Goal: Transaction & Acquisition: Obtain resource

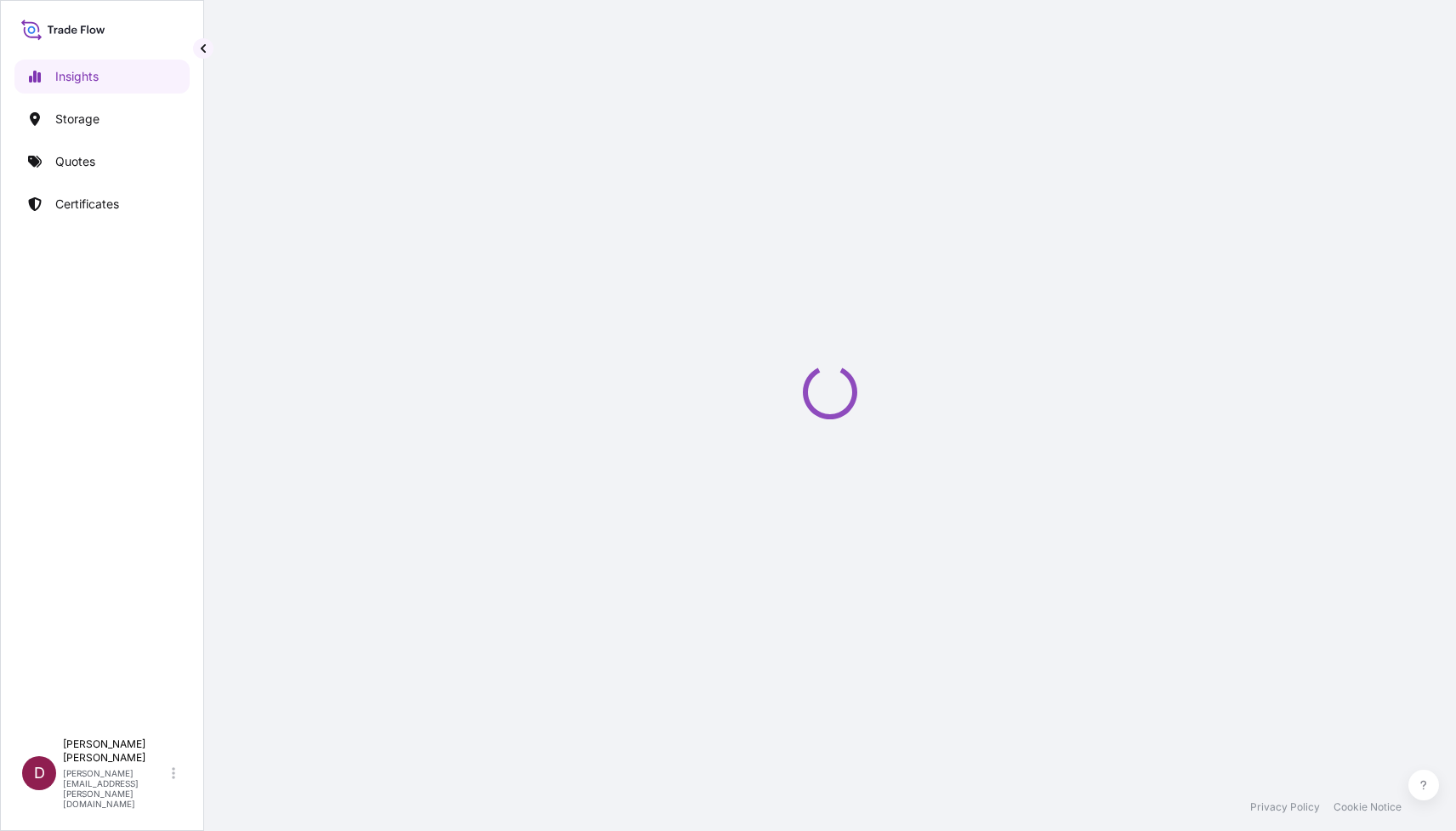
select select "2025"
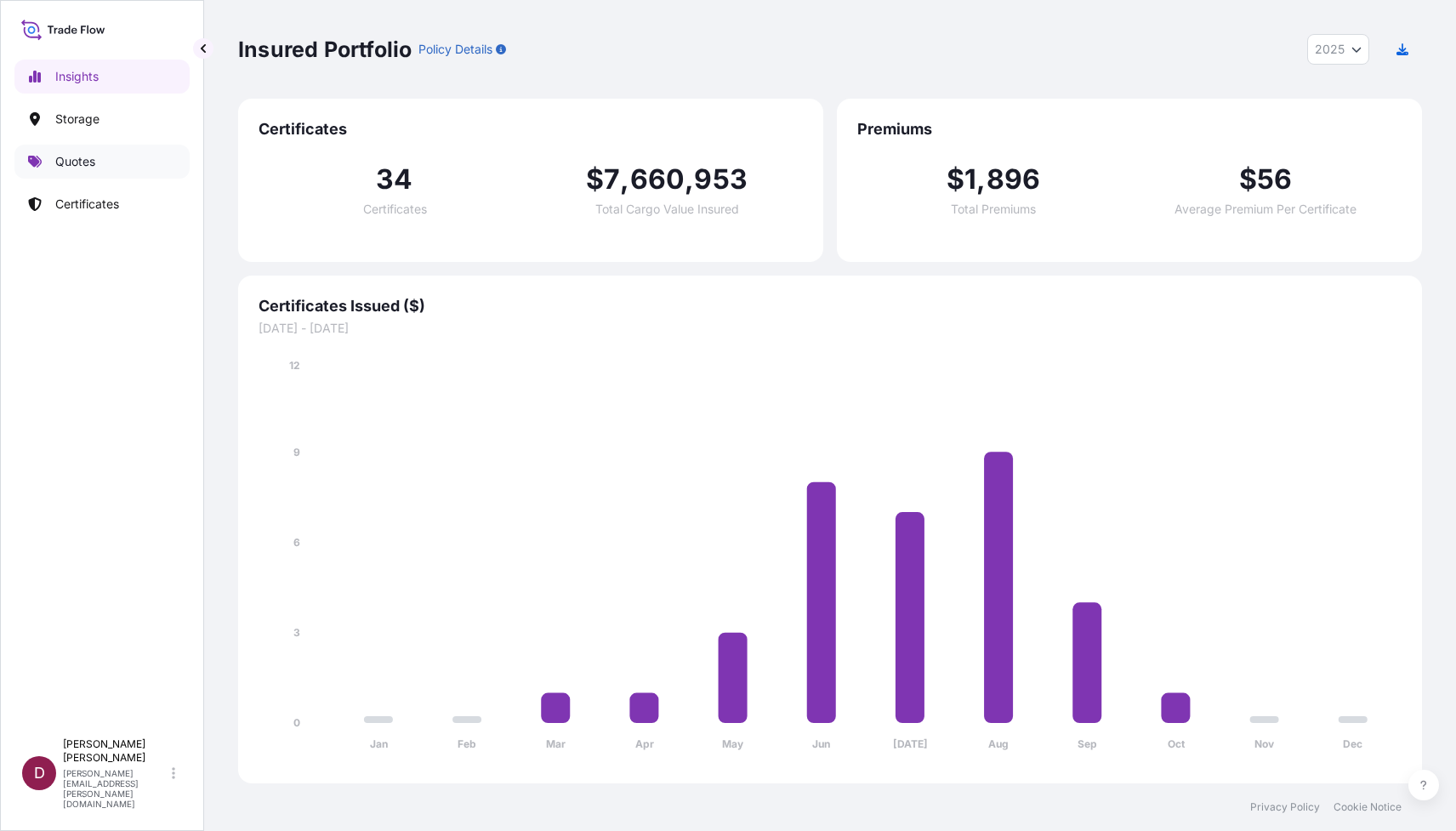
click at [72, 165] on p "Quotes" at bounding box center [75, 161] width 40 height 17
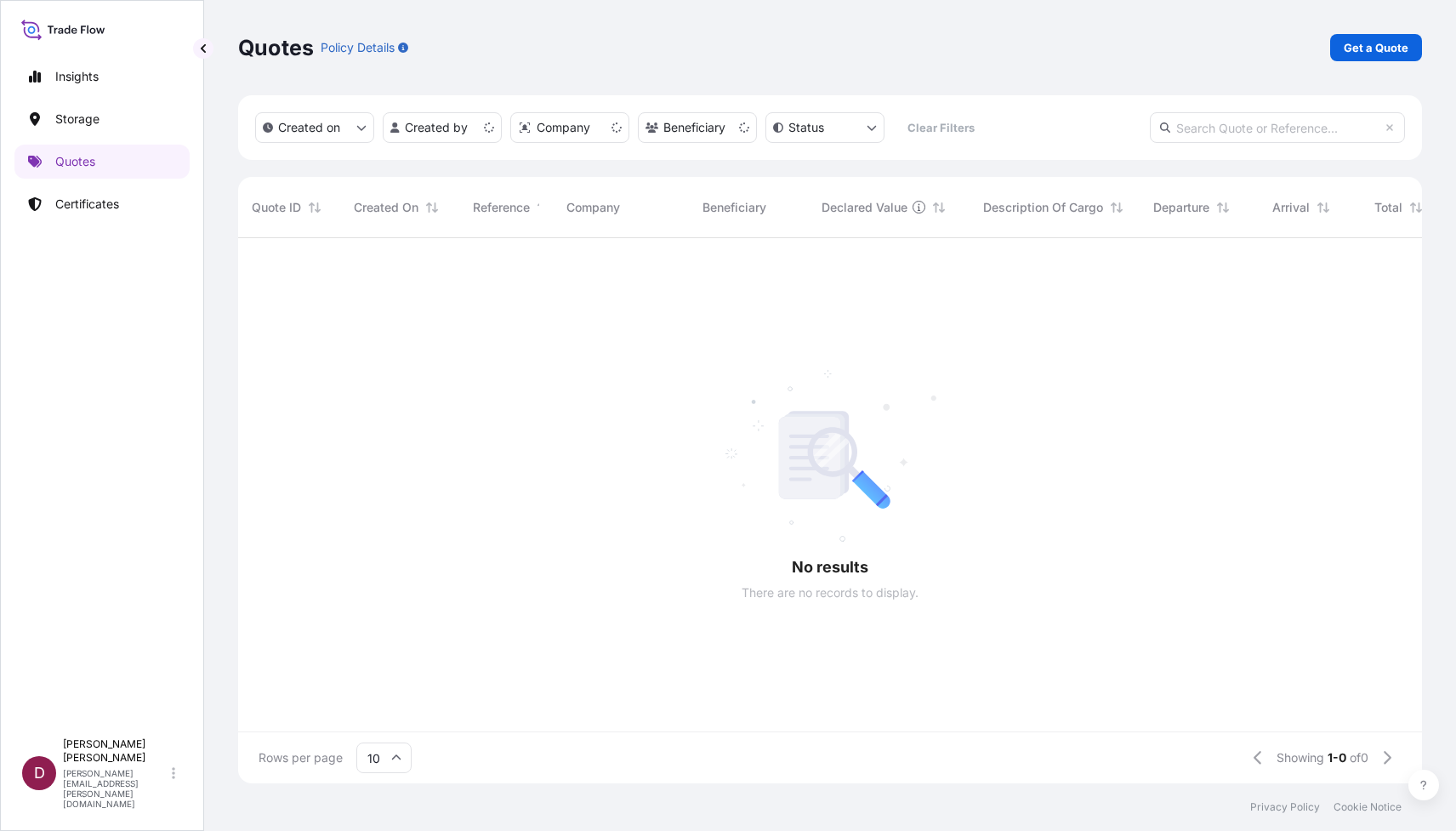
scroll to position [1, 1]
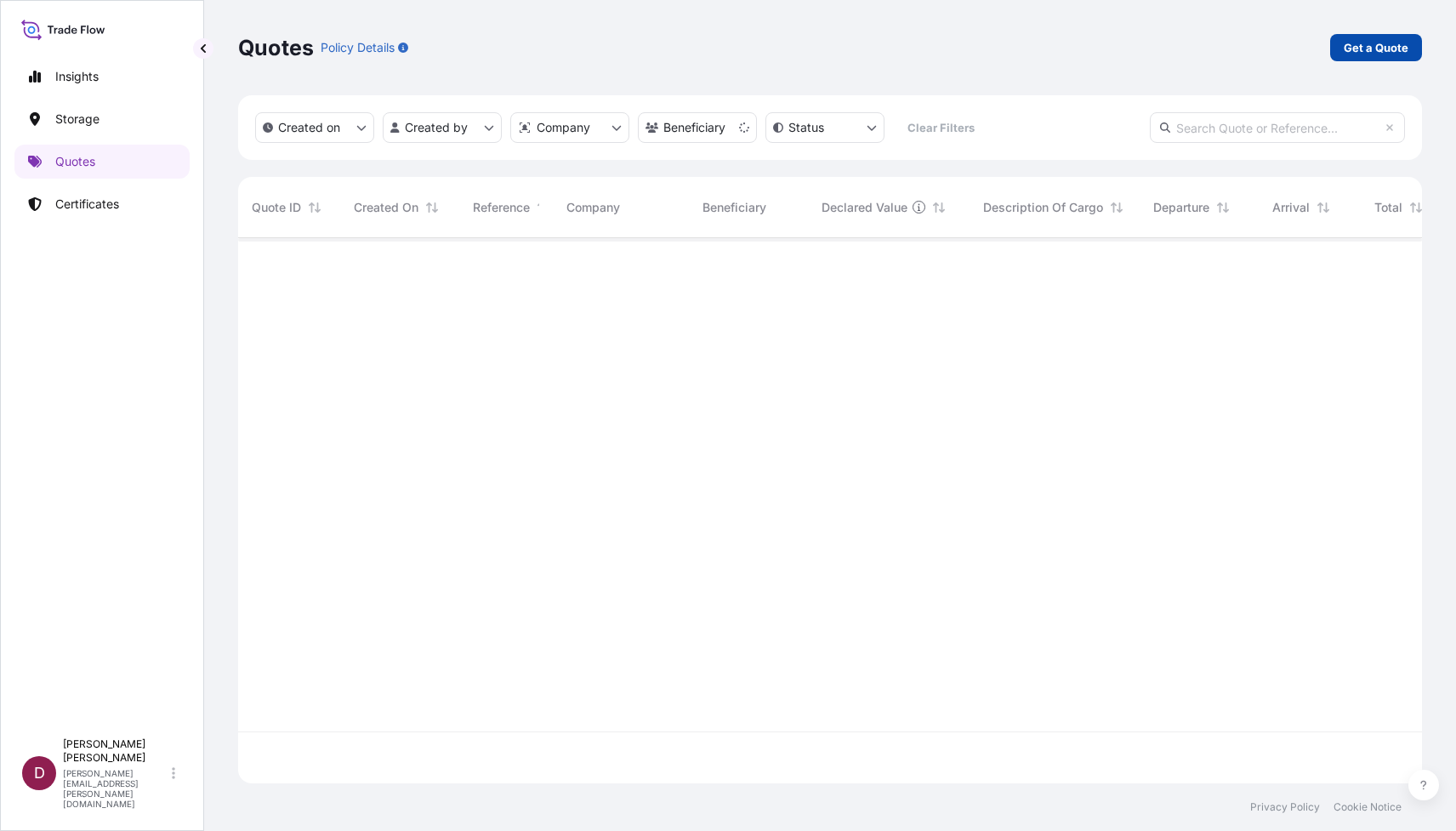
click at [1366, 53] on p "Get a Quote" at bounding box center [1375, 47] width 65 height 17
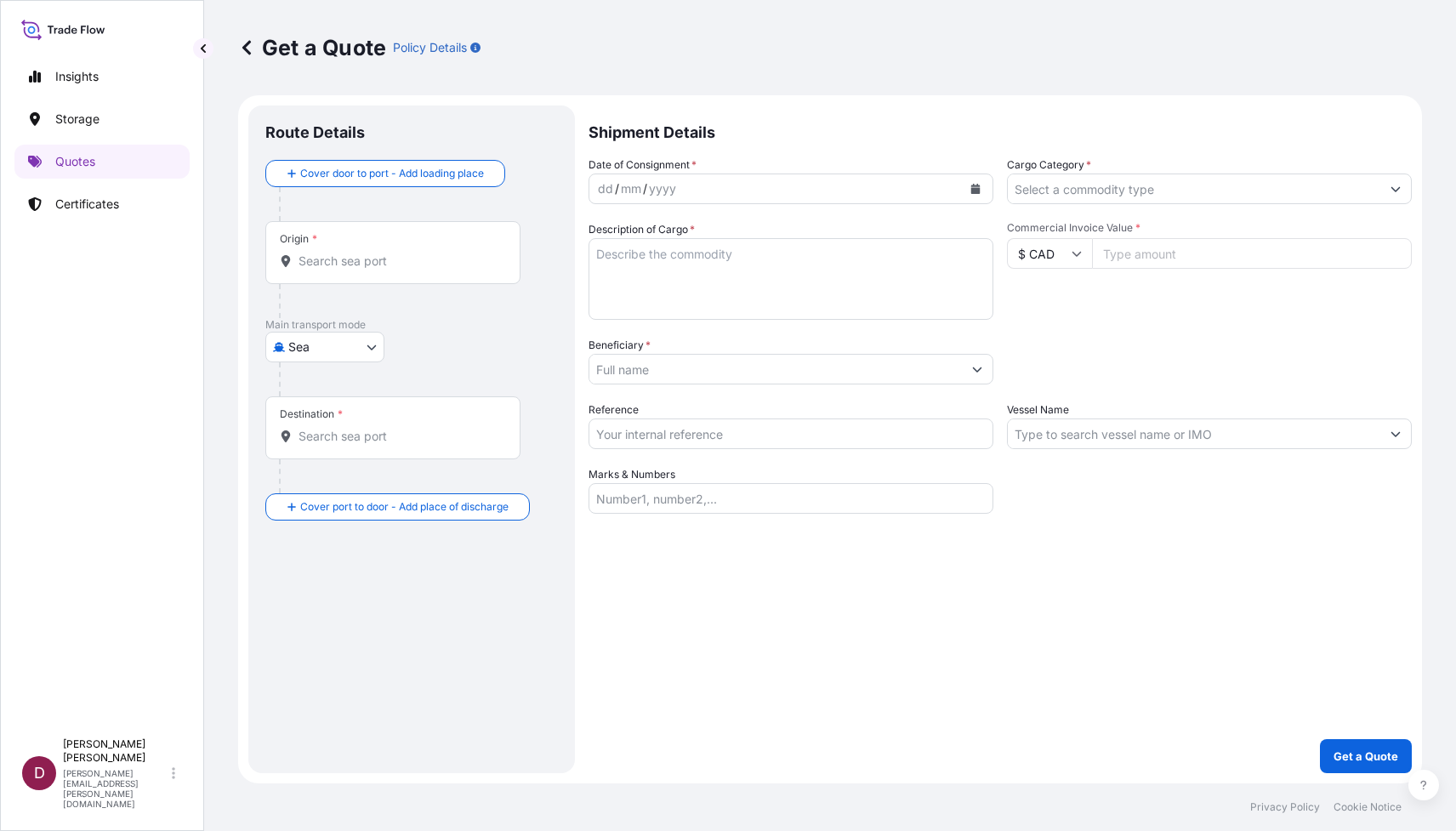
click at [371, 337] on body "Insights Storage Quotes Certificates D [PERSON_NAME] [PERSON_NAME][EMAIL_ADDRES…" at bounding box center [728, 416] width 1456 height 831
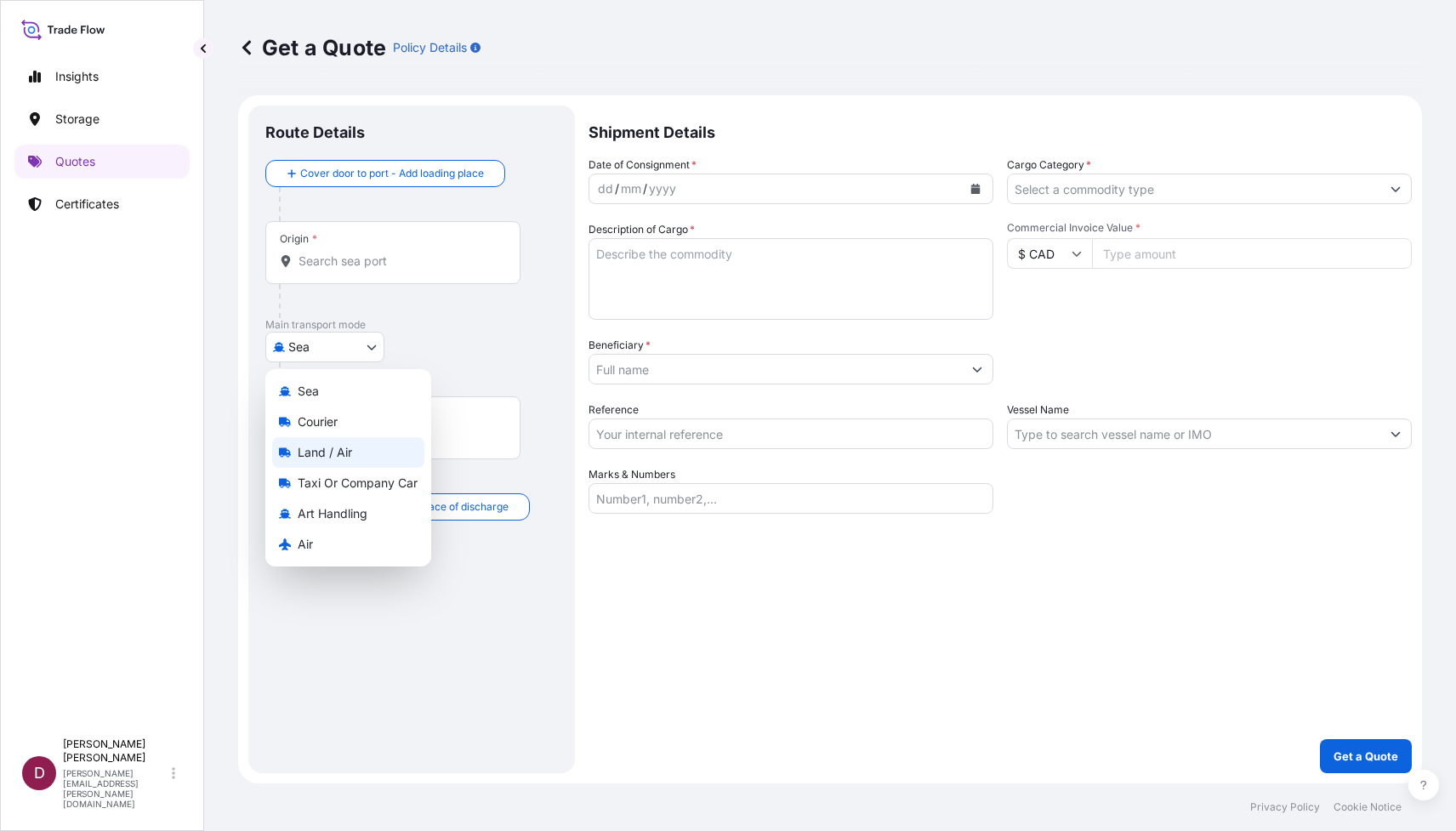
click at [346, 465] on div "Land / Air" at bounding box center [347, 453] width 152 height 31
select select "Land / Air"
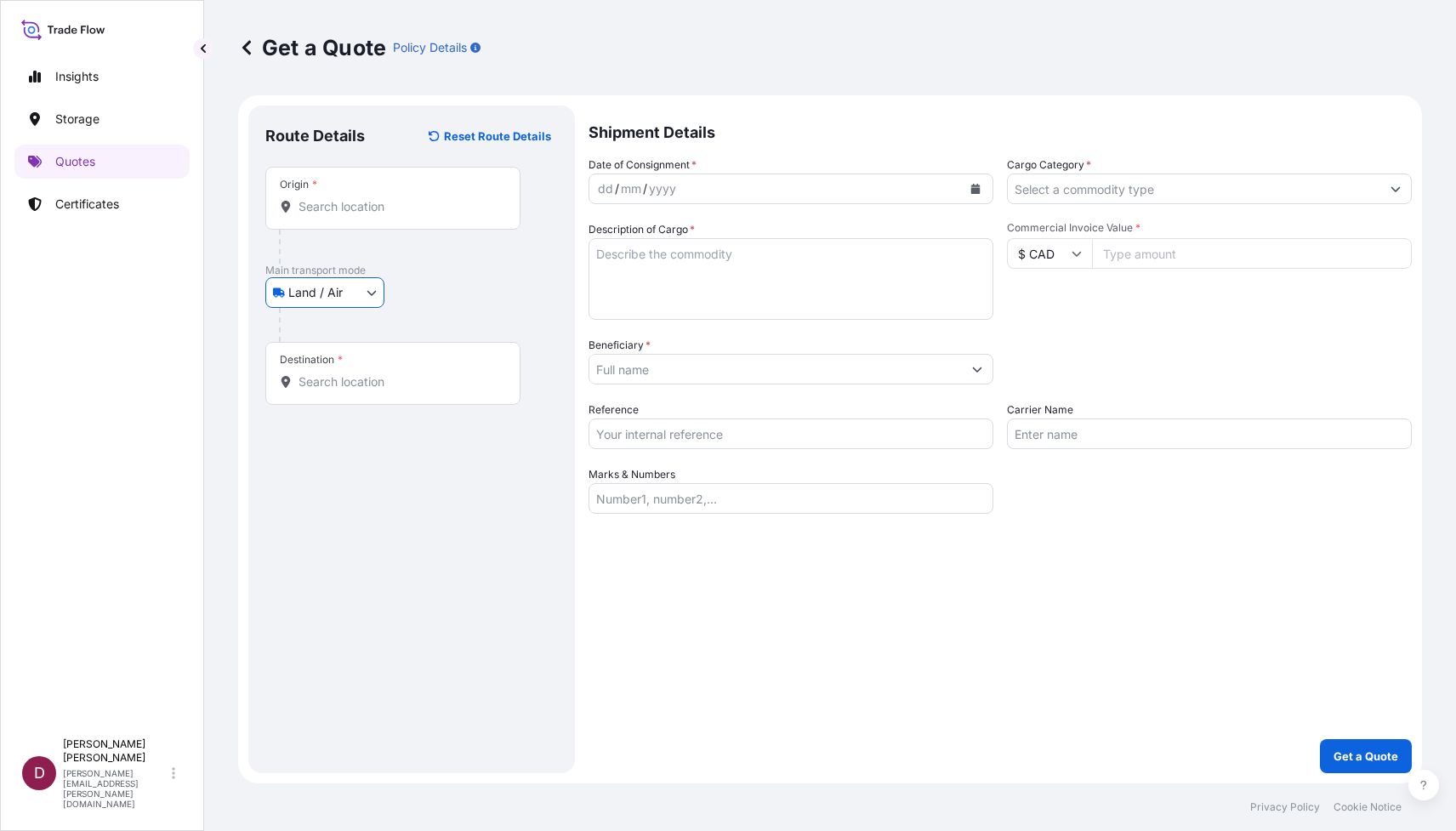
click at [313, 217] on div "Origin *" at bounding box center [393, 197] width 255 height 63
click at [313, 215] on input "Origin *" at bounding box center [398, 206] width 201 height 17
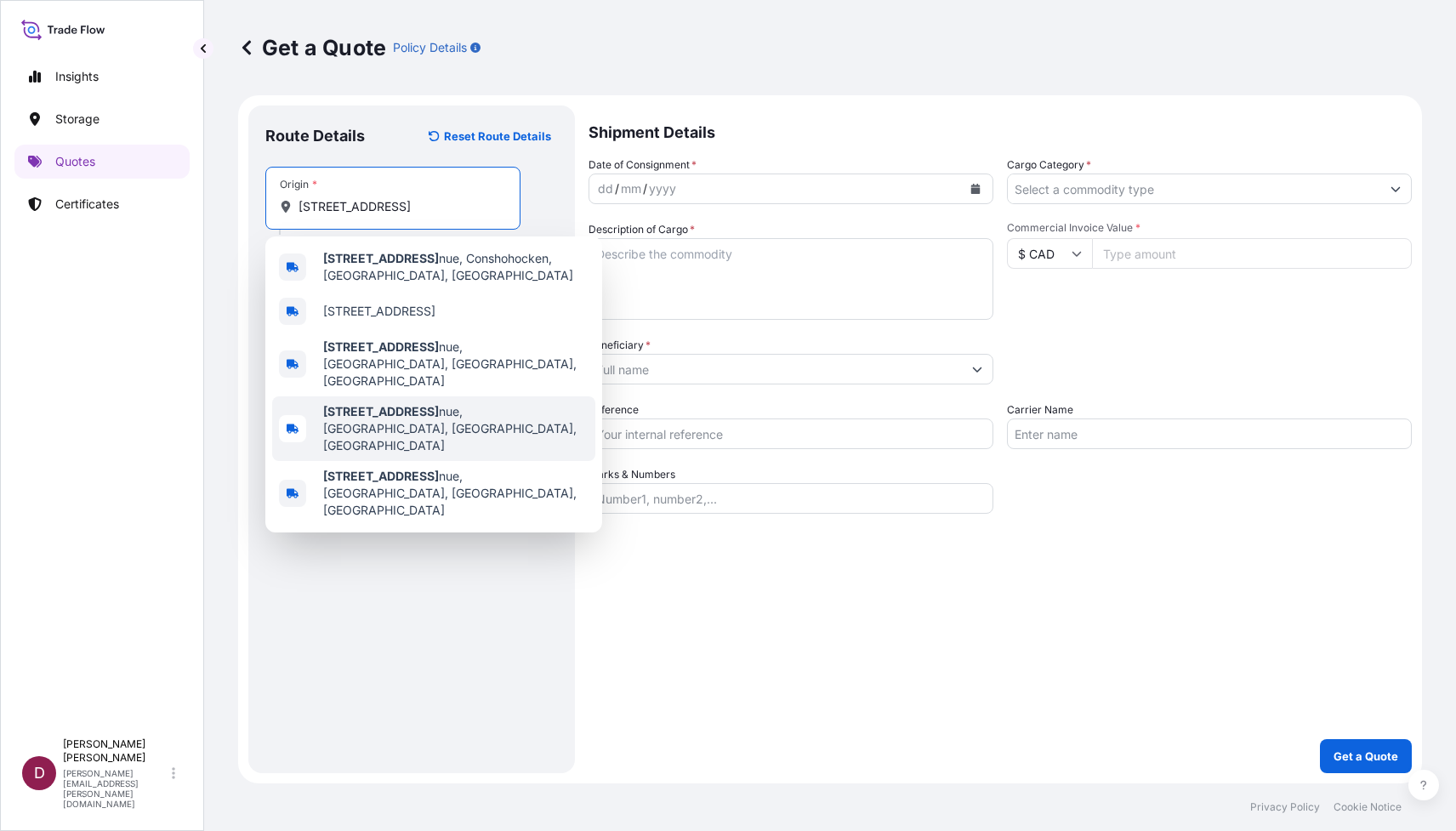
click at [340, 404] on b "[STREET_ADDRESS]" at bounding box center [381, 411] width 115 height 15
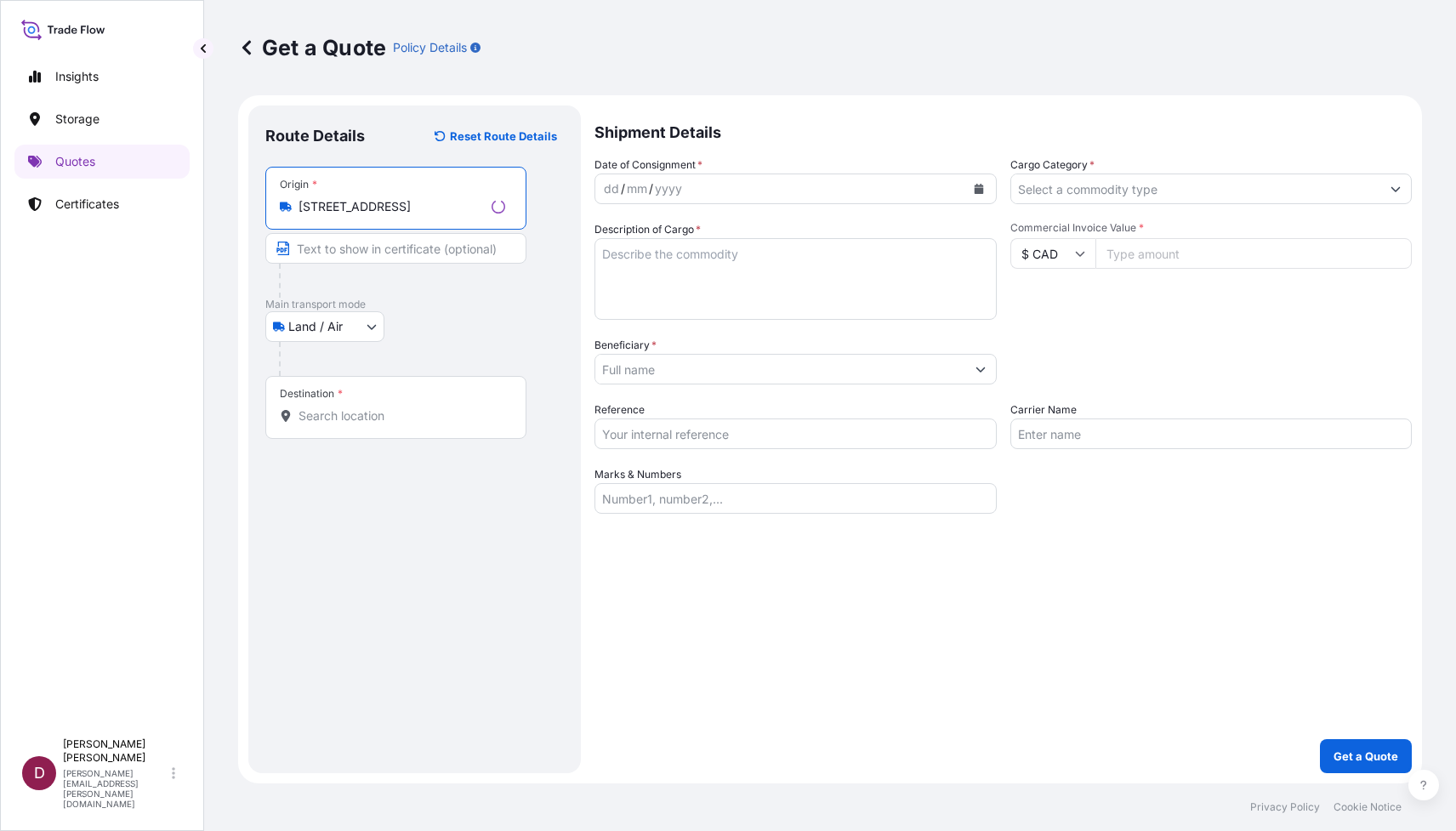
type input "[STREET_ADDRESS]"
click at [344, 254] on input "Text to appear on certificate" at bounding box center [395, 248] width 261 height 31
type input "DenbighFAS"
click at [297, 417] on div at bounding box center [393, 416] width 226 height 17
click at [298, 417] on input "Destination *" at bounding box center [398, 416] width 201 height 17
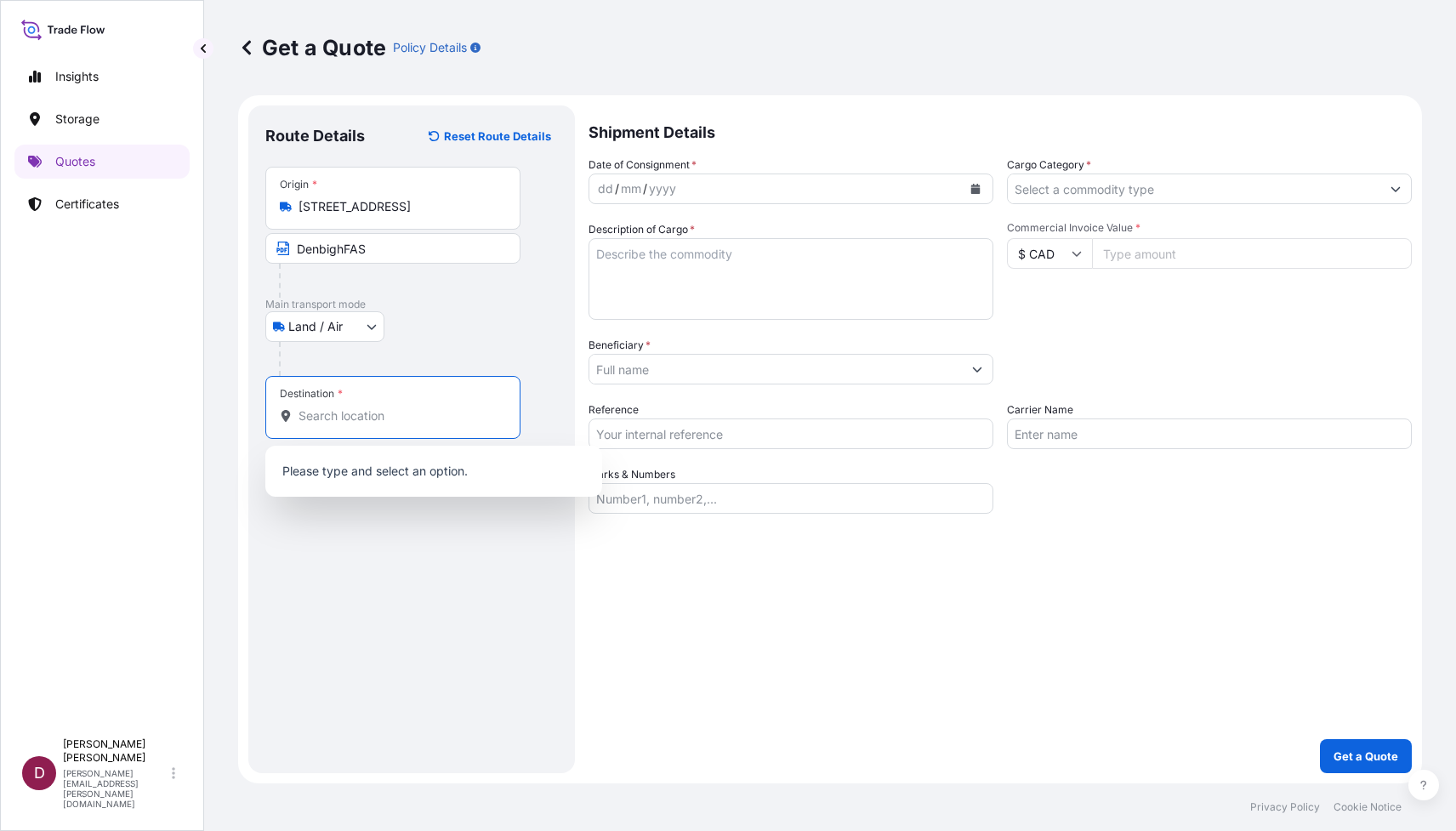
paste input "[STREET_ADDRESS]"
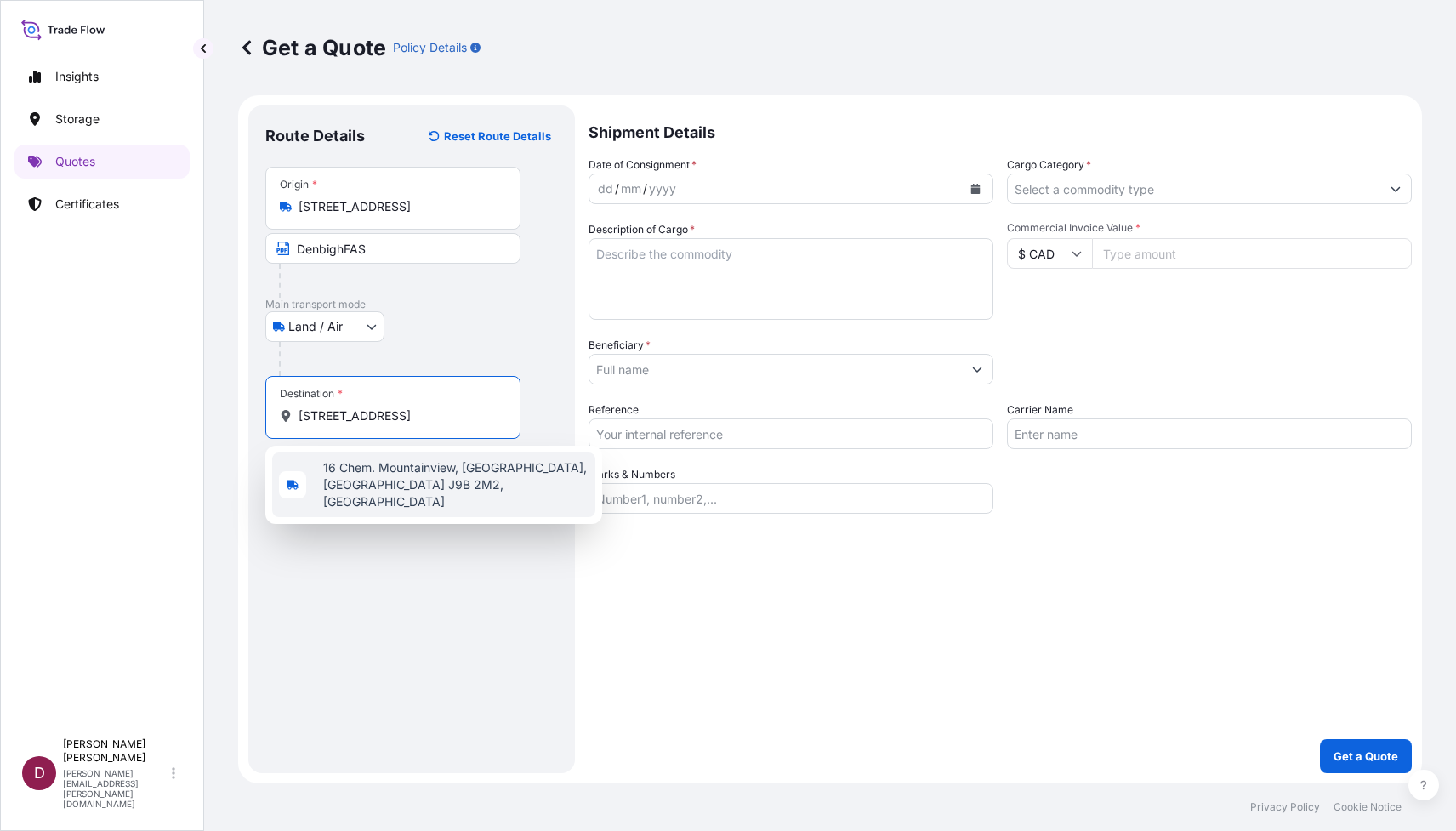
click at [363, 481] on span "16 Chem. Mountainview, [GEOGRAPHIC_DATA], [GEOGRAPHIC_DATA] J9B 2M2, [GEOGRAPHI…" at bounding box center [456, 485] width 265 height 51
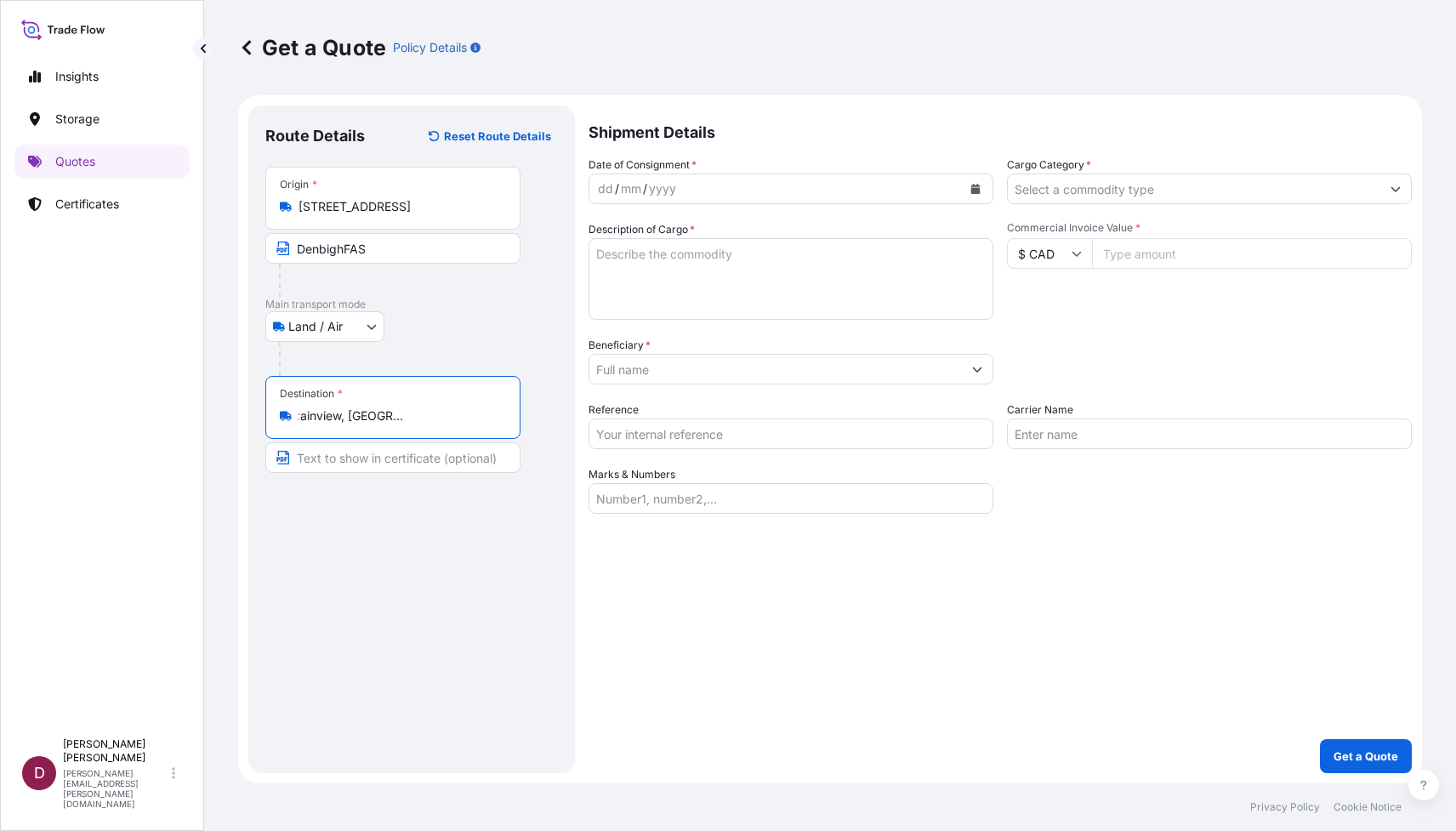
type input "16 Chem. Mountainview, [GEOGRAPHIC_DATA], [GEOGRAPHIC_DATA] J9B 2M2, [GEOGRAPHI…"
click at [640, 190] on div "mm" at bounding box center [631, 188] width 24 height 20
click at [664, 367] on input "Beneficiary *" at bounding box center [775, 369] width 373 height 31
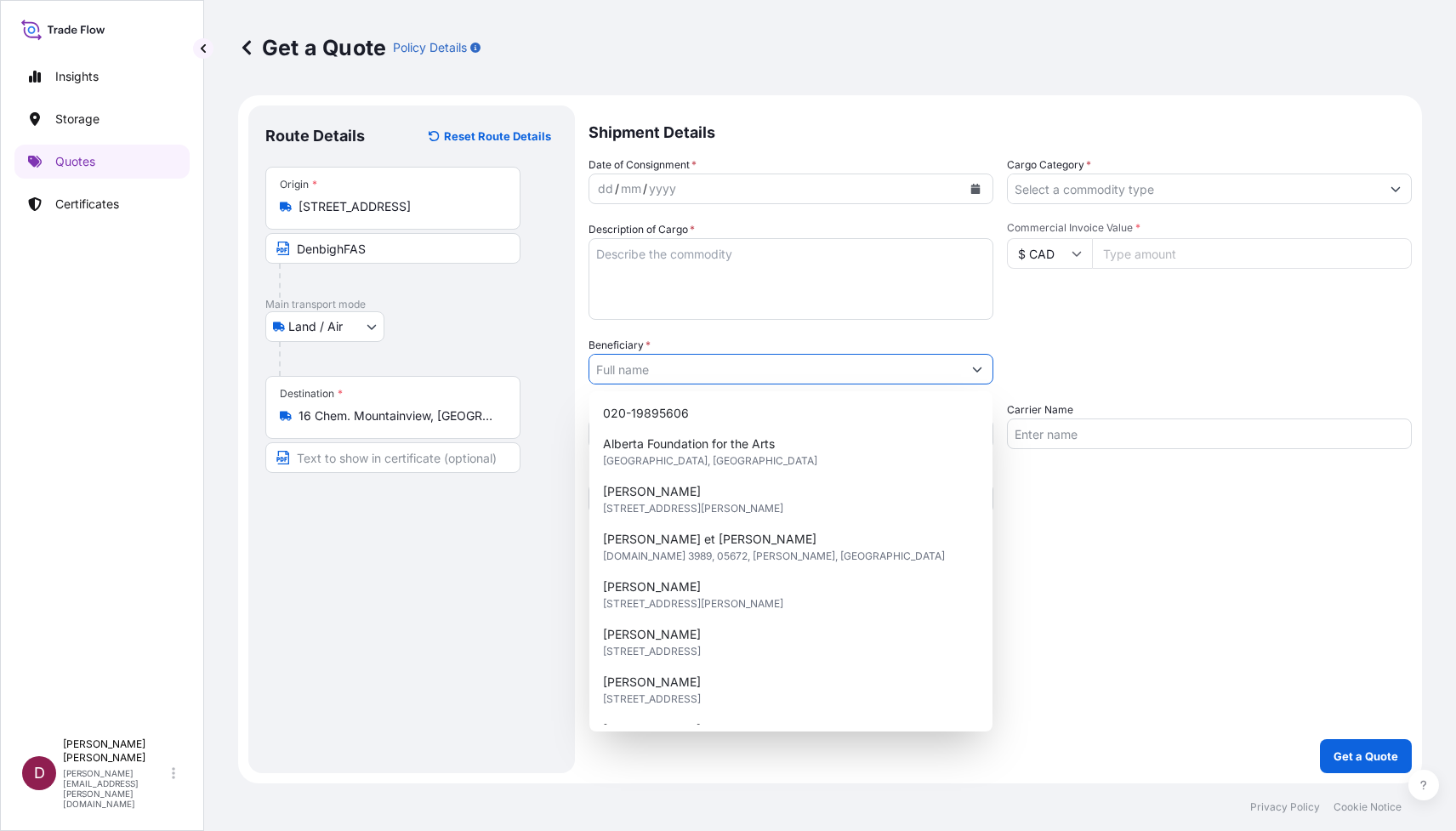
paste input "[STREET_ADDRESS]"
type input "[STREET_ADDRESS]"
paste input "[PERSON_NAME]"
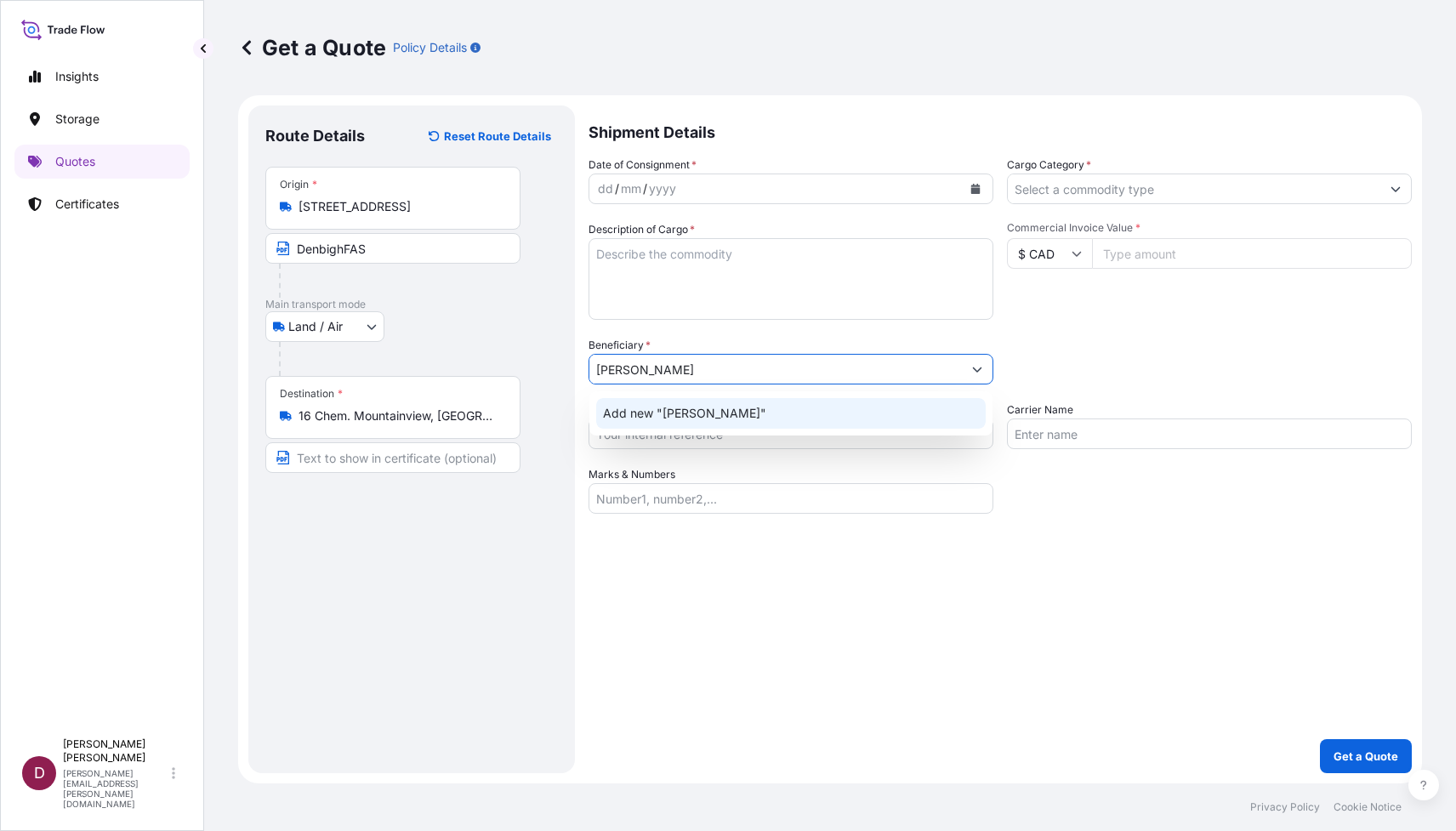
click at [631, 408] on span "Add new "[PERSON_NAME]"" at bounding box center [684, 413] width 164 height 17
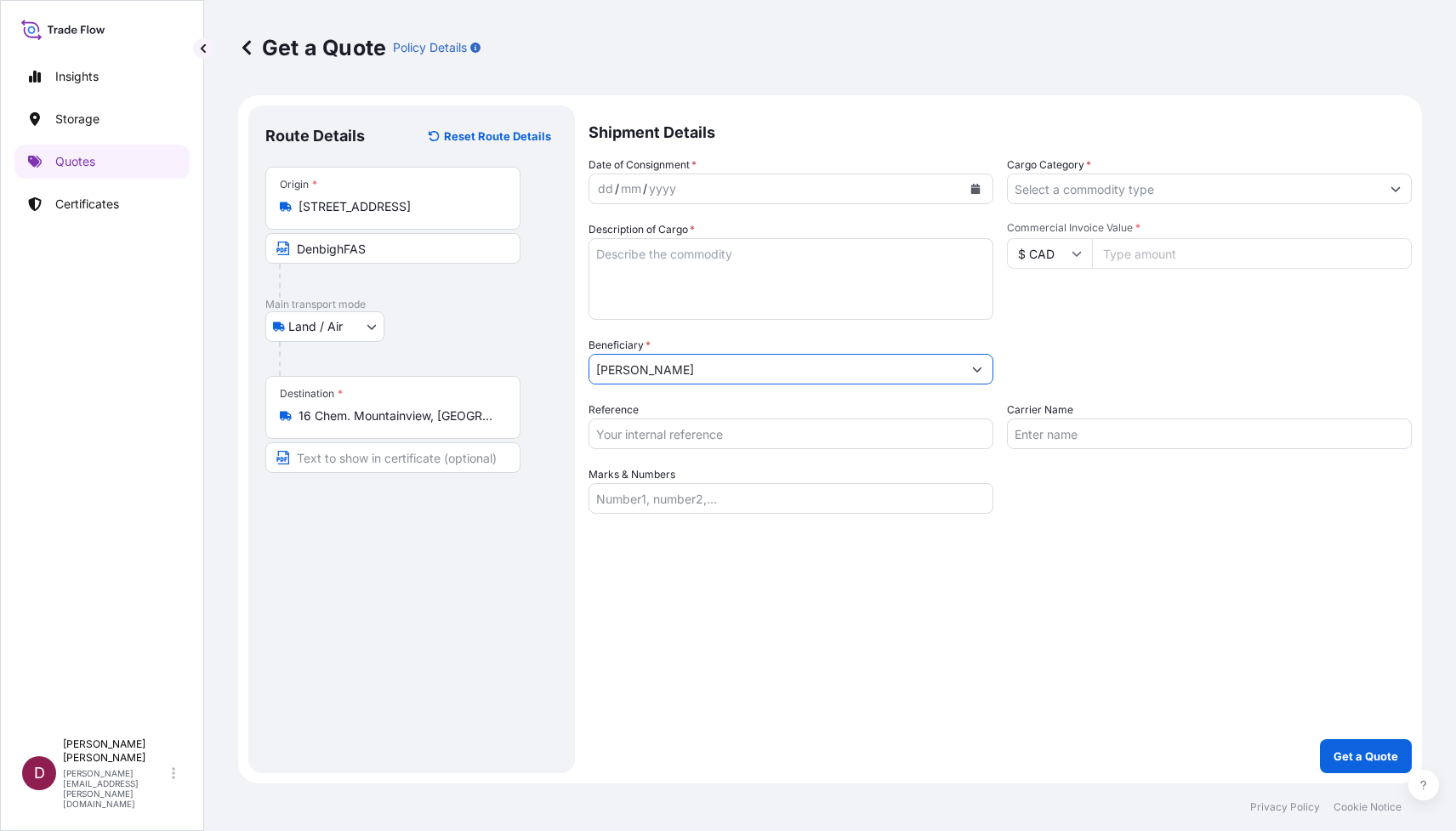
type input "[PERSON_NAME]"
click at [628, 193] on div "mm" at bounding box center [631, 188] width 24 height 20
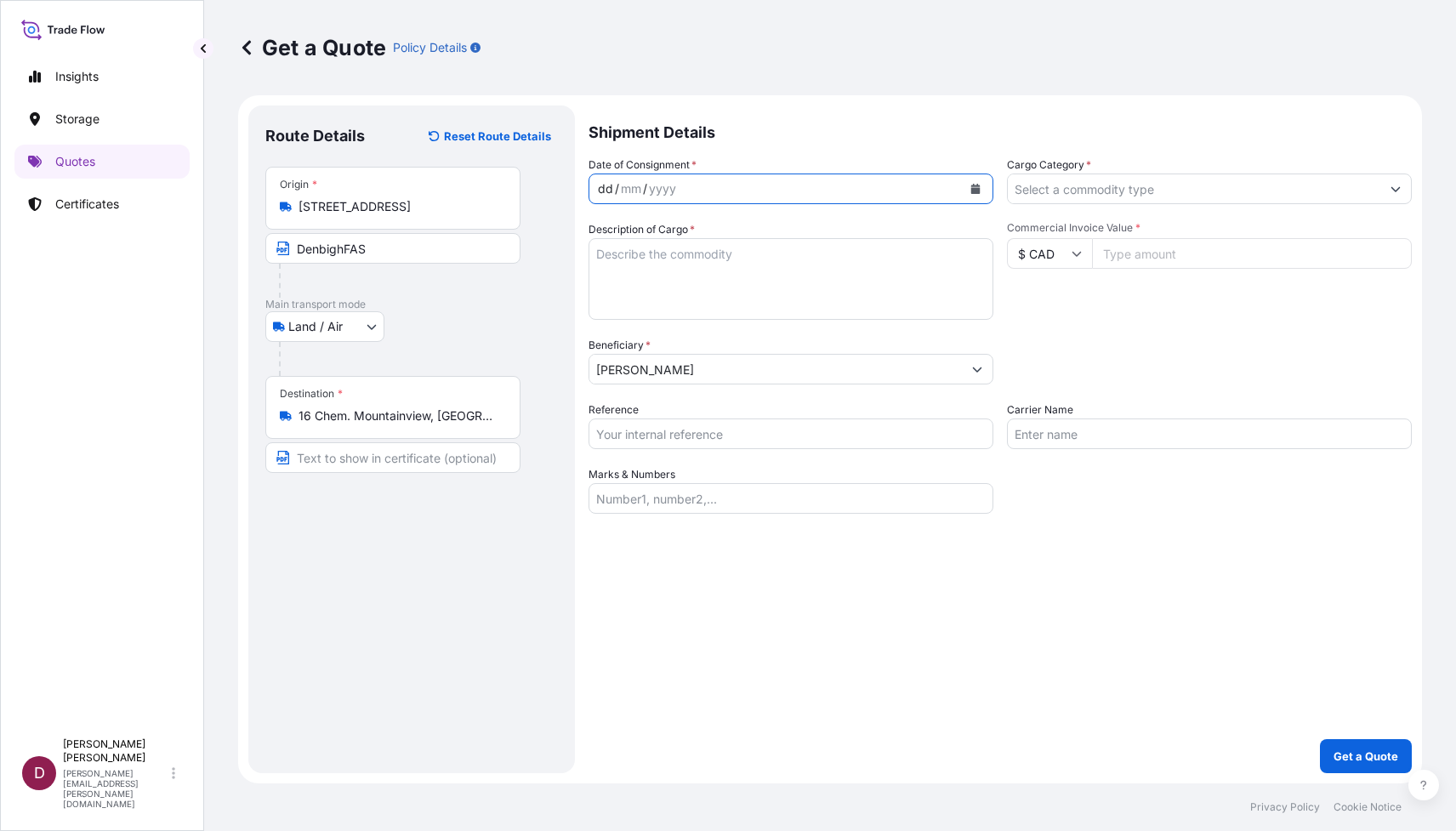
click at [826, 190] on div "dd / mm / yyyy" at bounding box center [775, 189] width 373 height 31
click at [974, 192] on icon "Calendar" at bounding box center [976, 188] width 9 height 10
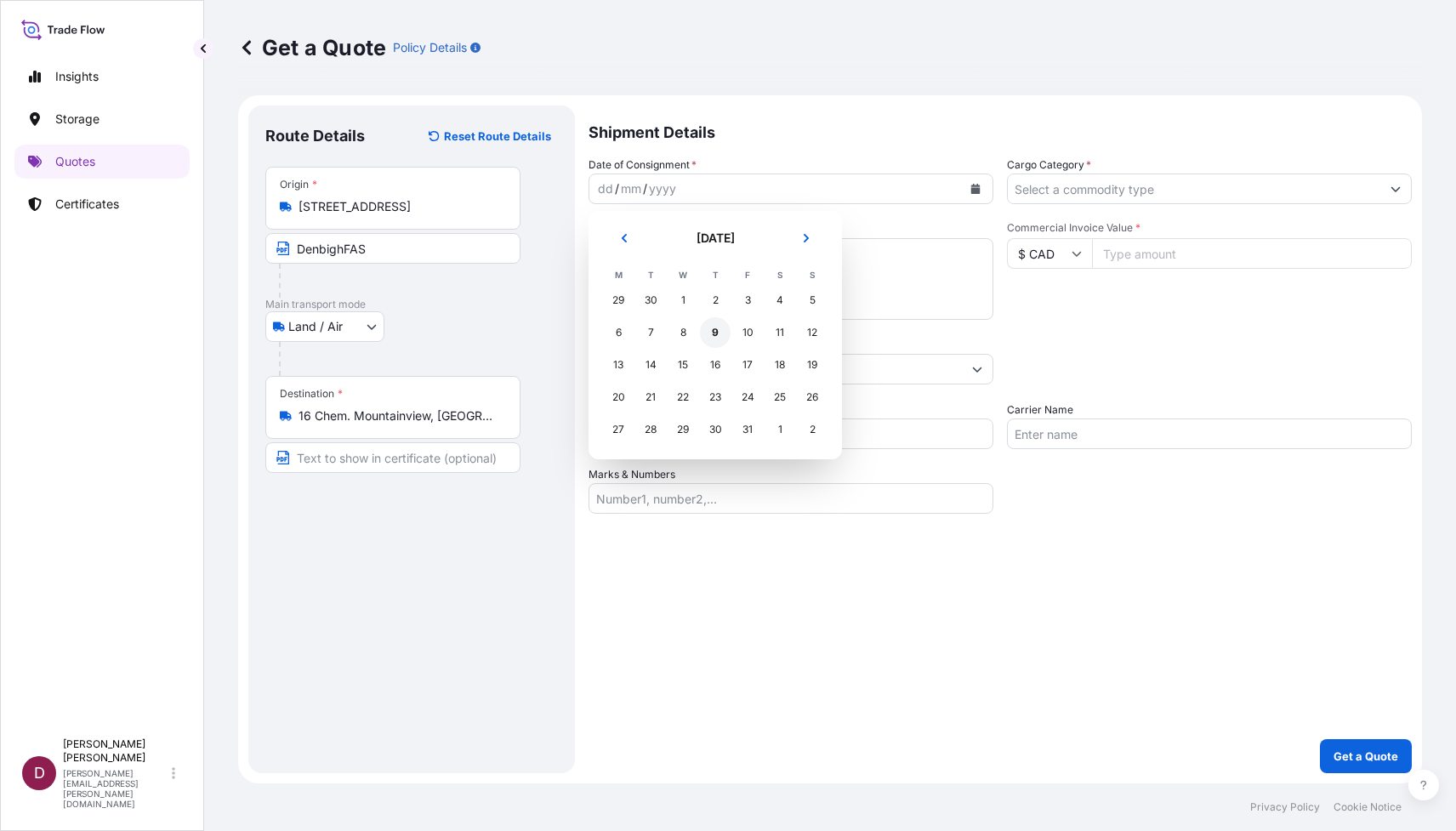
click at [713, 328] on div "9" at bounding box center [715, 333] width 31 height 31
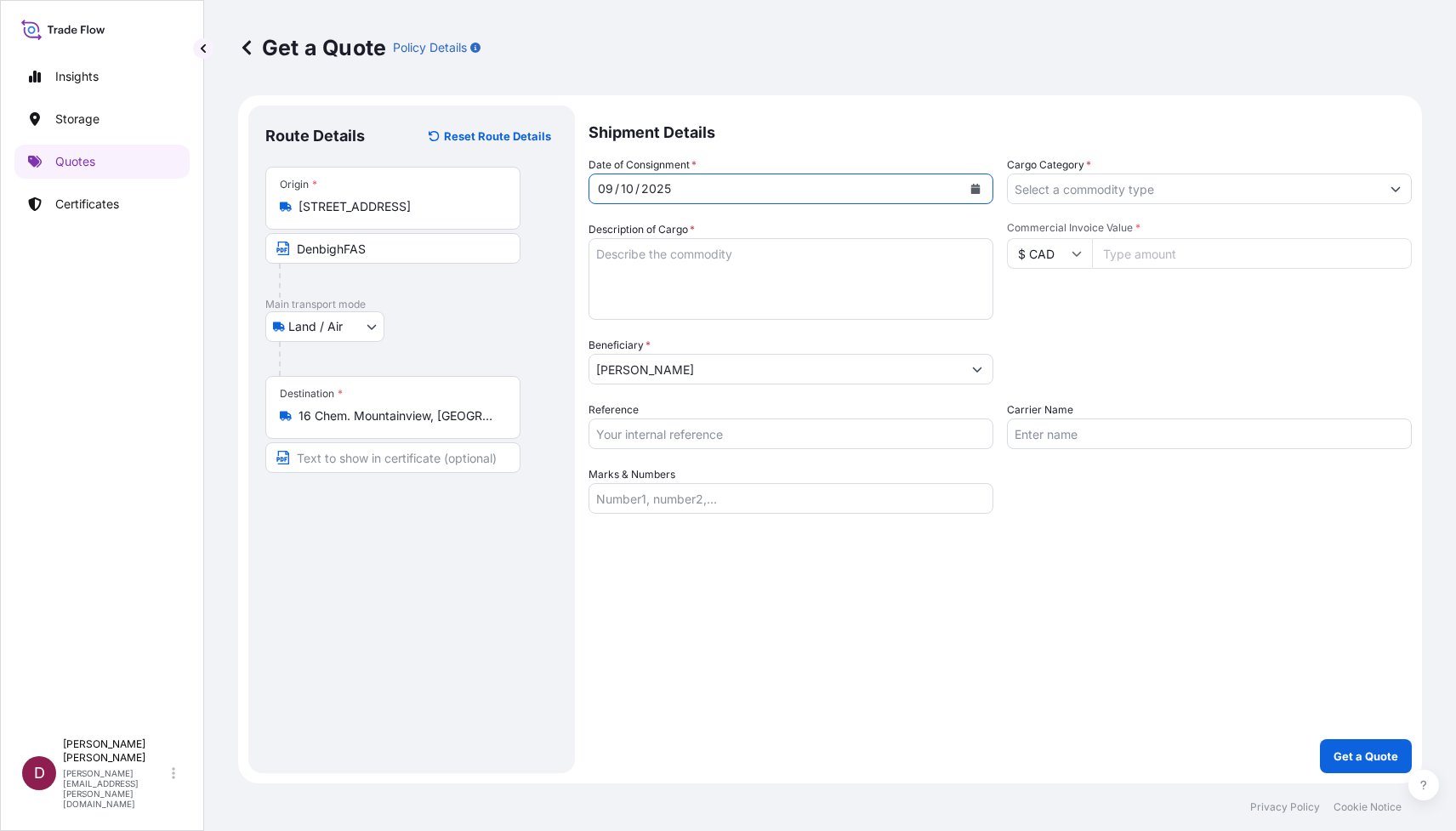
click at [1050, 188] on input "Cargo Category *" at bounding box center [1194, 189] width 373 height 31
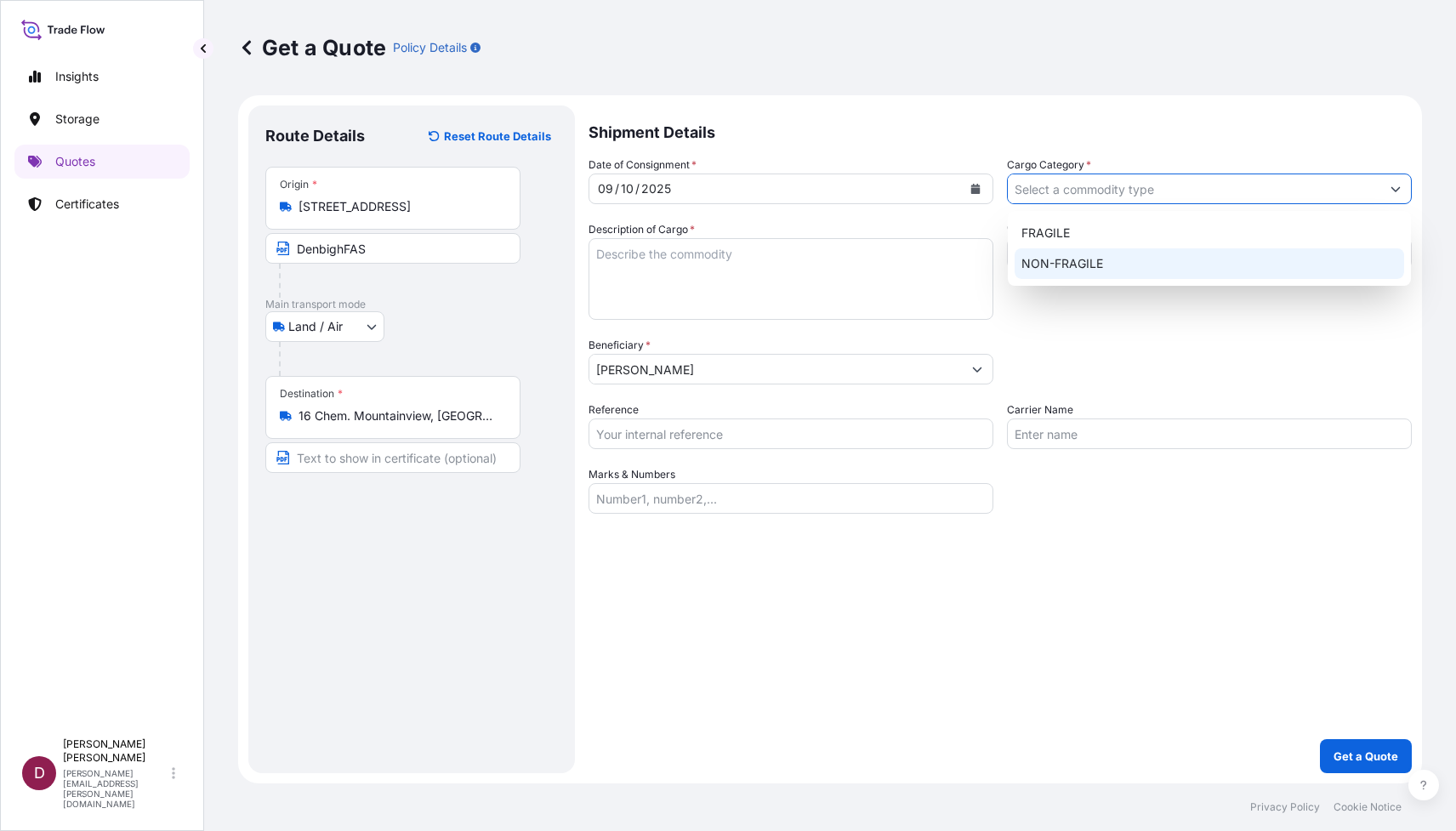
click at [1050, 265] on div "NON-FRAGILE" at bounding box center [1209, 264] width 390 height 31
type input "NON-FRAGILE"
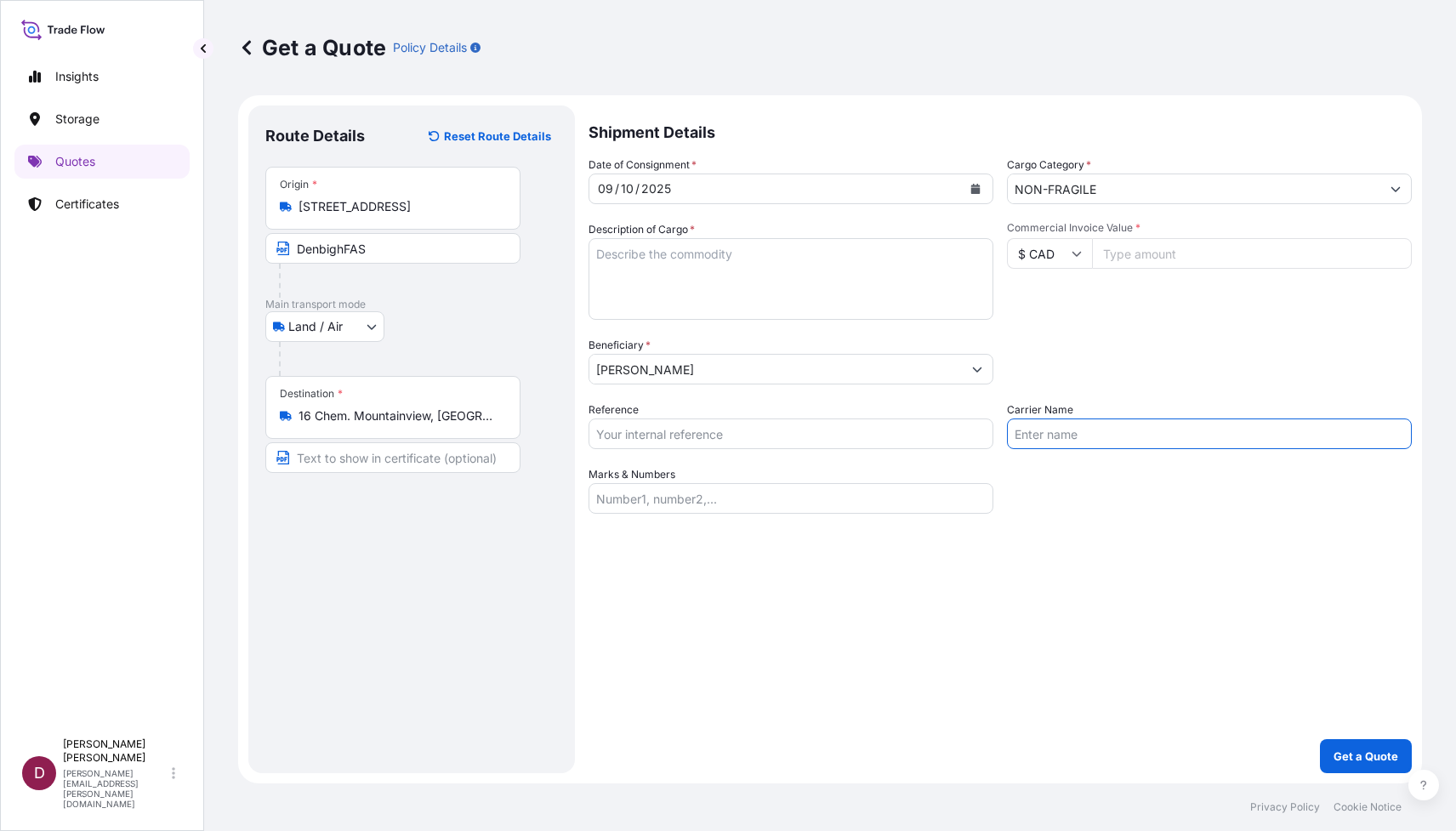
click at [1069, 439] on input "Carrier Name" at bounding box center [1209, 434] width 404 height 31
type input "FYM - fine art shuttle"
click at [693, 435] on input "Reference" at bounding box center [790, 434] width 404 height 31
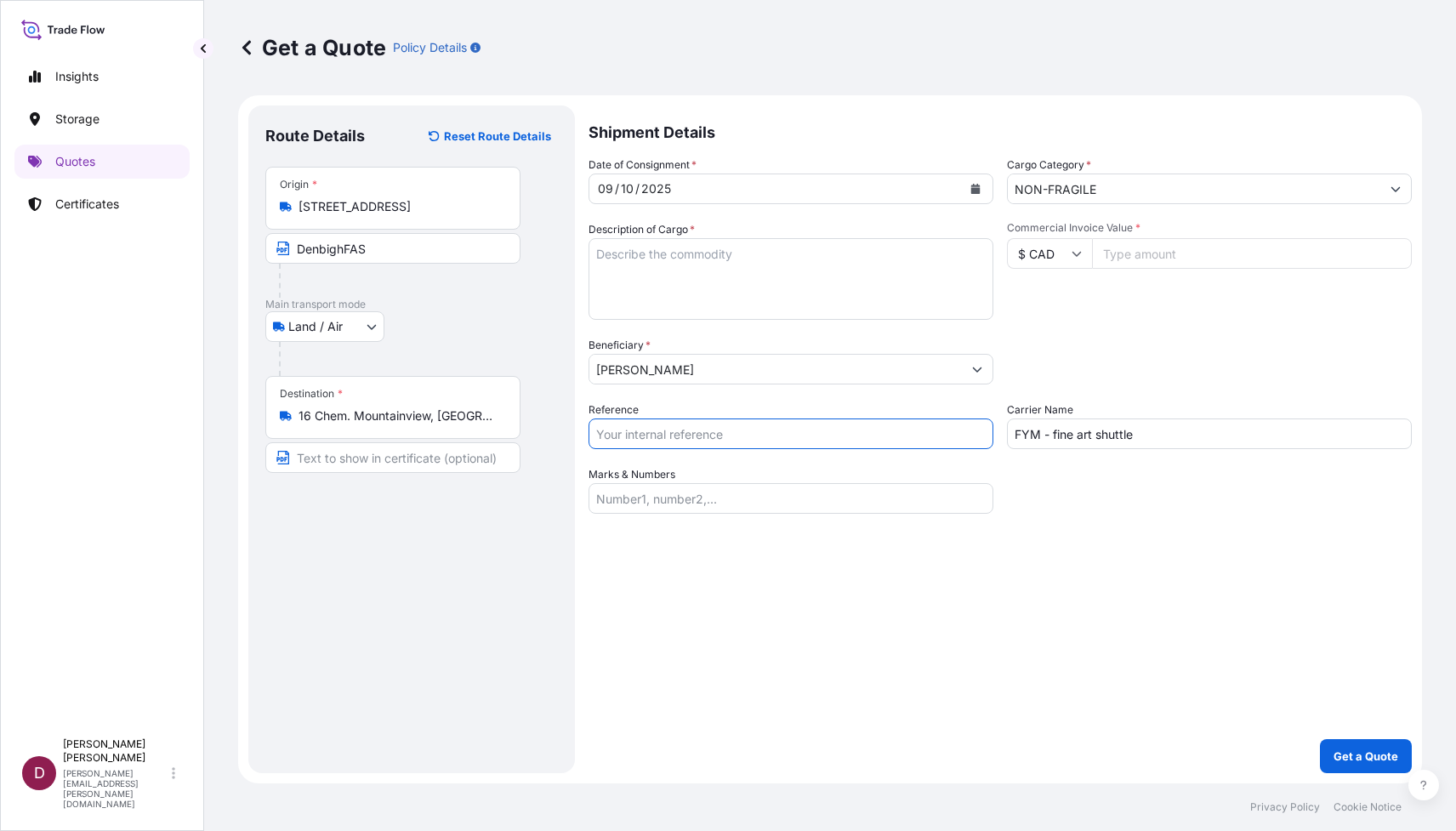
click at [635, 275] on textarea "Description of Cargo *" at bounding box center [790, 279] width 404 height 82
paste textarea "Artwork: 1. [PERSON_NAME], [PERSON_NAME], silk screen 36x36", ed. 38/250, 1967 …"
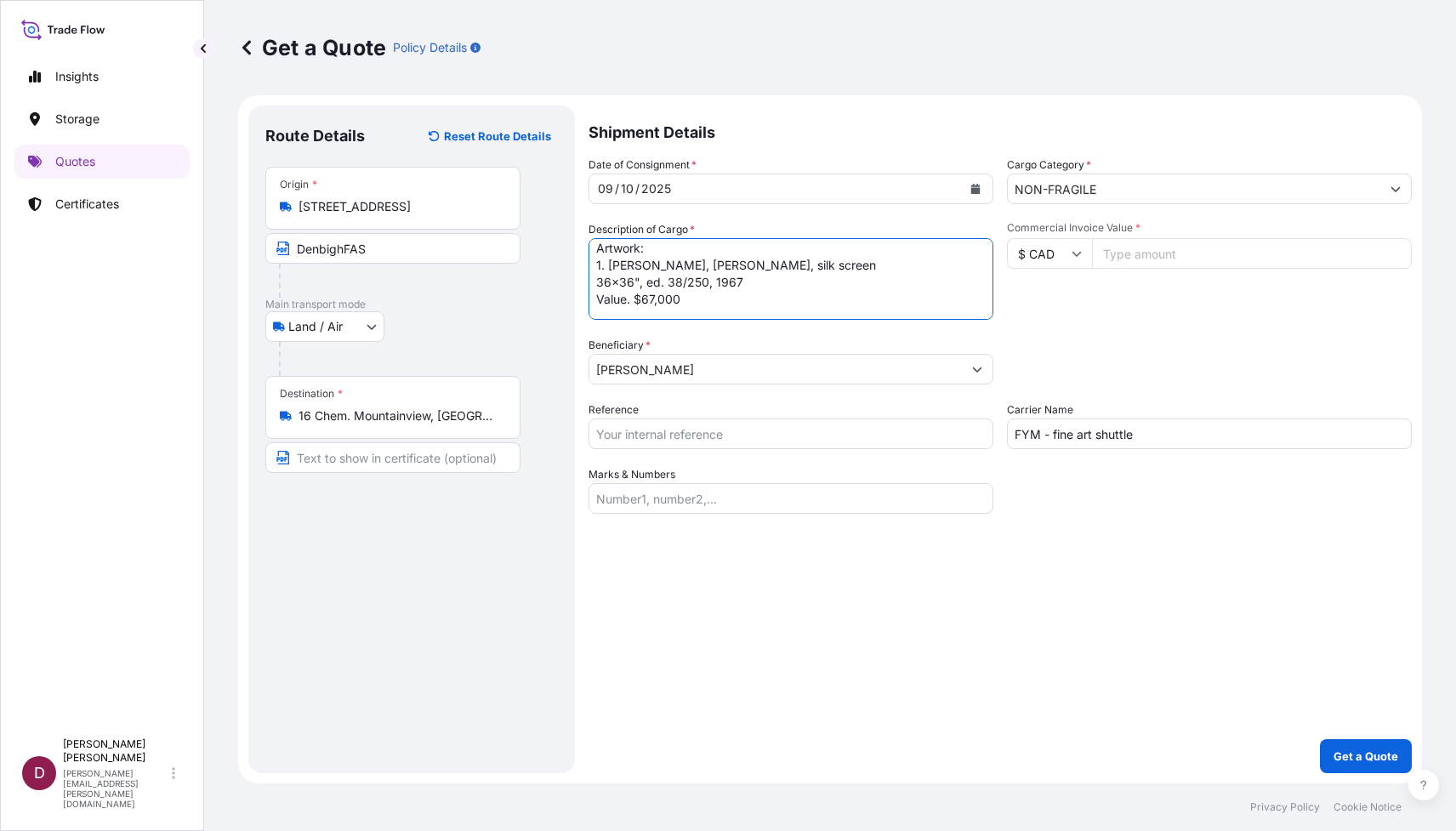
scroll to position [5, 0]
type textarea "Artwork: 1. [PERSON_NAME], [PERSON_NAME], silk screen 36x36", ed. 38/250, 1967 …"
click at [1145, 249] on input "Commercial Invoice Value *" at bounding box center [1252, 254] width 320 height 31
type input "70000"
click at [1163, 319] on div "Commercial Invoice Value * $ CAD 70000" at bounding box center [1209, 270] width 404 height 99
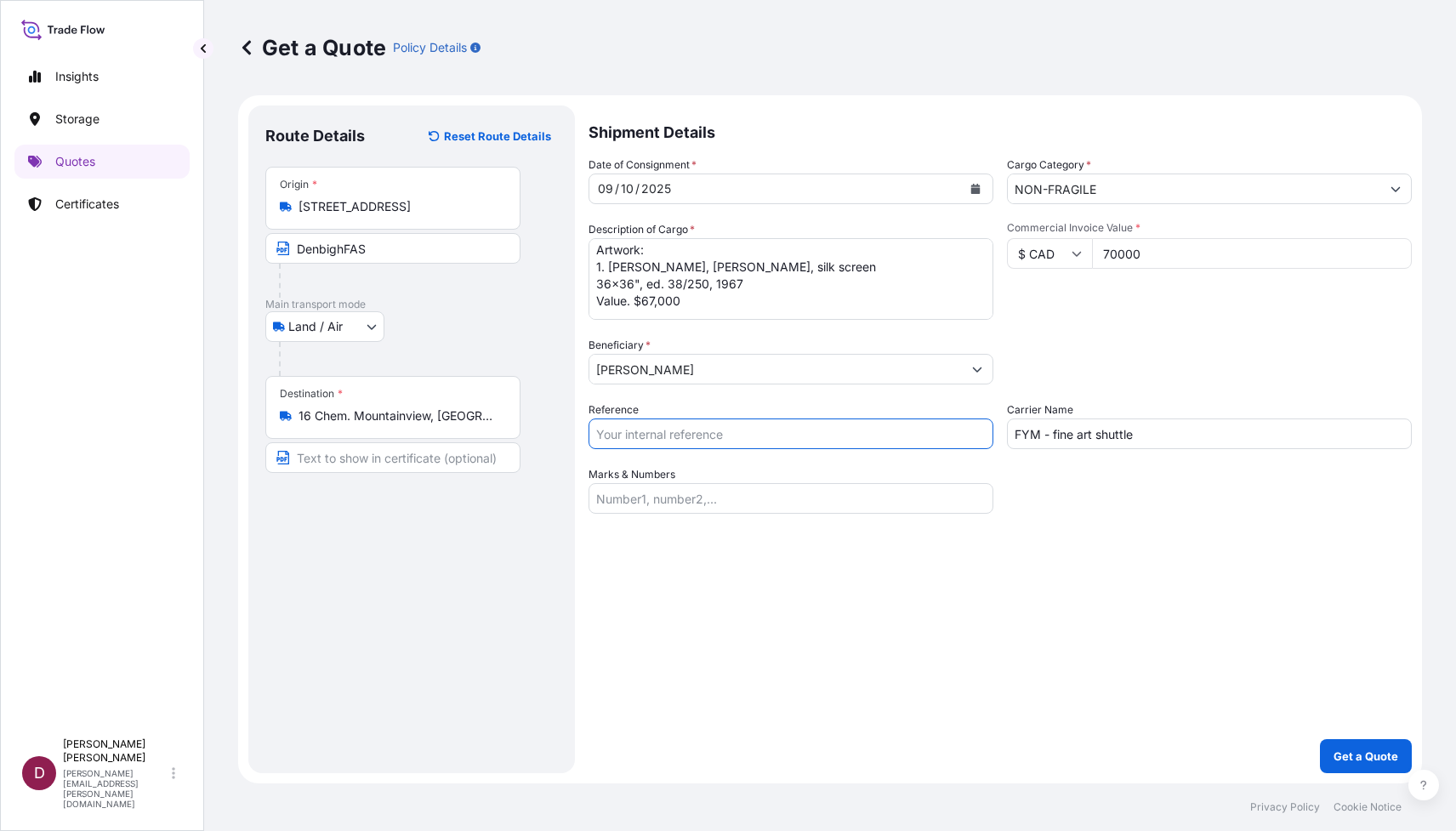
click at [663, 429] on input "Reference" at bounding box center [790, 434] width 404 height 31
paste input "THOT: Q-92537 SAP: B-027401"
type input "THOT: Q-92537 SAP: B-027401"
click at [674, 499] on input "Marks & Numbers" at bounding box center [790, 498] width 404 height 31
click at [372, 456] on input "Text to appear on certificate" at bounding box center [393, 458] width 255 height 31
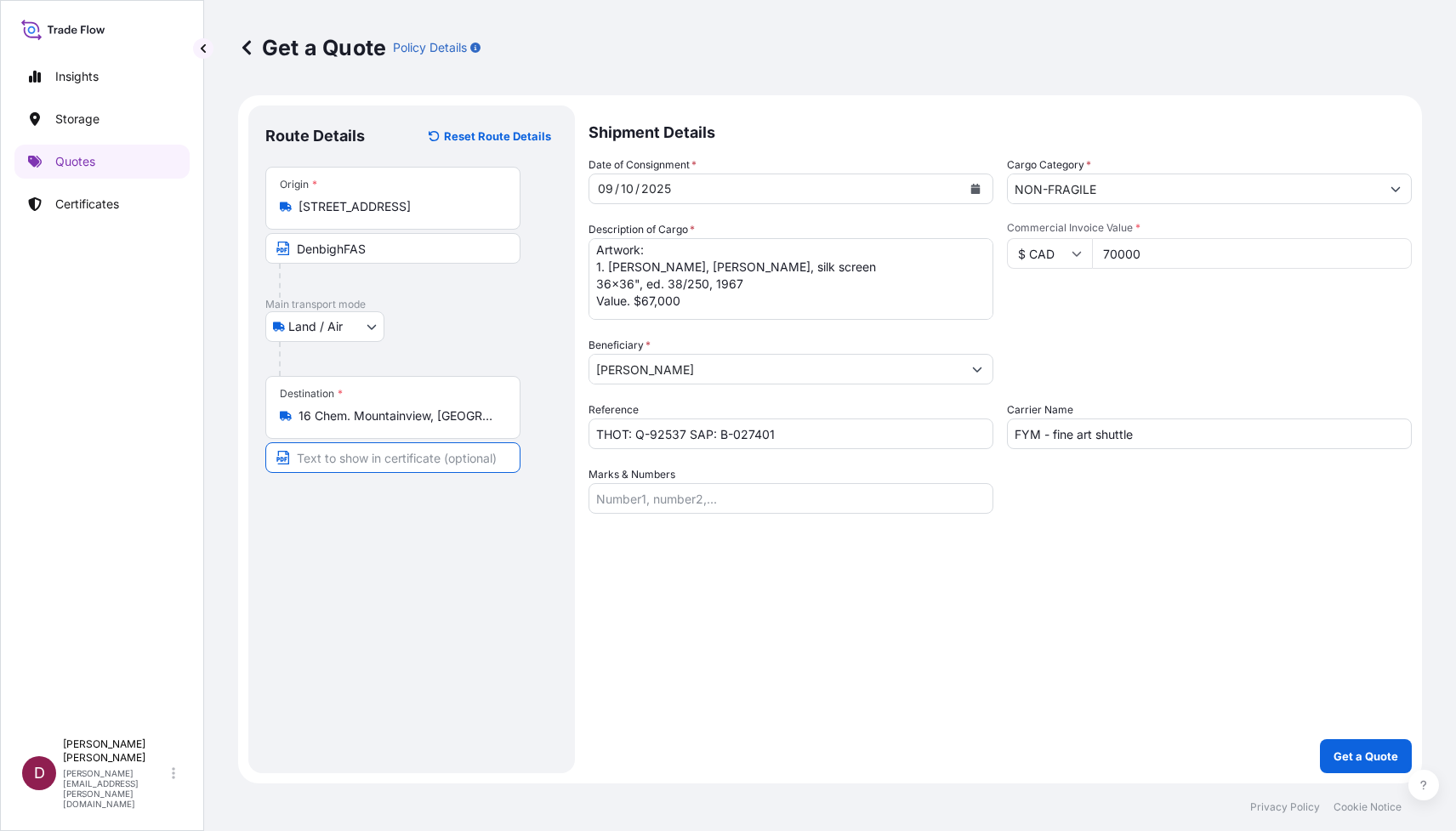
paste input "[PERSON_NAME]"
type input "[PERSON_NAME]"
click at [698, 617] on div "Shipment Details Date of Consignment * [DATE] Cargo Category * NON-FRAGILE Desc…" at bounding box center [1000, 439] width 823 height 667
click at [1356, 750] on p "Get a Quote" at bounding box center [1365, 756] width 65 height 17
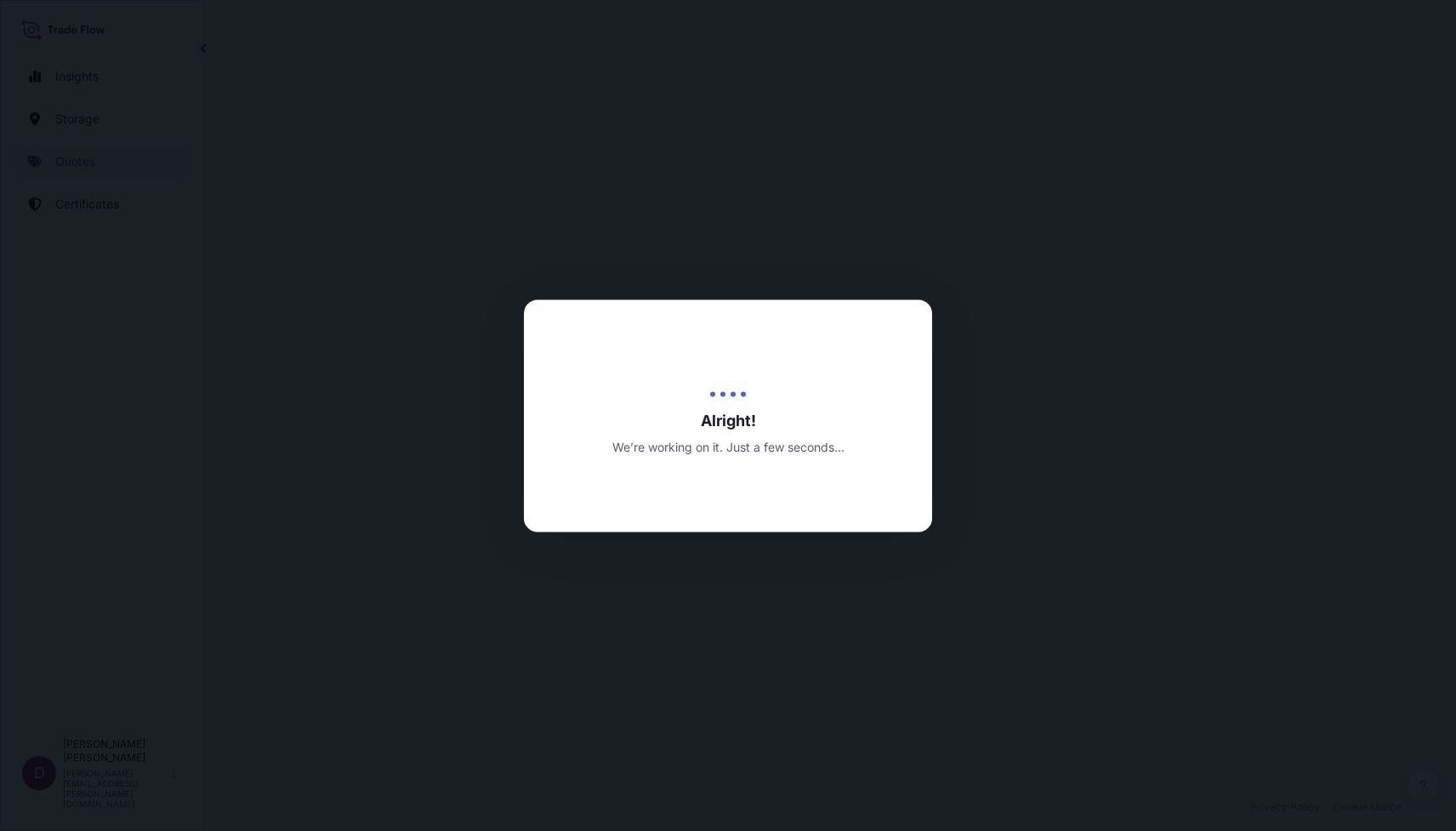
select select "Land / Air"
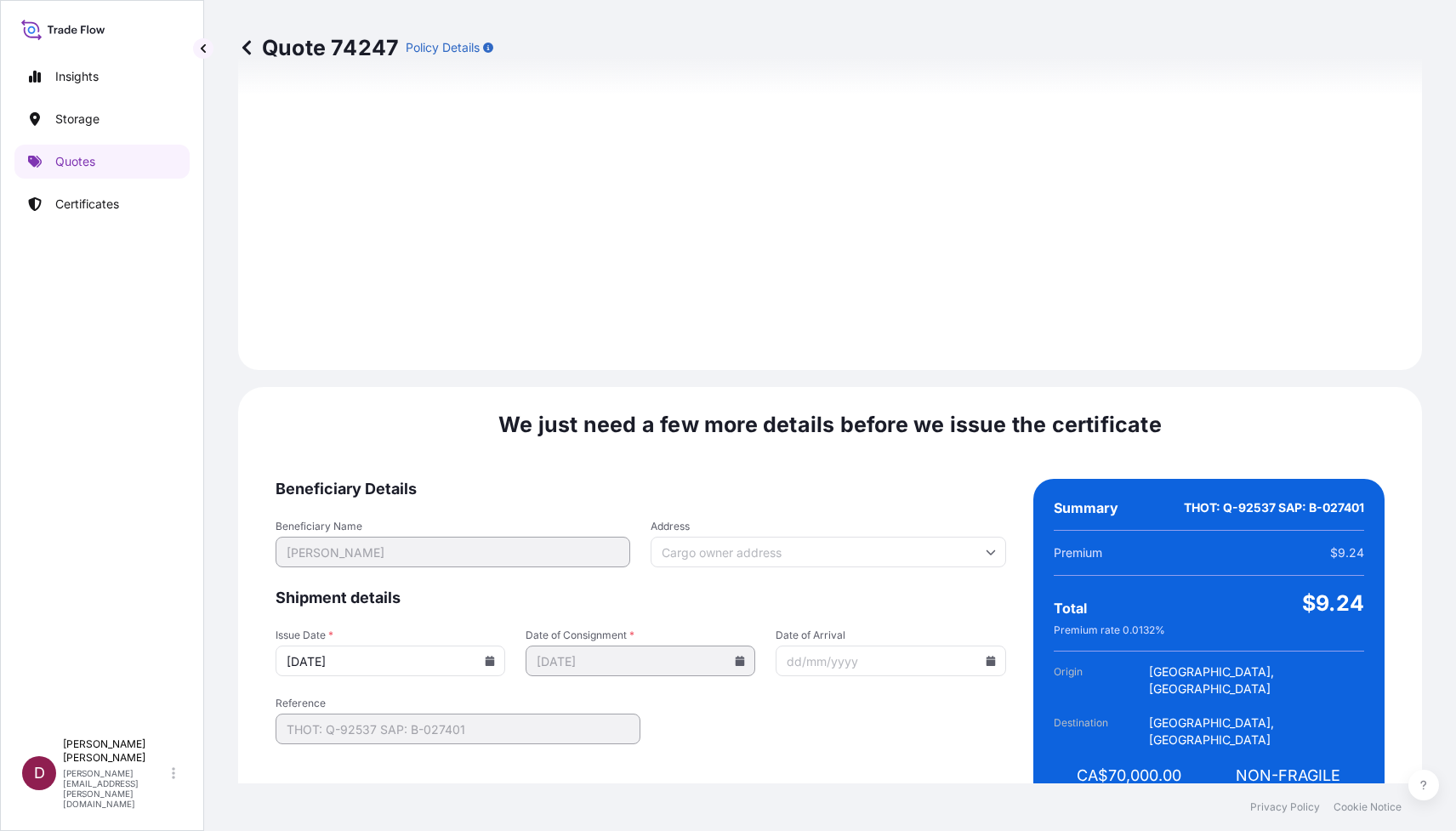
scroll to position [1581, 0]
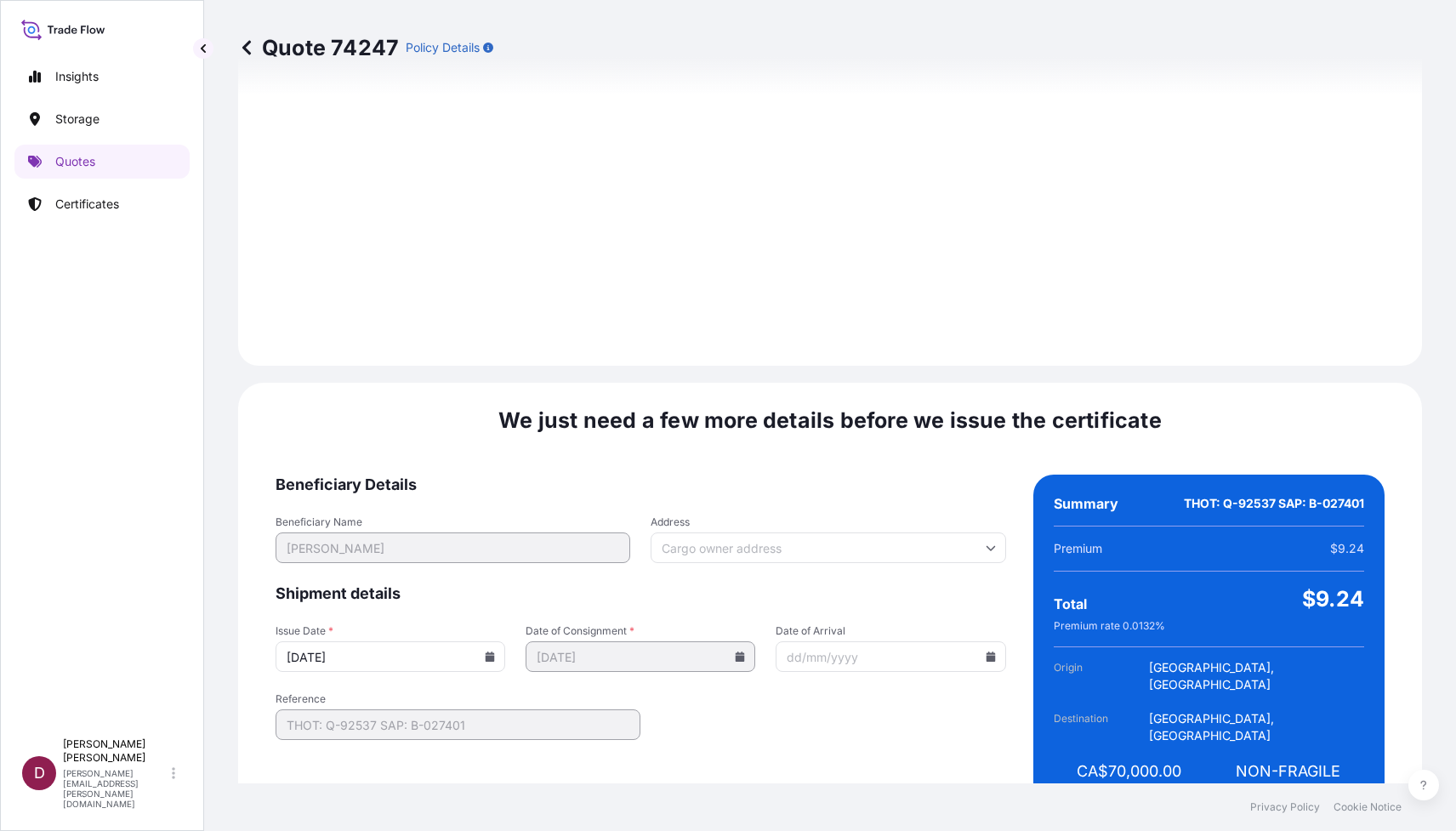
click at [815, 533] on input "Address" at bounding box center [828, 548] width 354 height 31
paste input "[STREET_ADDRESS]"
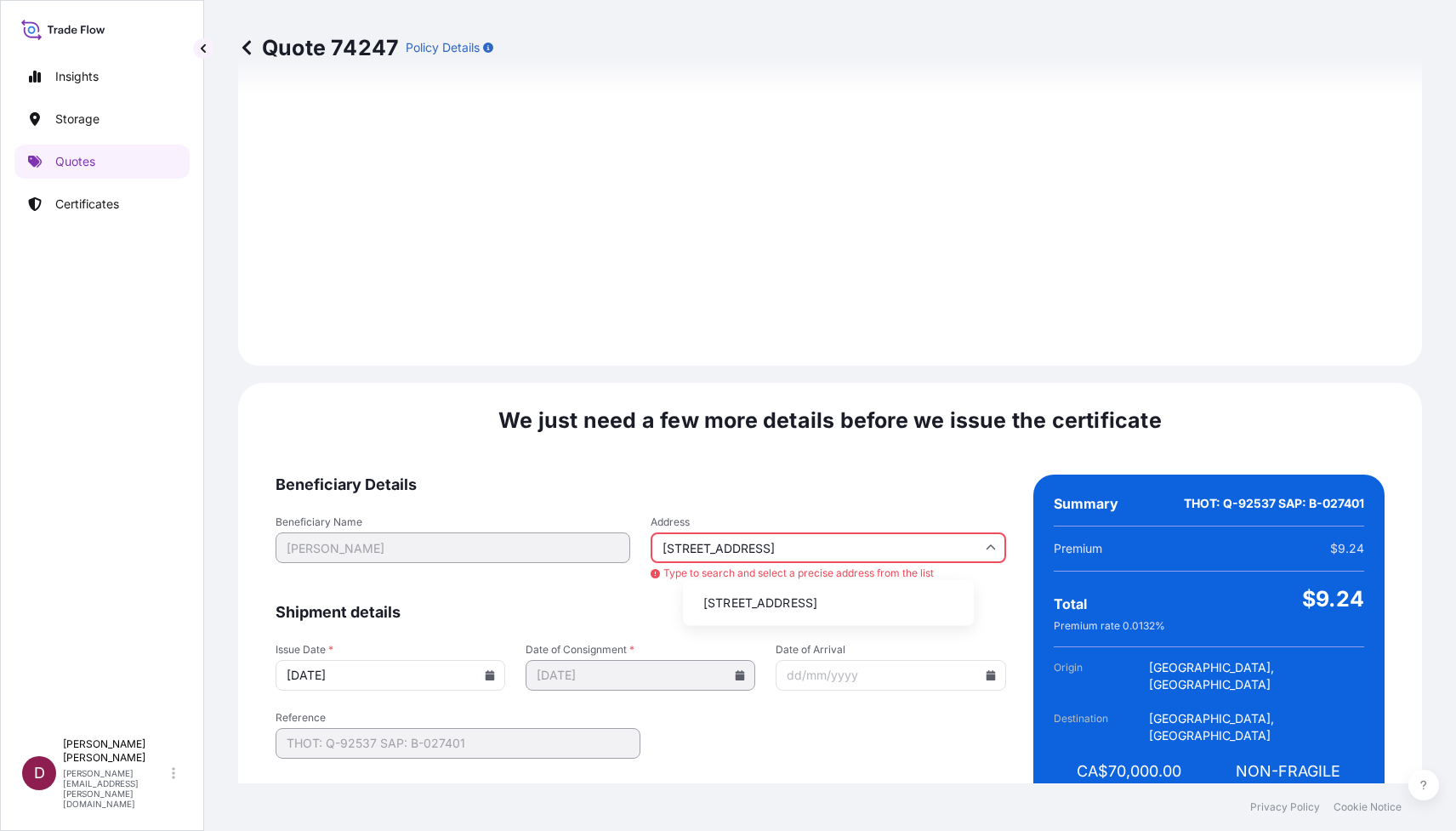
click at [745, 598] on li "[STREET_ADDRESS]" at bounding box center [828, 604] width 277 height 33
type input "[STREET_ADDRESS]"
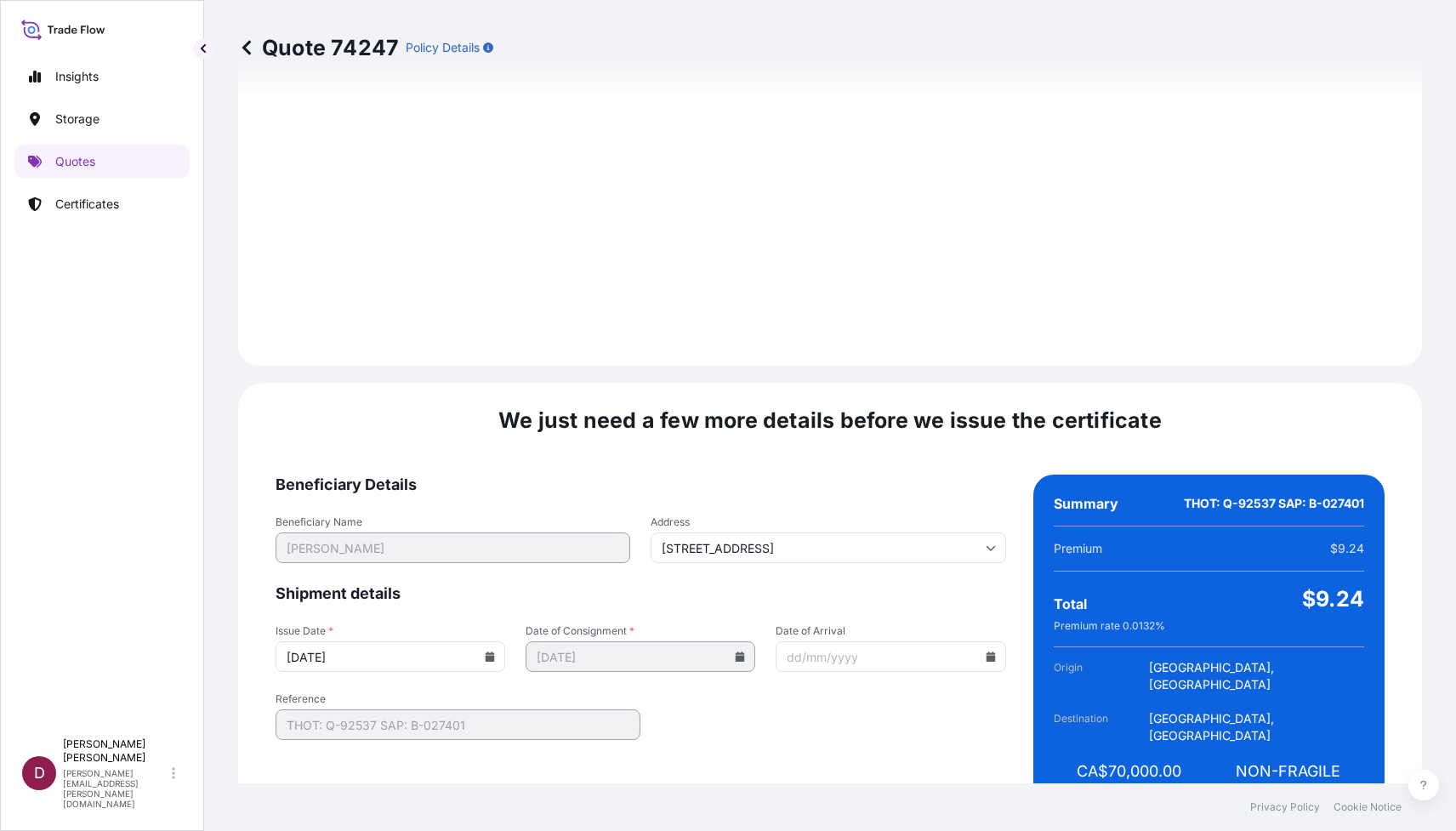
click at [839, 641] on input "Date of Arrival" at bounding box center [890, 656] width 230 height 31
click at [985, 652] on icon at bounding box center [990, 656] width 9 height 10
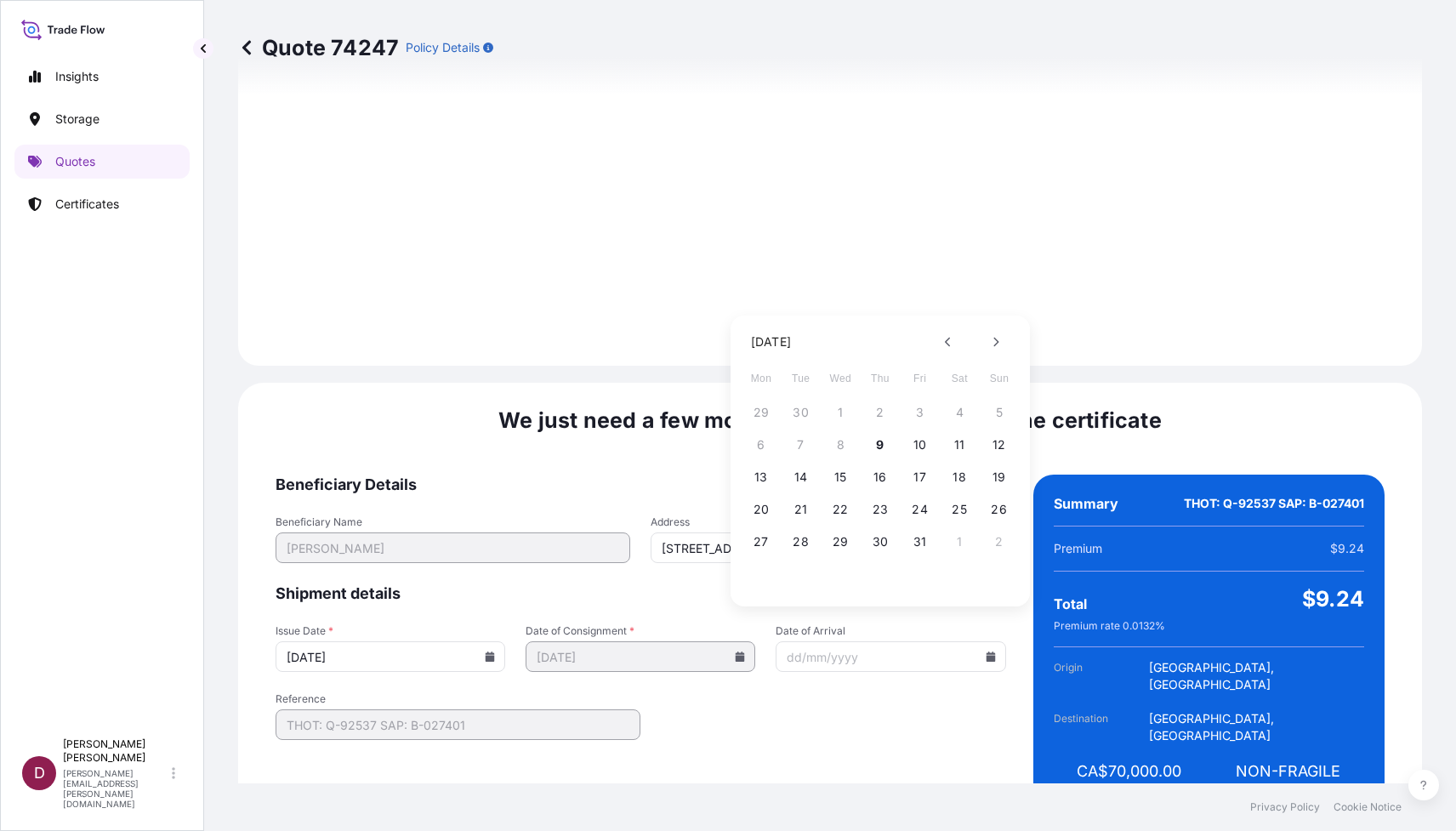
click at [813, 641] on input "Date of Arrival" at bounding box center [890, 656] width 230 height 31
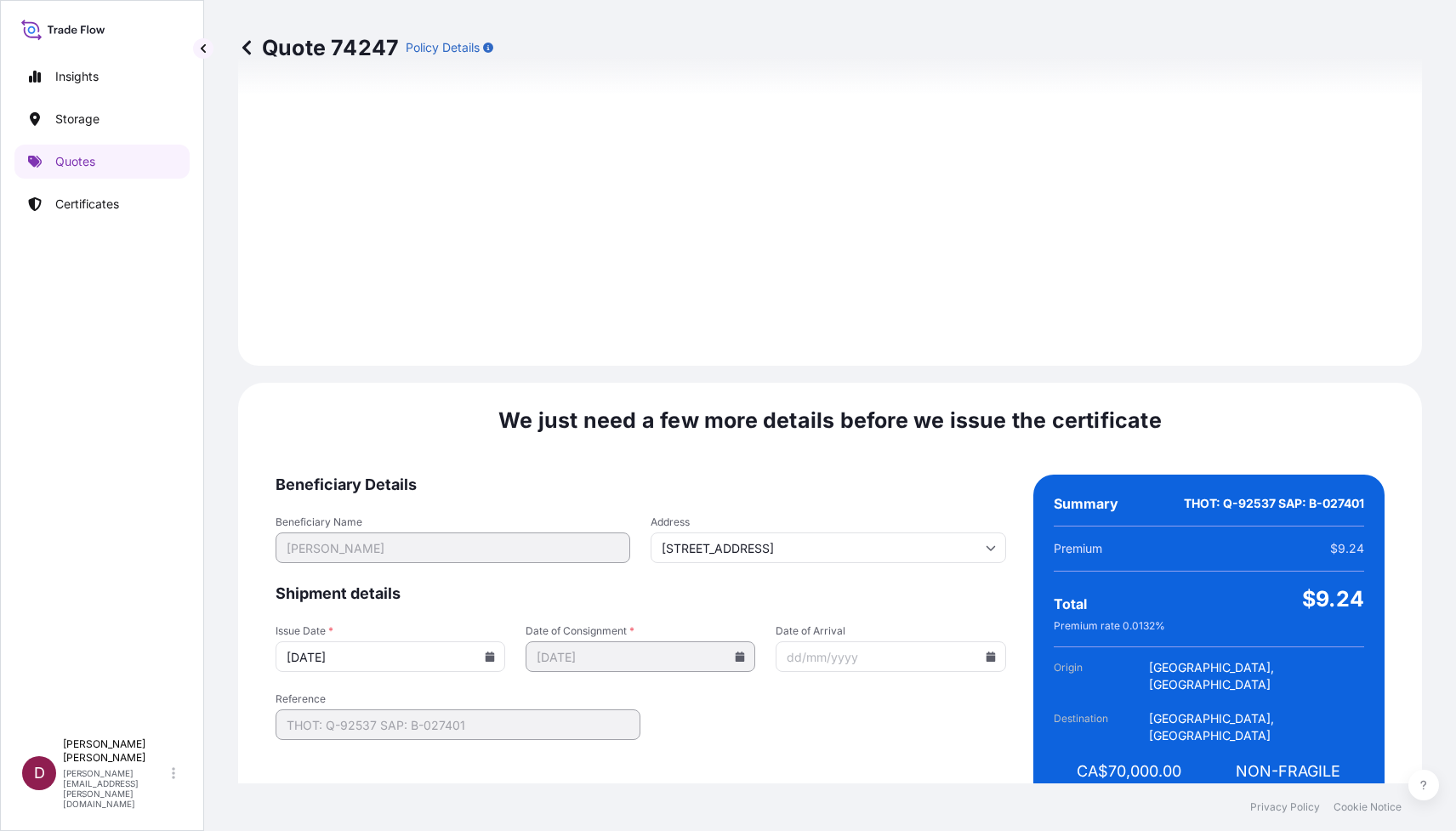
click at [813, 641] on input "Date of Arrival" at bounding box center [890, 656] width 230 height 31
click at [985, 652] on icon at bounding box center [990, 656] width 9 height 10
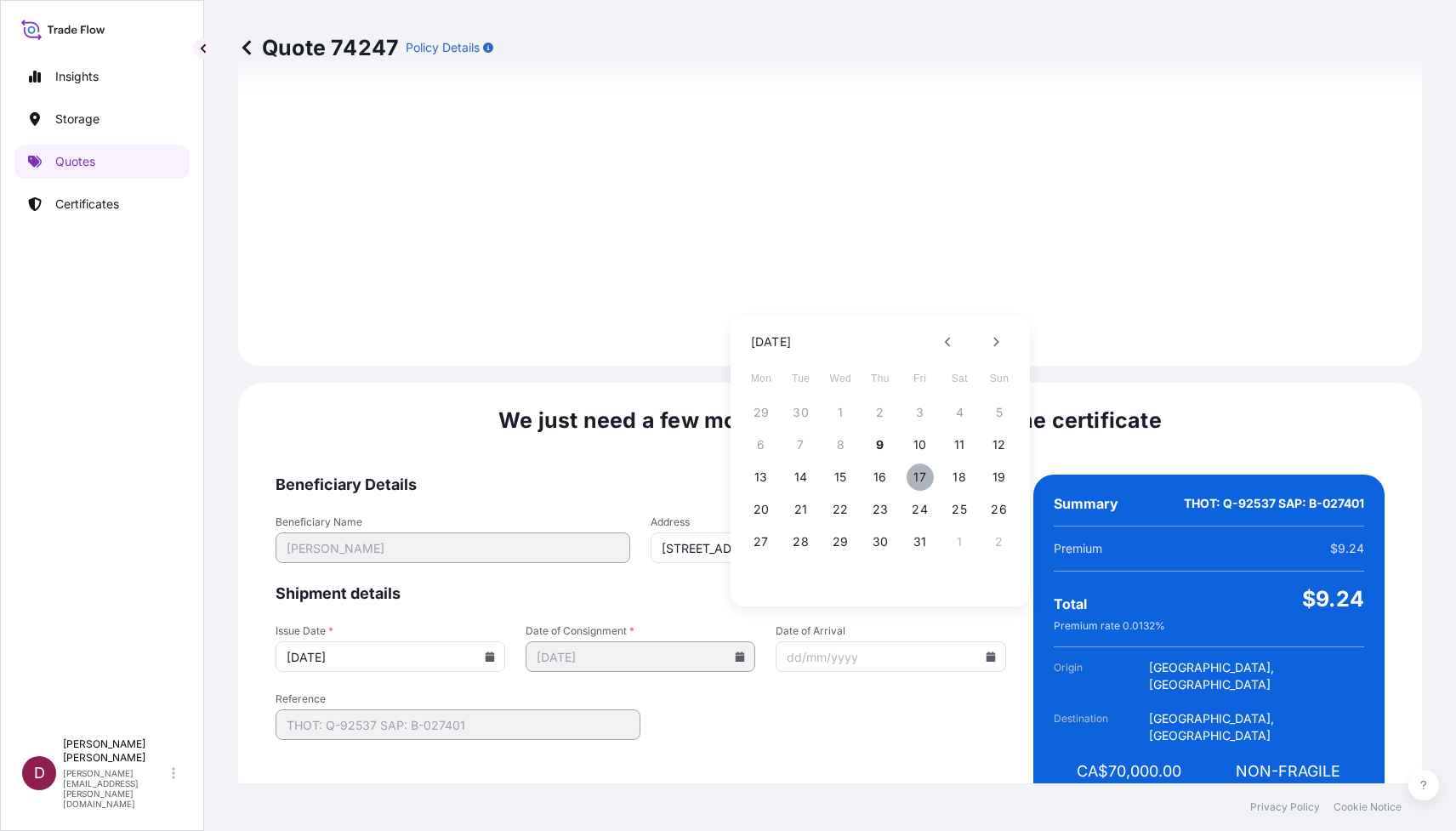
click at [919, 479] on button "17" at bounding box center [920, 477] width 27 height 27
type input "[DATE]"
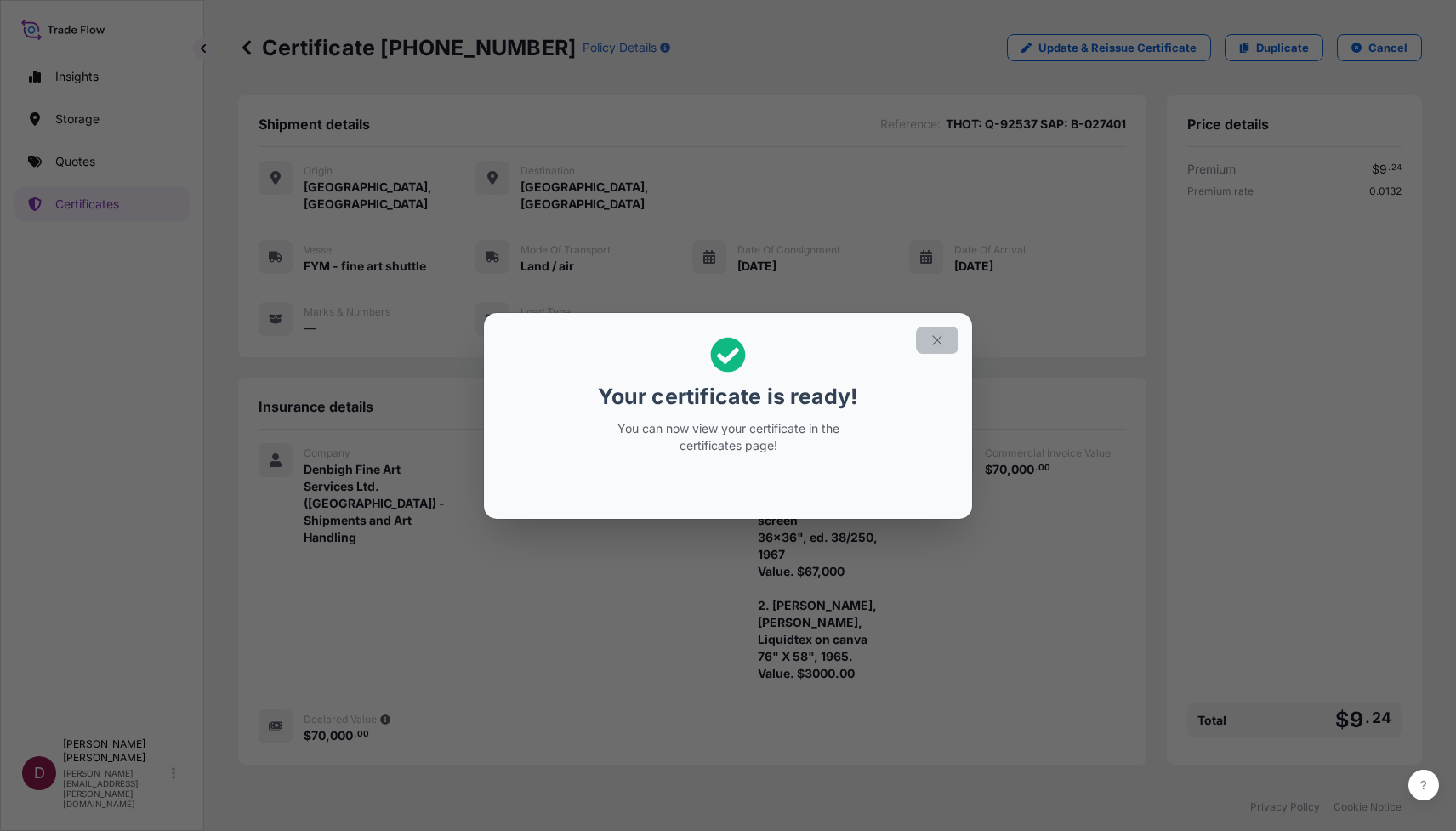
click at [935, 346] on icon "button" at bounding box center [937, 340] width 15 height 15
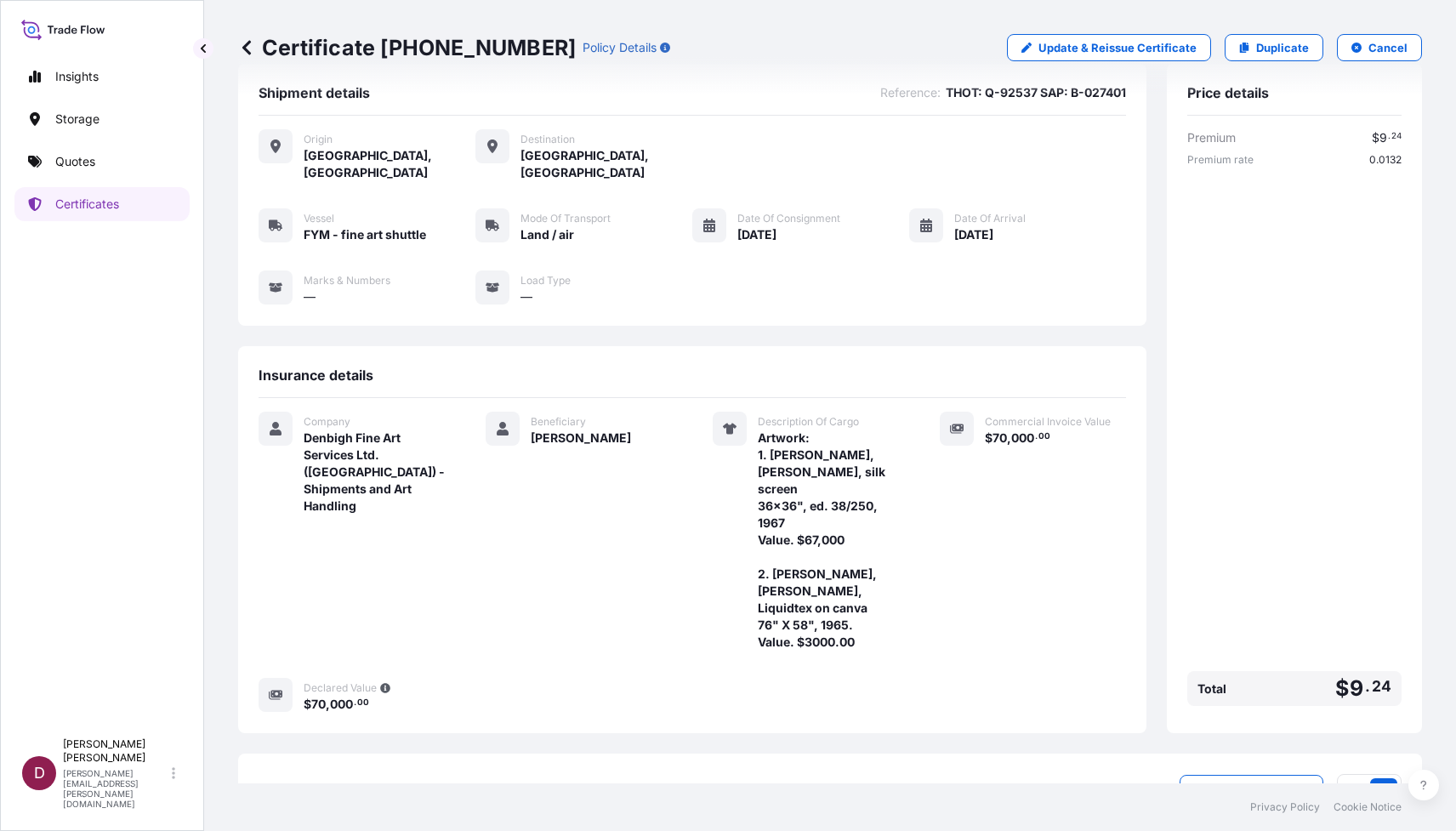
scroll to position [107, 0]
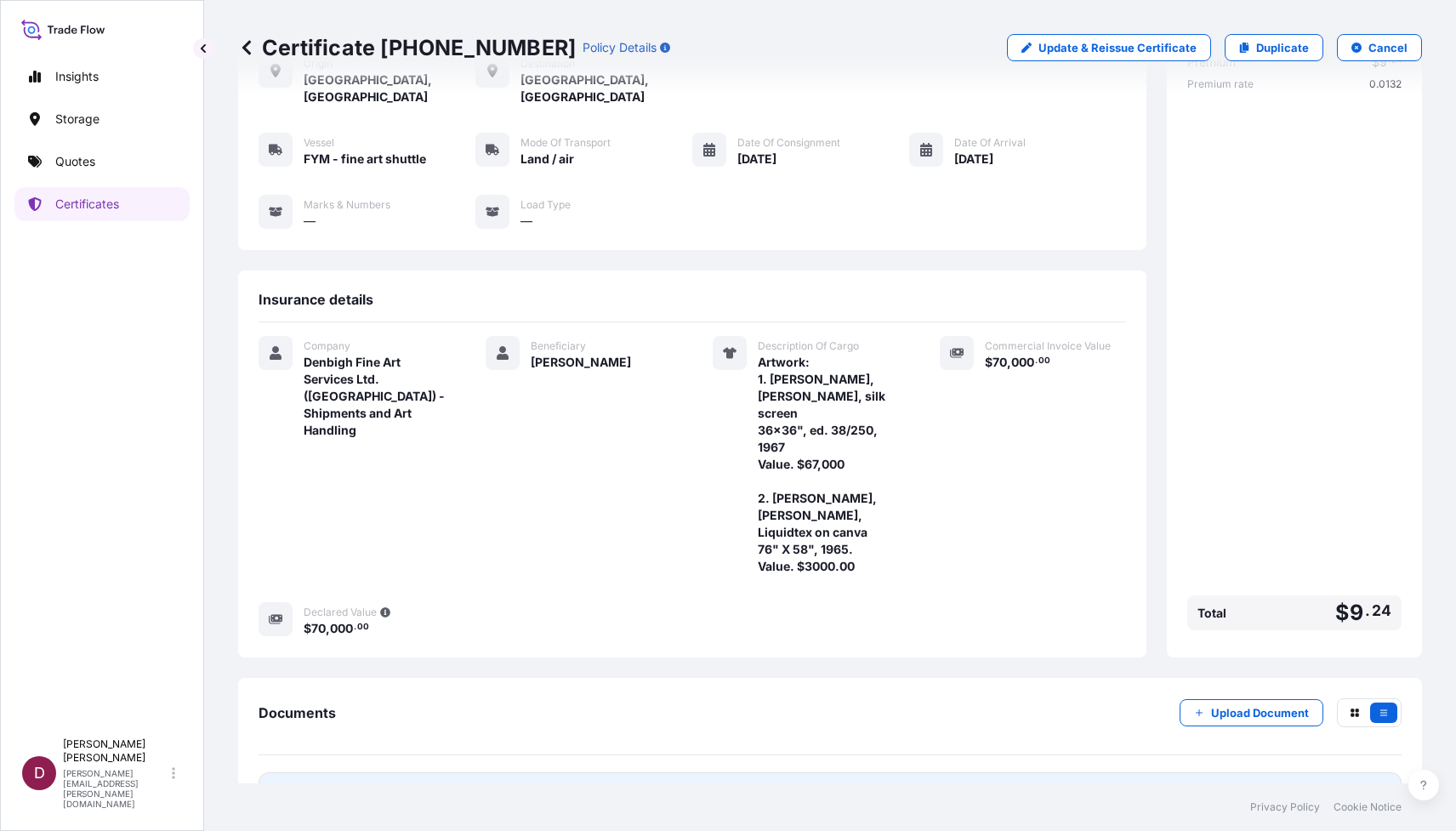
click at [866, 773] on link "PDF Certificate [DATE]" at bounding box center [830, 795] width 1143 height 45
click at [94, 159] on p "Quotes" at bounding box center [75, 161] width 40 height 17
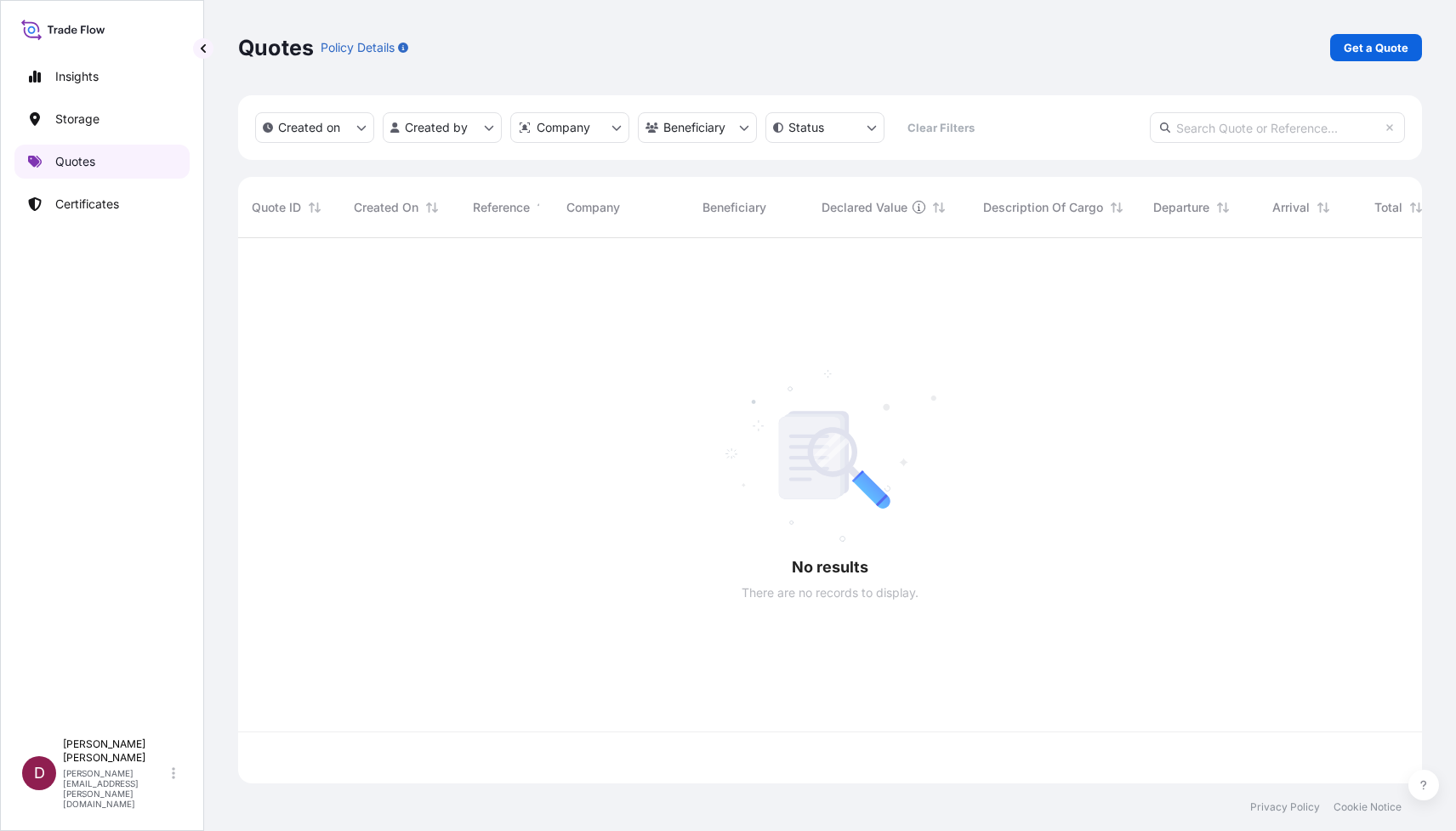
scroll to position [555, 1183]
click at [1384, 49] on p "Get a Quote" at bounding box center [1375, 47] width 65 height 17
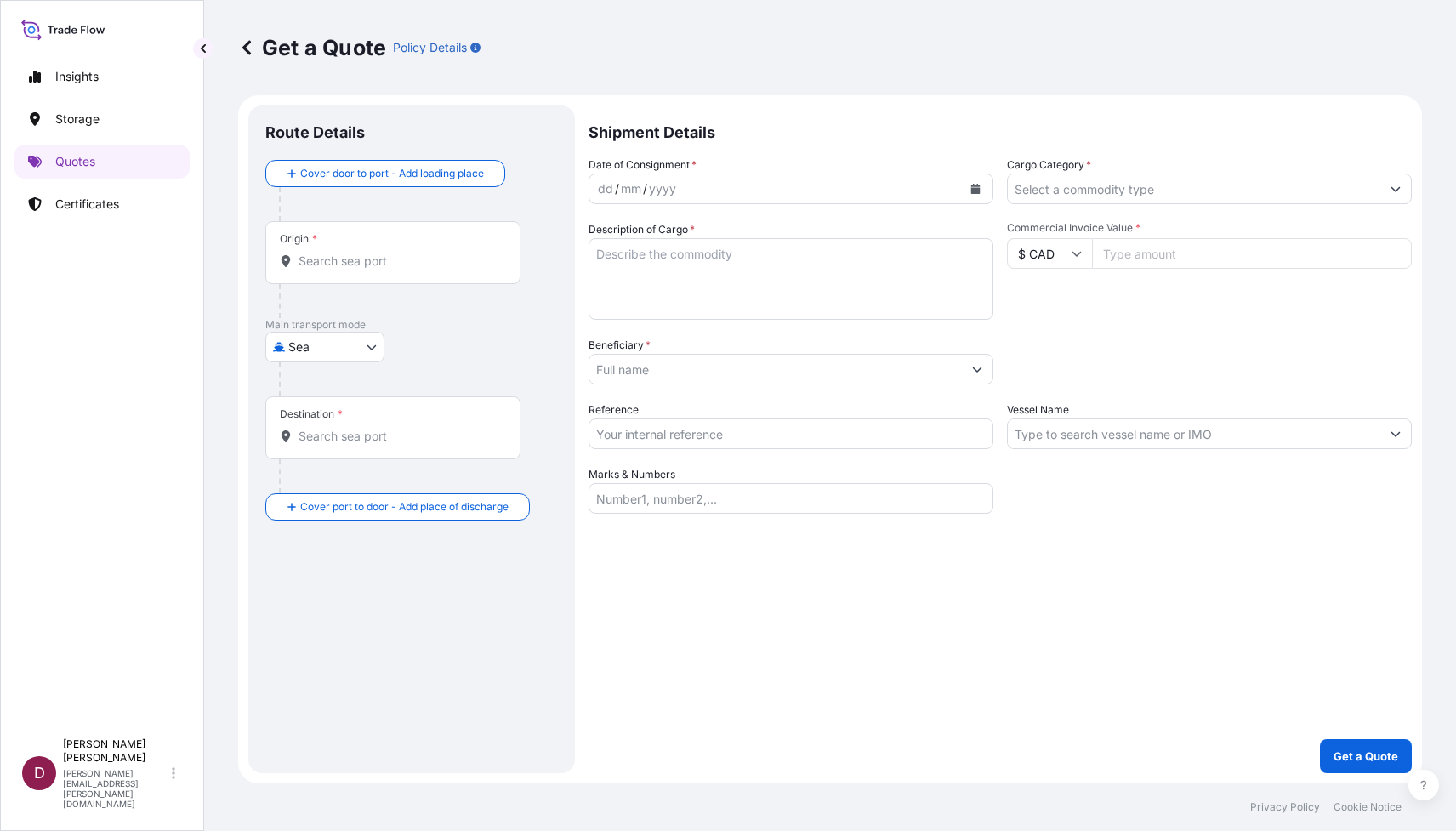
click at [357, 352] on body "Insights Storage Quotes Certificates D [PERSON_NAME] [PERSON_NAME][EMAIL_ADDRES…" at bounding box center [728, 416] width 1456 height 831
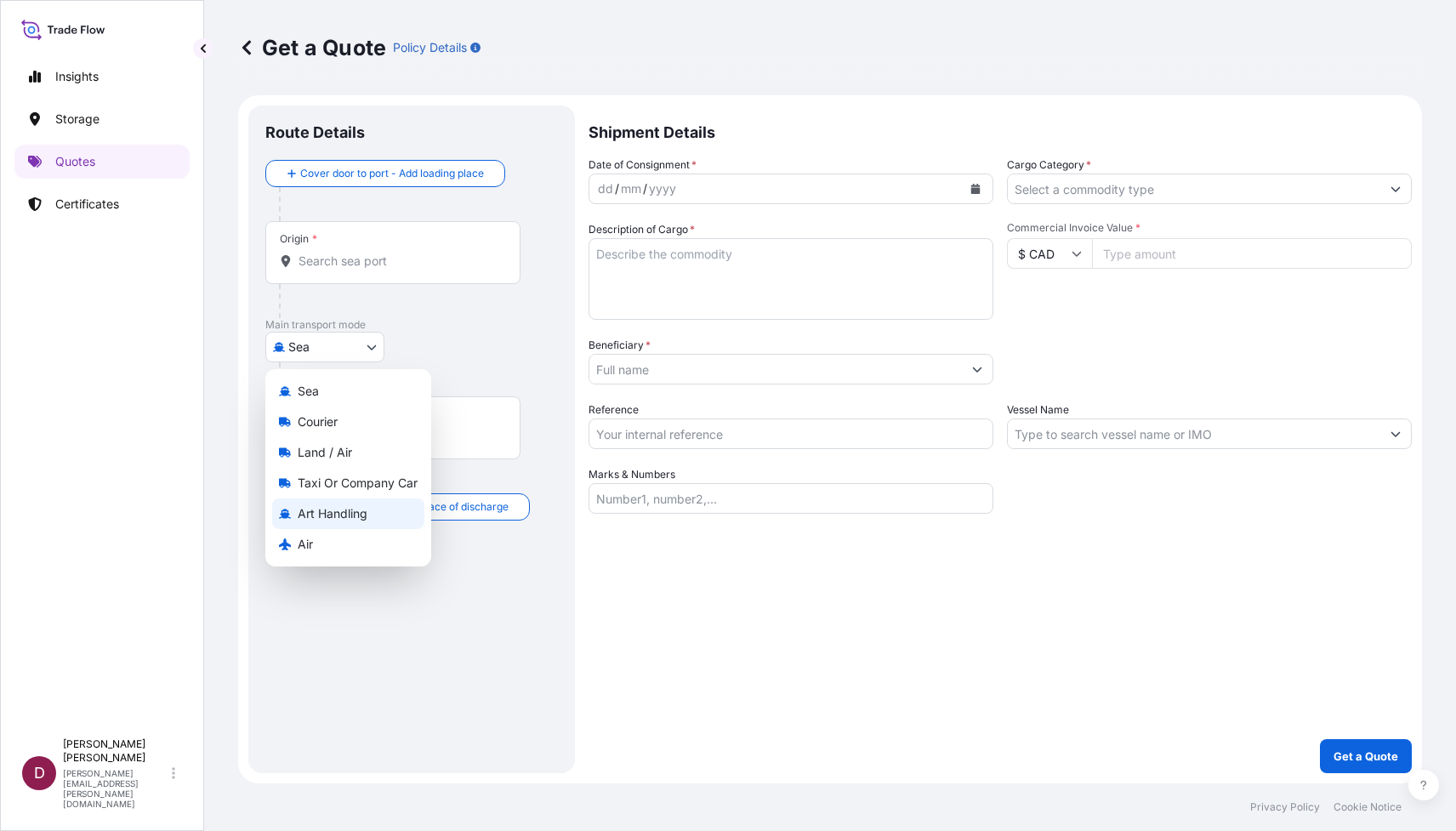
click at [356, 509] on span "Art Handling" at bounding box center [332, 514] width 70 height 17
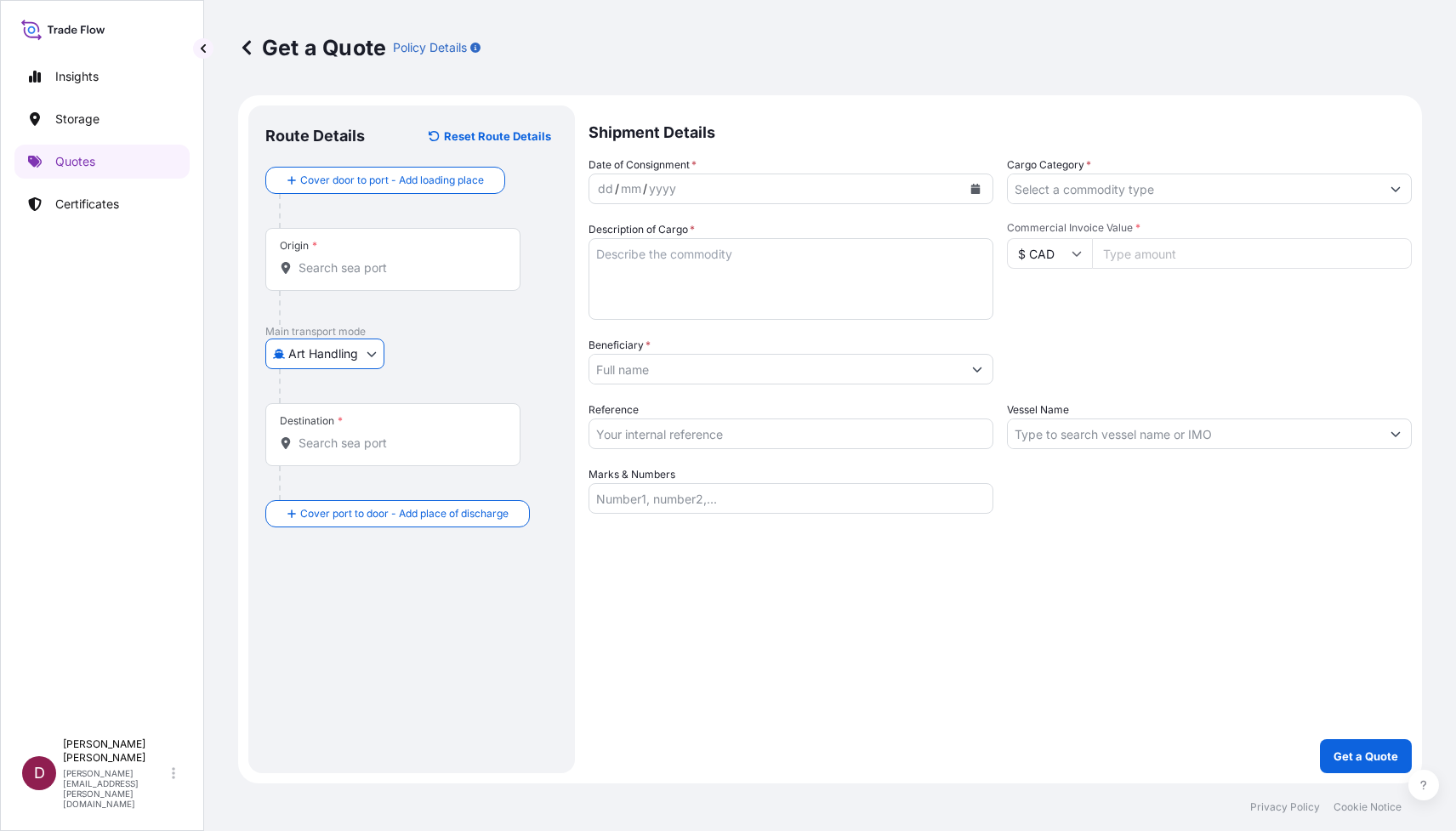
click at [370, 355] on body "Insights Storage Quotes Certificates D [PERSON_NAME] [PERSON_NAME][EMAIL_ADDRES…" at bounding box center [728, 416] width 1456 height 831
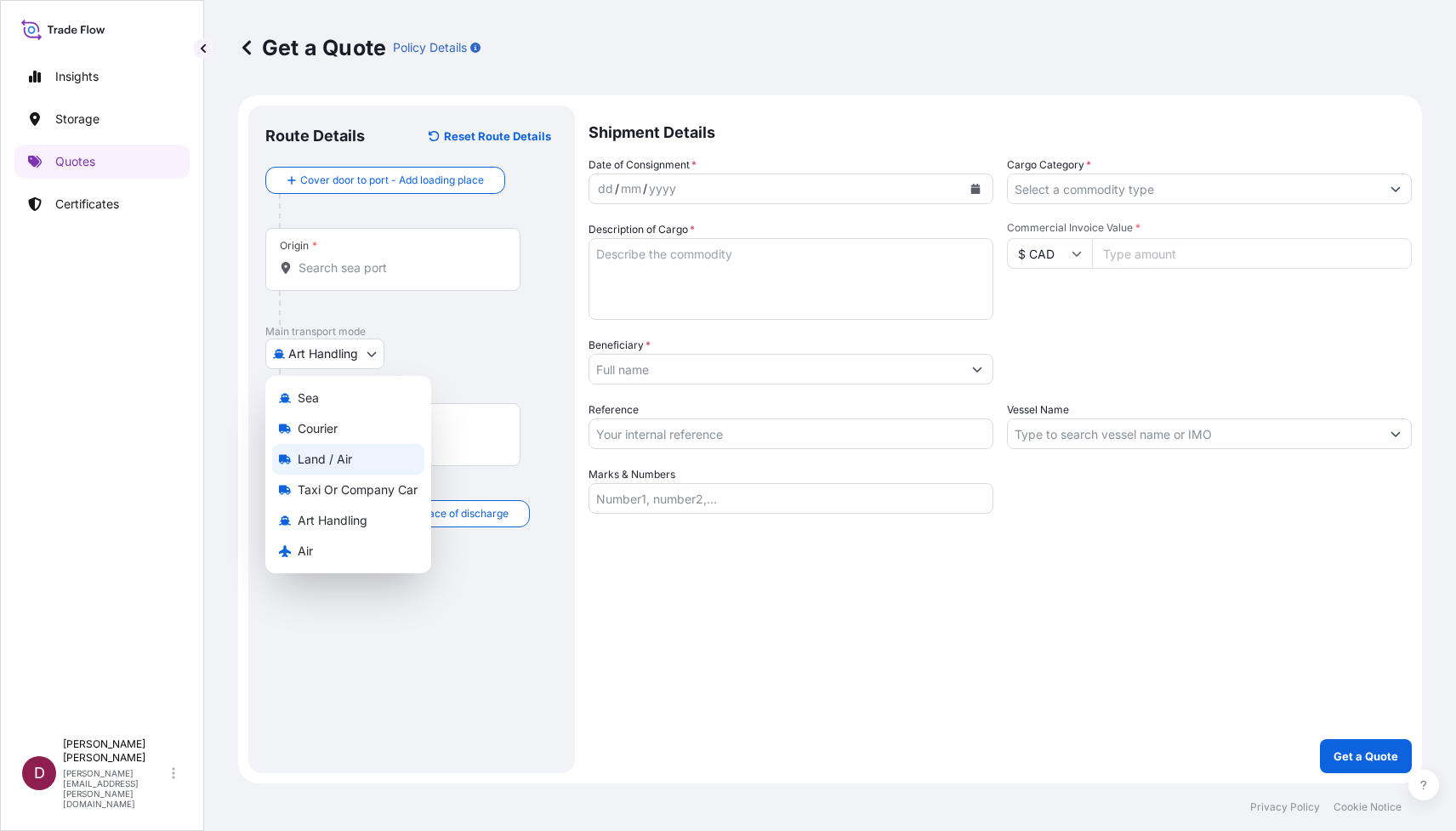
click at [358, 457] on div "Land / Air" at bounding box center [347, 459] width 152 height 31
select select "Land / Air"
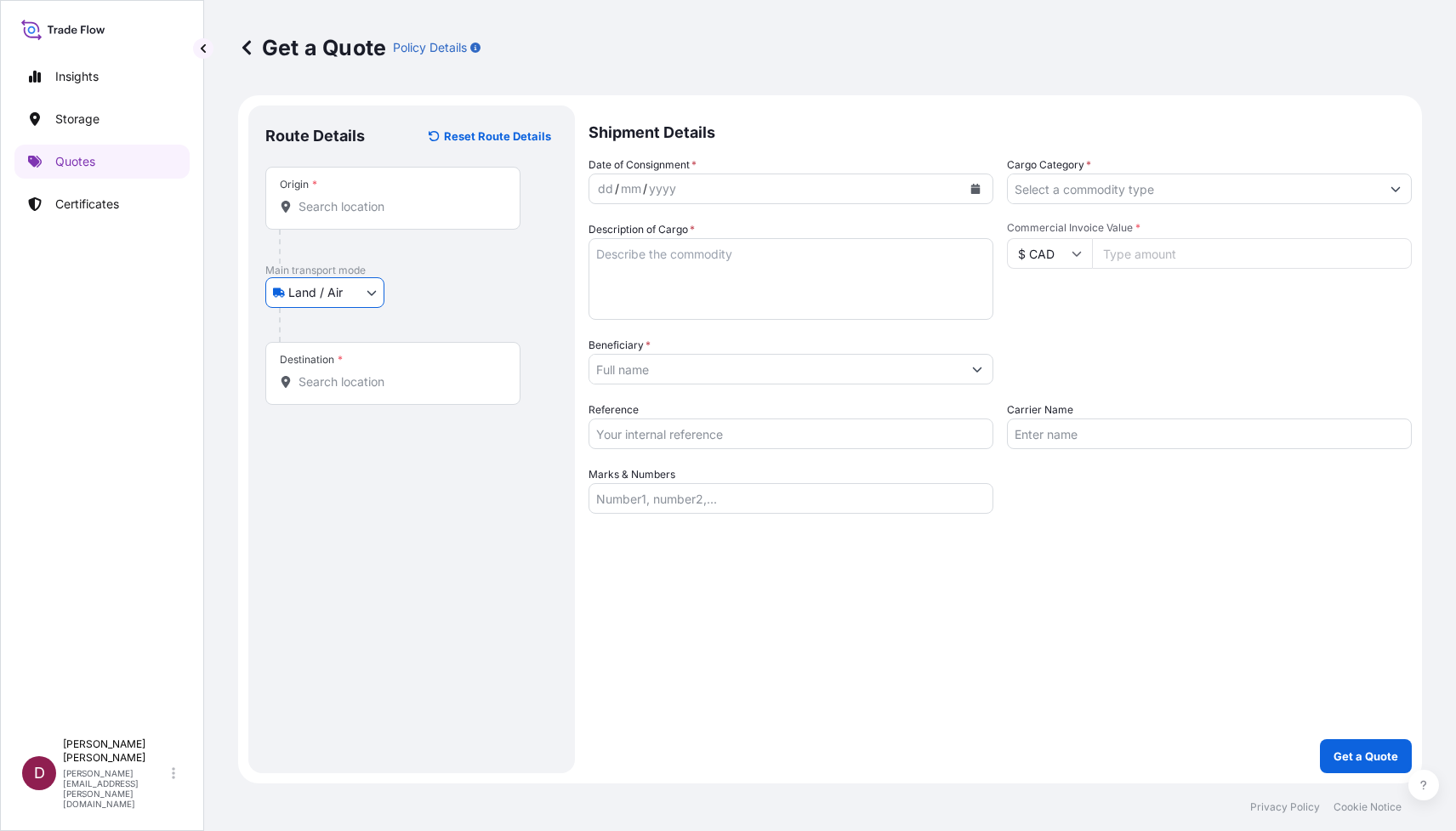
click at [319, 214] on input "Origin *" at bounding box center [398, 206] width 201 height 17
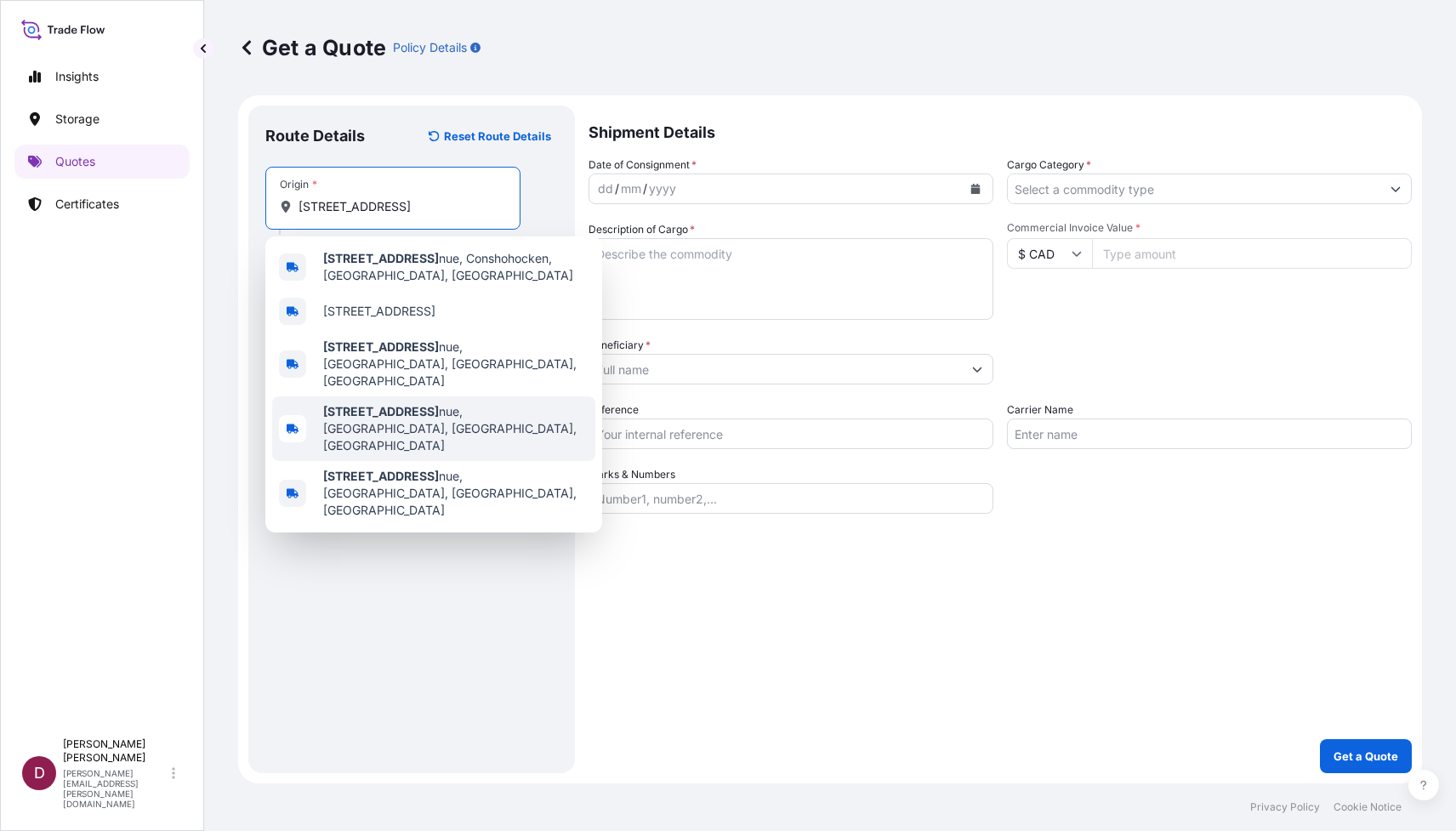
click at [412, 404] on b "[STREET_ADDRESS]" at bounding box center [381, 411] width 115 height 15
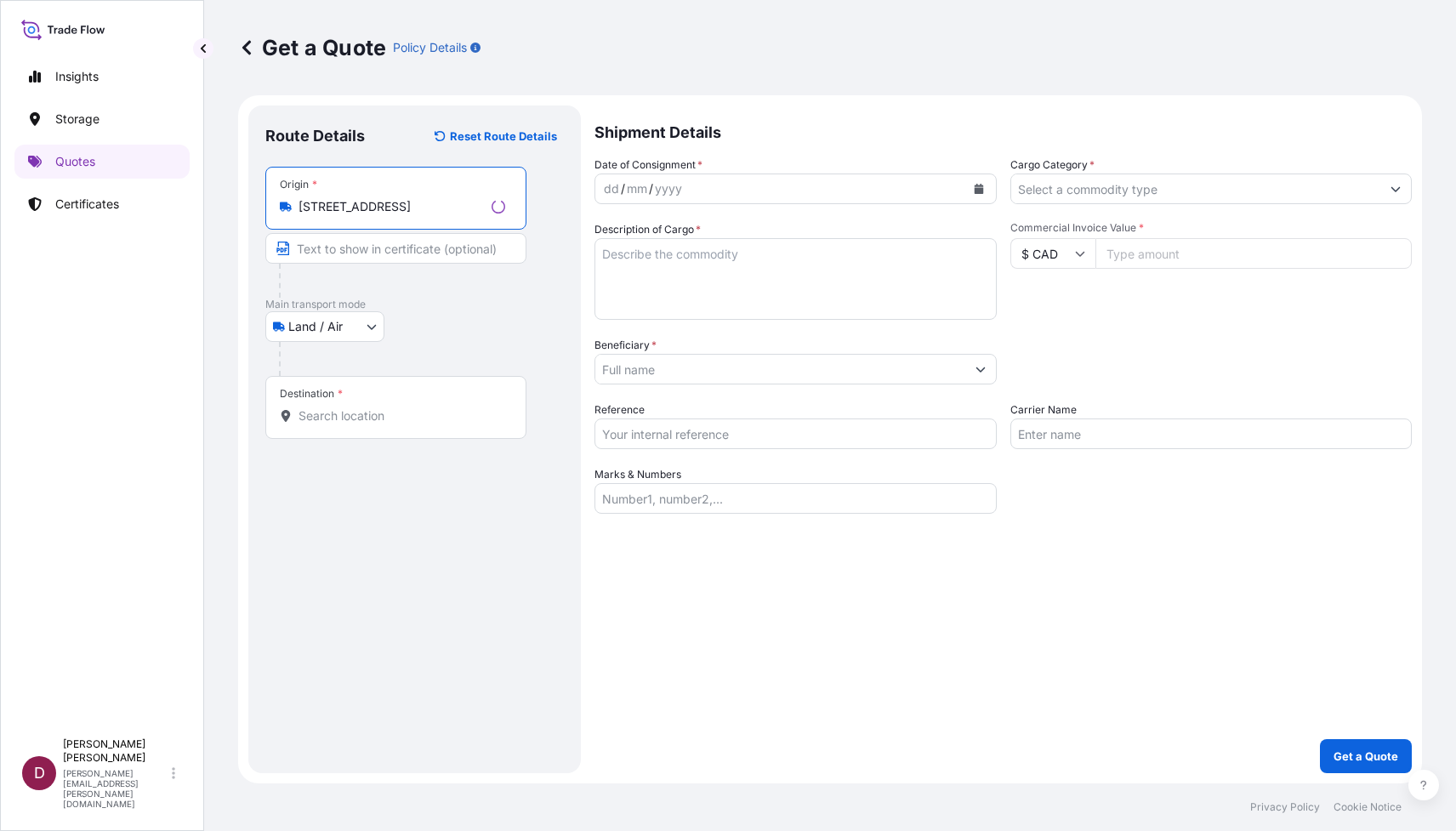
type input "[STREET_ADDRESS]"
click at [340, 246] on input "Text to appear on certificate" at bounding box center [395, 248] width 261 height 31
type input "DenbighFAS"
click at [313, 416] on input "Destination *" at bounding box center [398, 416] width 201 height 17
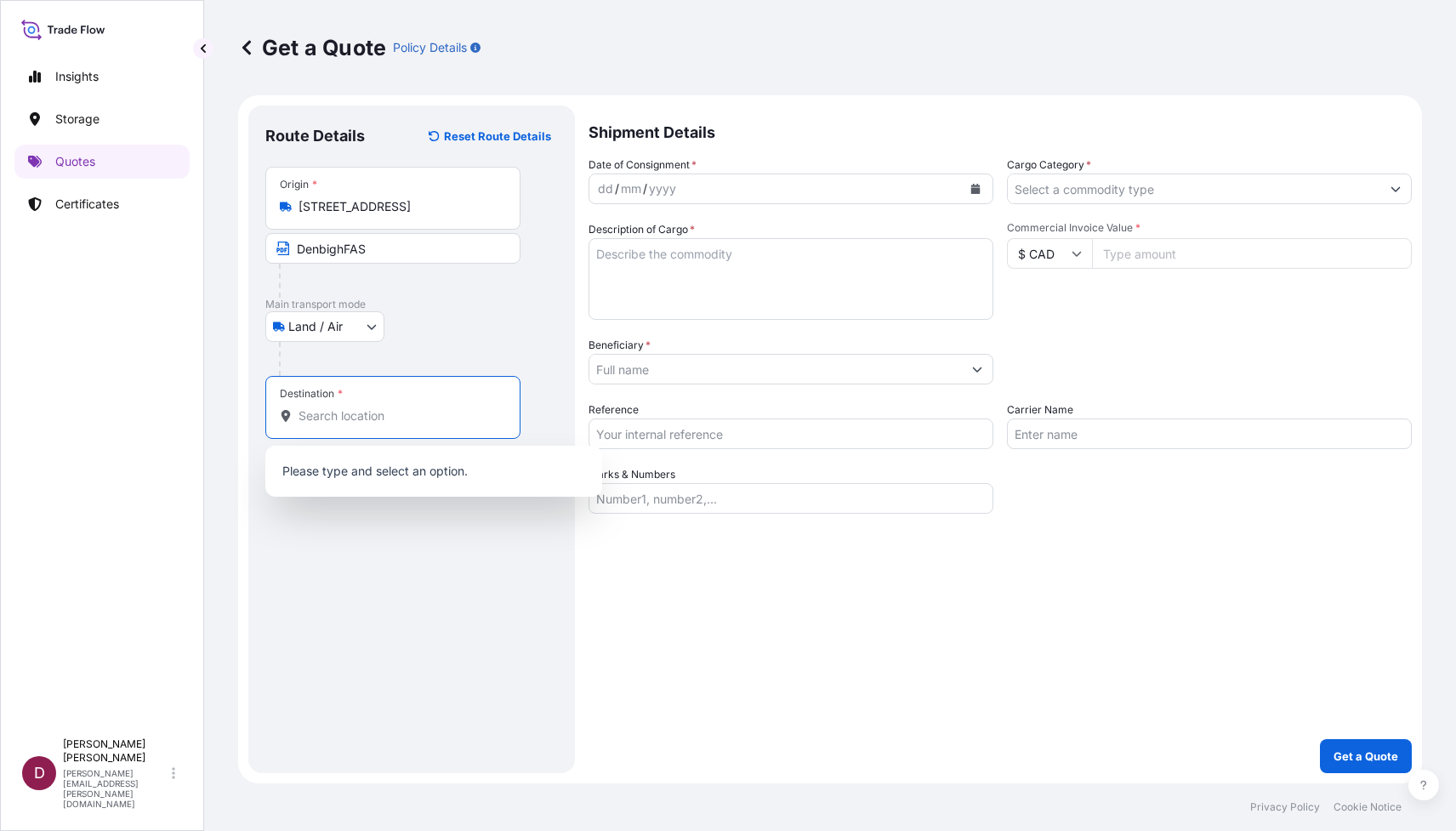
click at [627, 375] on input "Beneficiary *" at bounding box center [775, 369] width 373 height 31
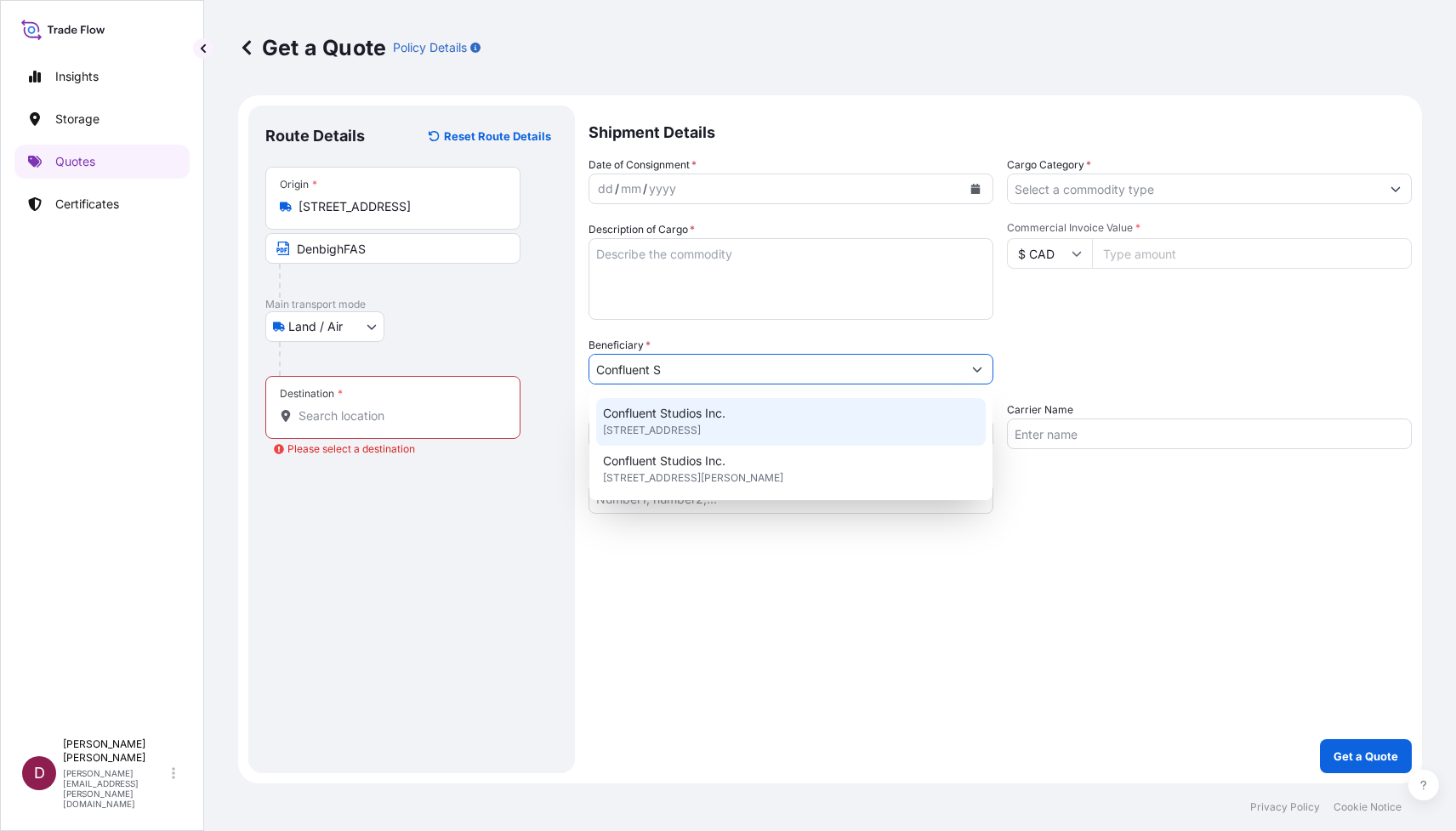
click at [643, 423] on span "[STREET_ADDRESS]" at bounding box center [652, 430] width 98 height 17
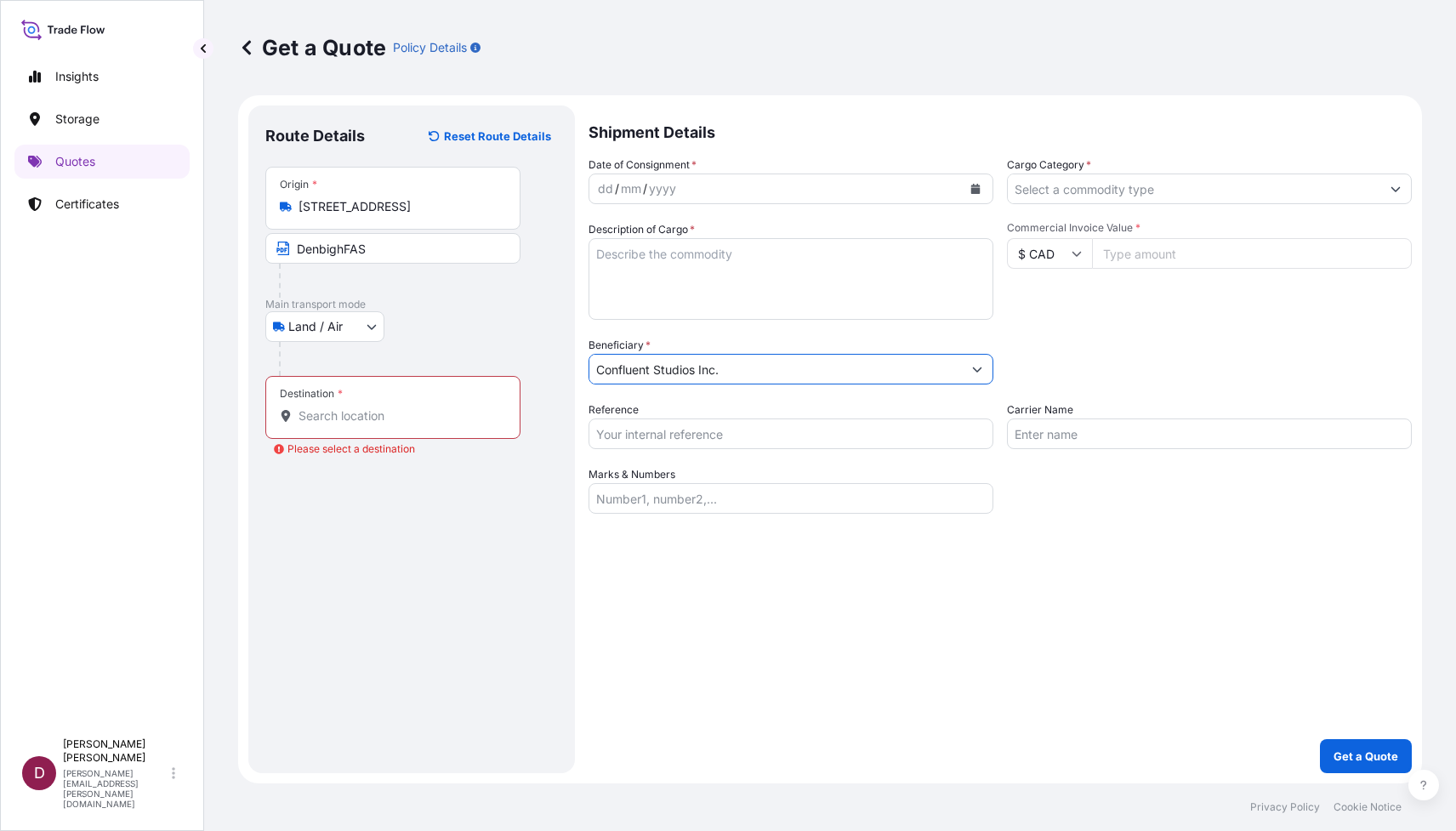
type input "Confluent Studios Inc."
click at [1108, 252] on input "Commercial Invoice Value *" at bounding box center [1252, 254] width 320 height 31
type input "9000"
click at [1132, 329] on div "Date of Consignment * dd / mm / yyyy Cargo Category * Description of Cargo * Co…" at bounding box center [1000, 335] width 823 height 357
click at [1045, 195] on input "Cargo Category *" at bounding box center [1194, 189] width 373 height 31
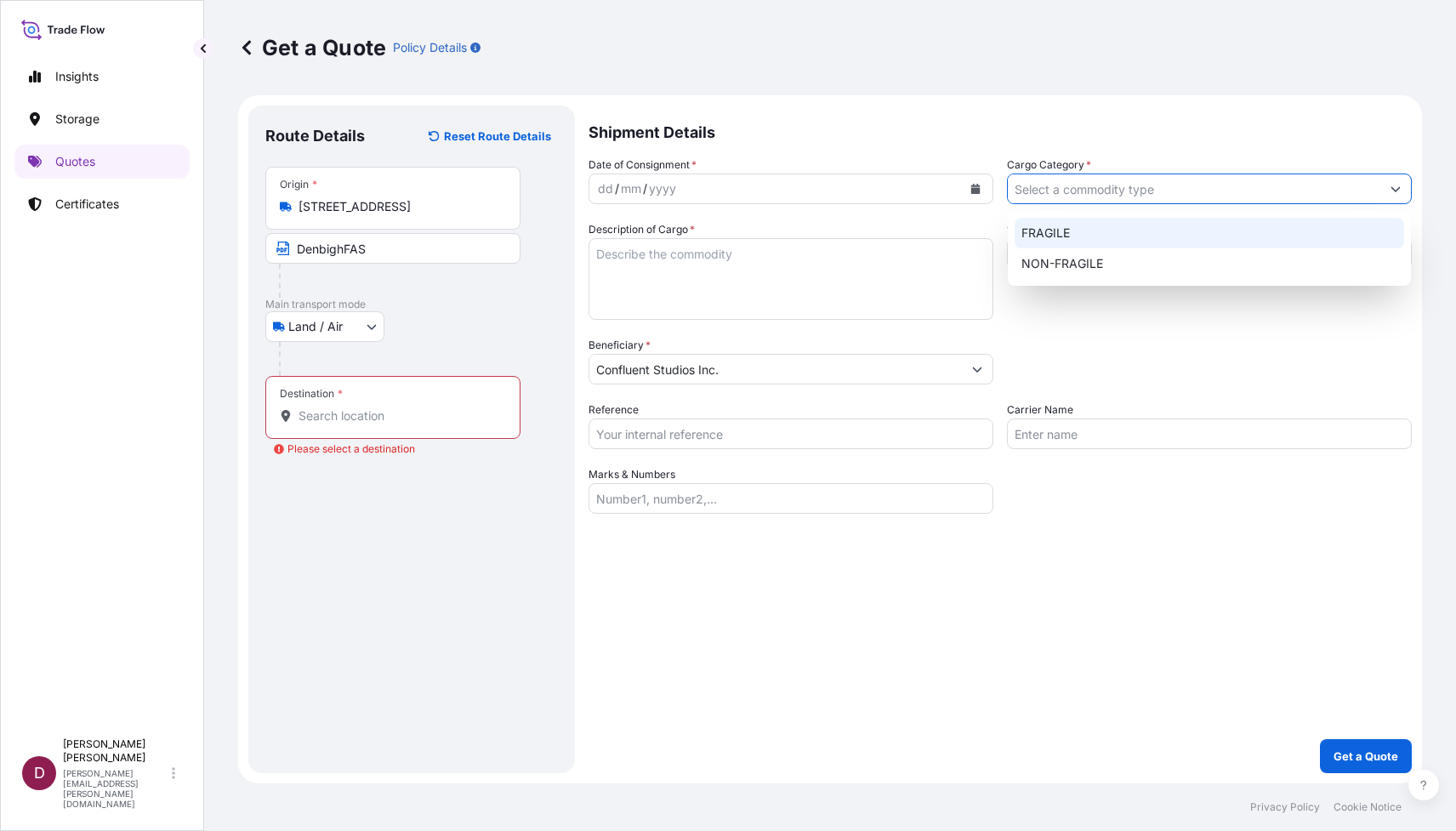
click at [1067, 237] on div "FRAGILE" at bounding box center [1209, 234] width 390 height 31
type input "FRAGILE"
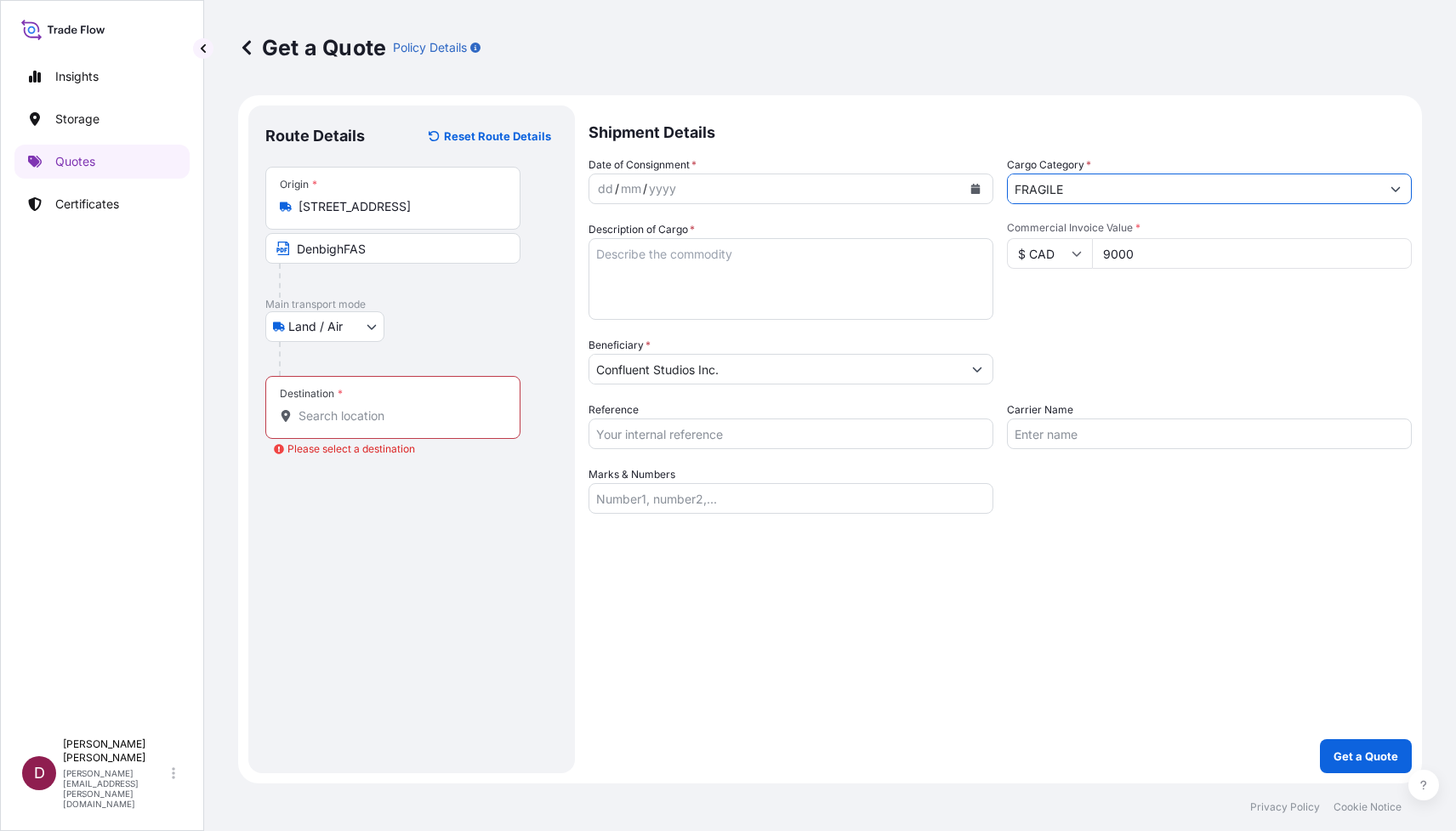
click at [1038, 433] on input "Carrier Name" at bounding box center [1209, 434] width 404 height 31
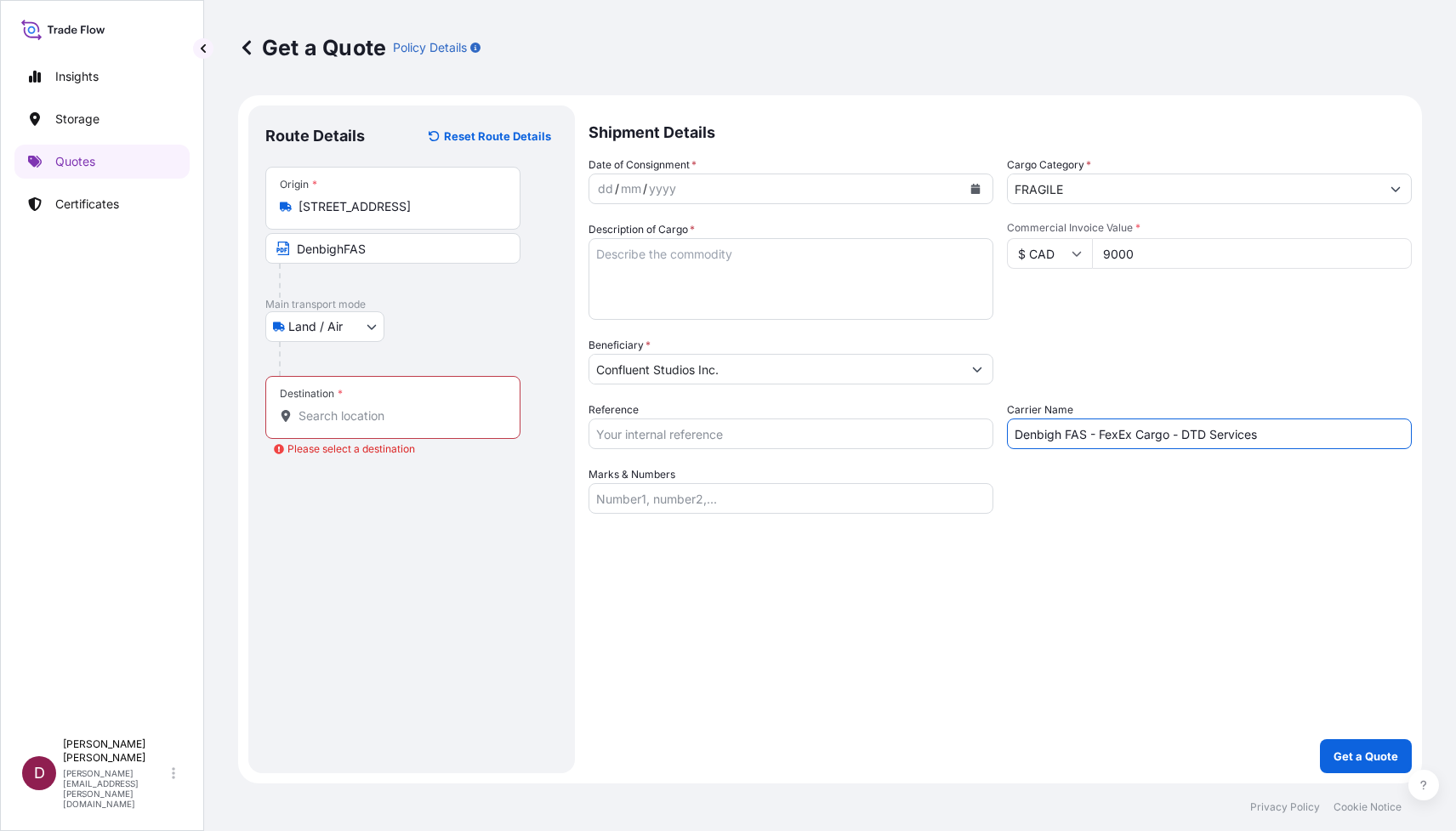
type input "Denbigh FAS - FexEx Cargo - DTD Services"
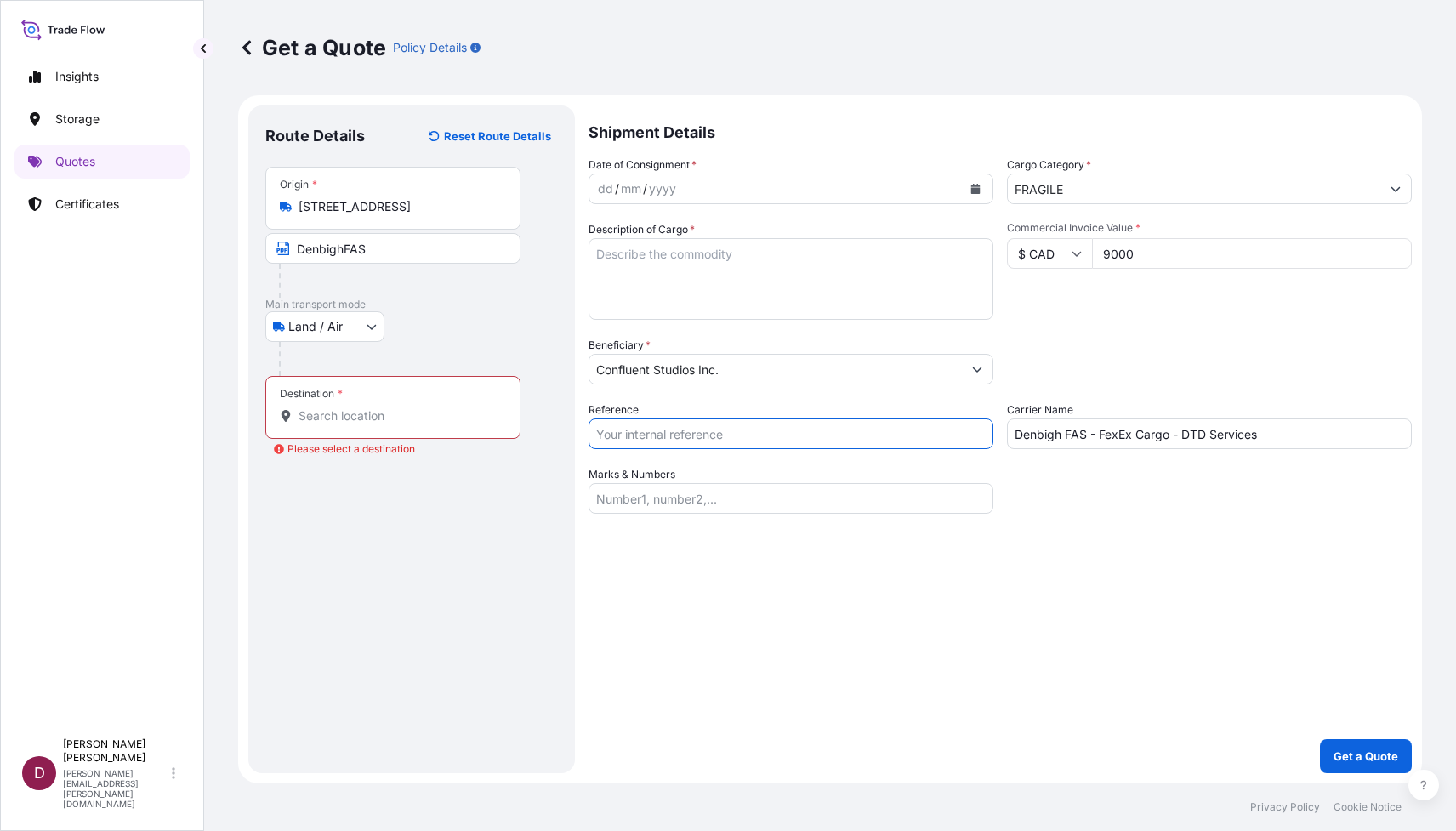
click at [605, 432] on input "Reference" at bounding box center [790, 434] width 404 height 31
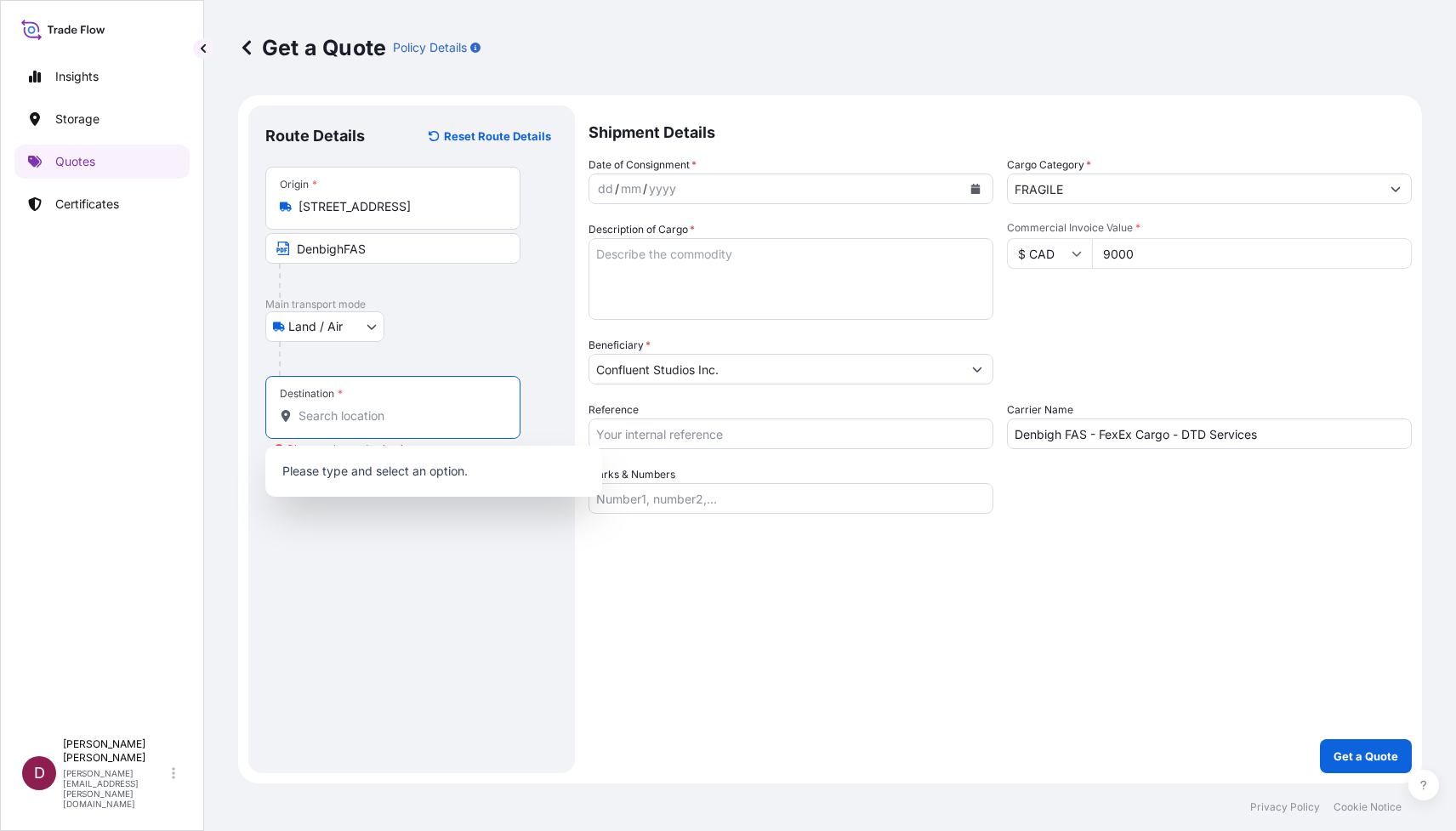
click at [306, 413] on input "Destination * Please select a destination" at bounding box center [398, 416] width 201 height 17
paste input "195 Via Del Mar Country of Ultimate Destination: [GEOGRAPHIC_DATA][US_STATE]"
click at [344, 418] on input "195 Via Del Mar Country of Ultimate Destination: [GEOGRAPHIC_DATA][US_STATE]" at bounding box center [398, 416] width 201 height 17
click at [367, 473] on span "[STREET_ADDRESS][US_STATE]" at bounding box center [413, 473] width 178 height 17
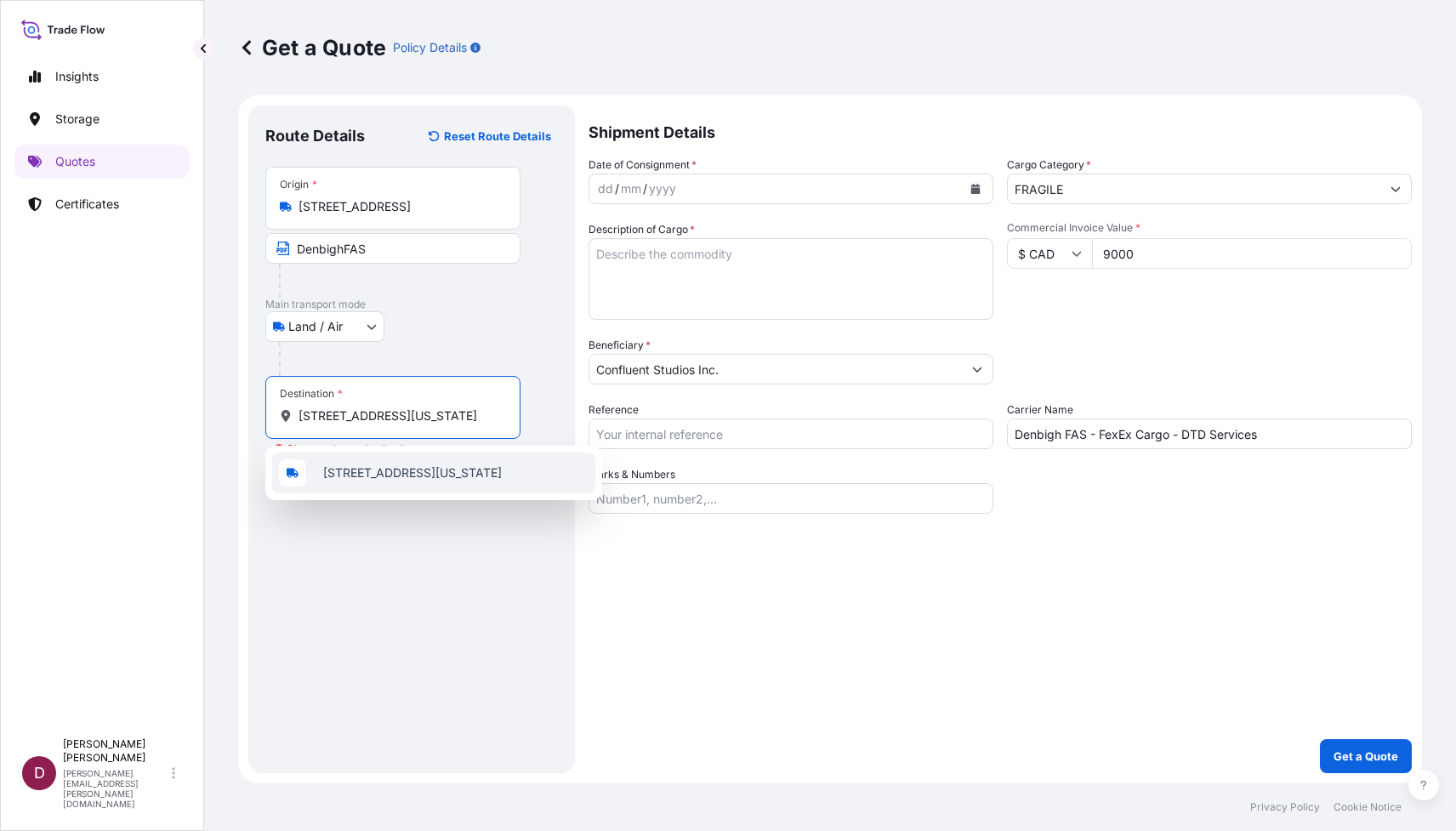
scroll to position [0, 75]
type input "[STREET_ADDRESS][US_STATE]"
click at [320, 459] on input "Text to appear on certificate" at bounding box center [393, 458] width 255 height 31
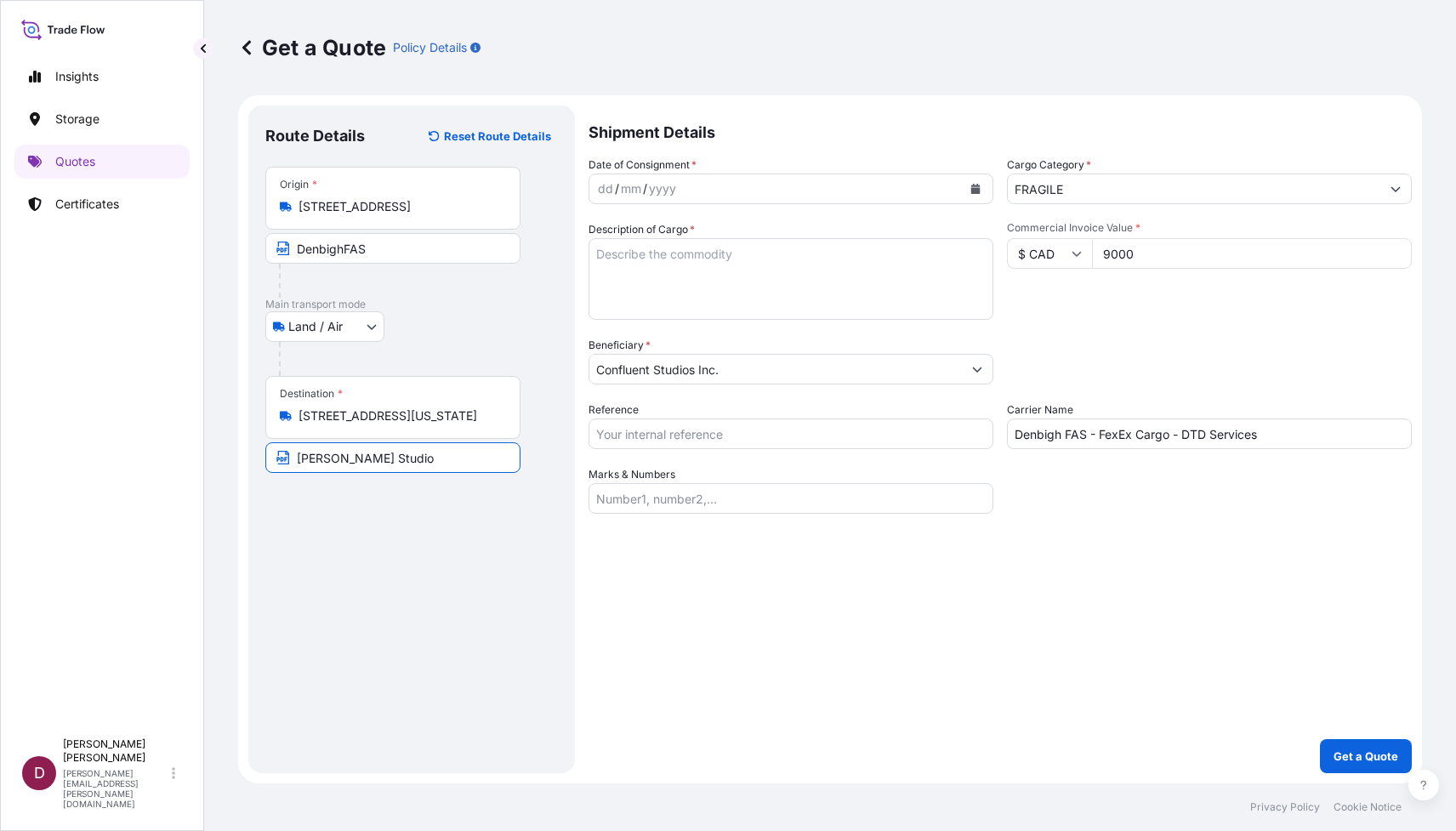
type input "[PERSON_NAME] Studio"
click at [388, 449] on input "[PERSON_NAME] Studio" at bounding box center [393, 458] width 255 height 31
drag, startPoint x: 377, startPoint y: 461, endPoint x: 341, endPoint y: 462, distance: 36.0
click at [340, 462] on input "[PERSON_NAME] Studio" at bounding box center [393, 458] width 255 height 31
type input "Studio [PERSON_NAME]"
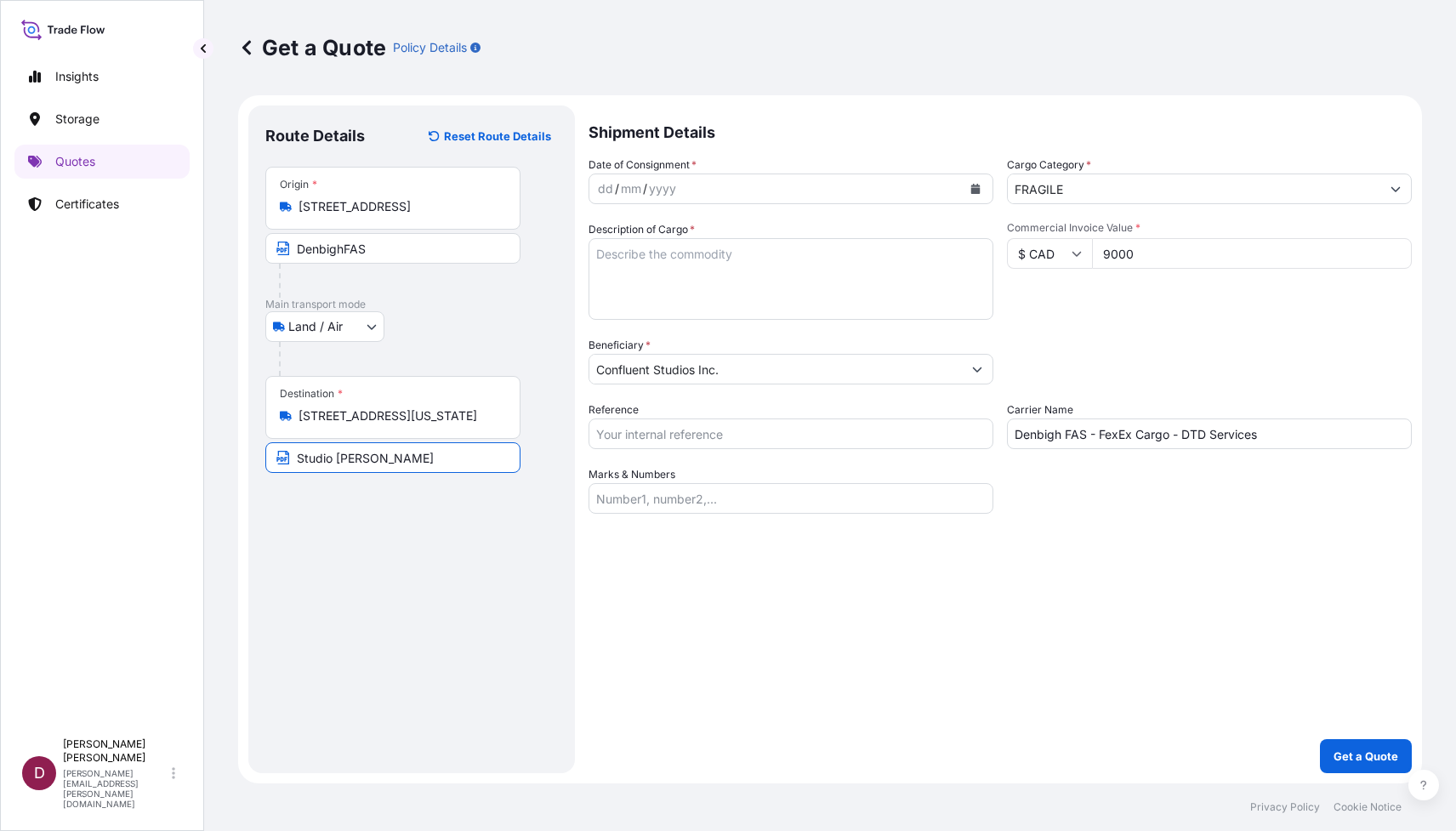
click at [679, 194] on div "dd / mm / yyyy" at bounding box center [775, 189] width 373 height 31
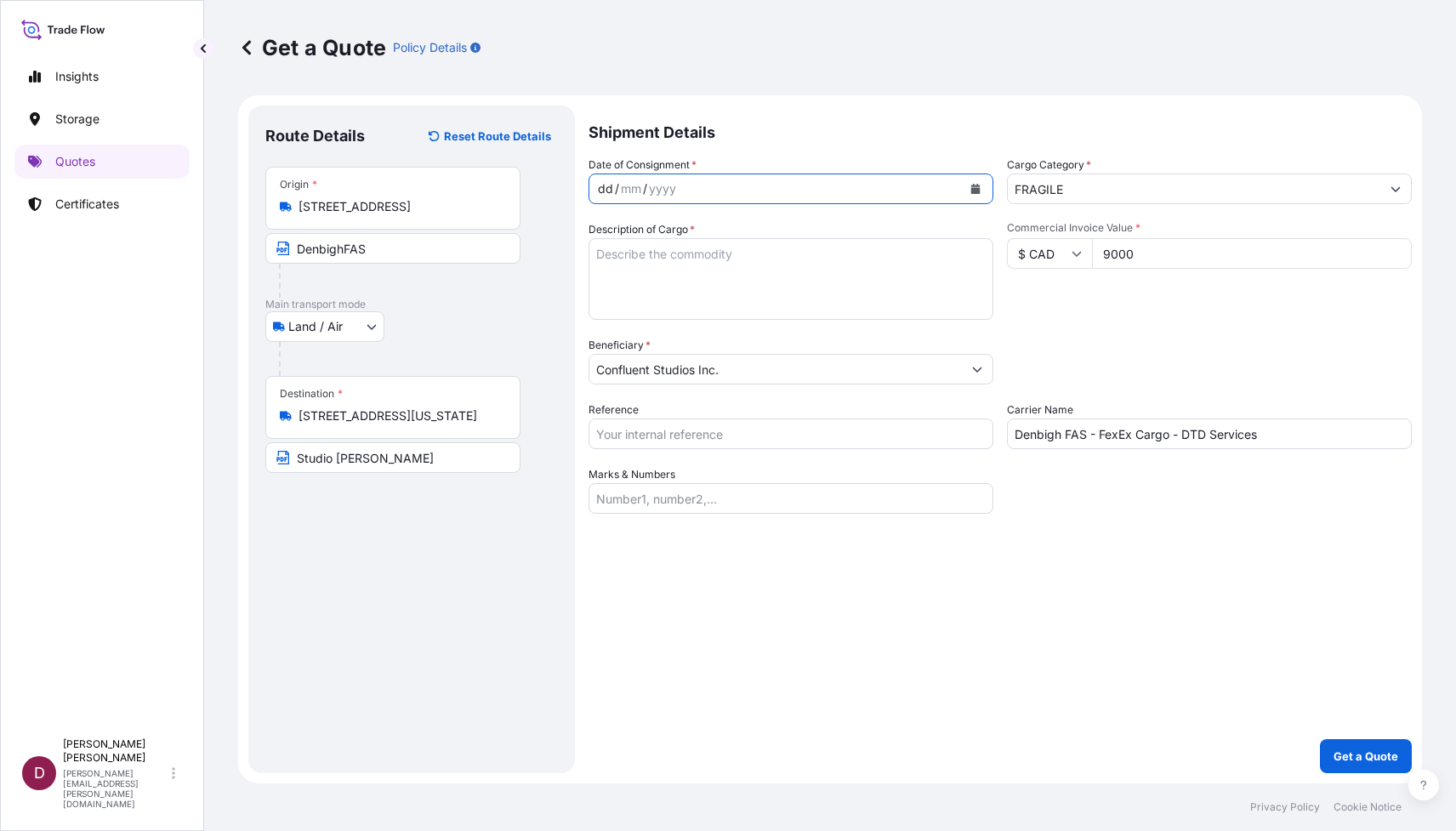
click at [972, 184] on icon "Calendar" at bounding box center [975, 188] width 10 height 10
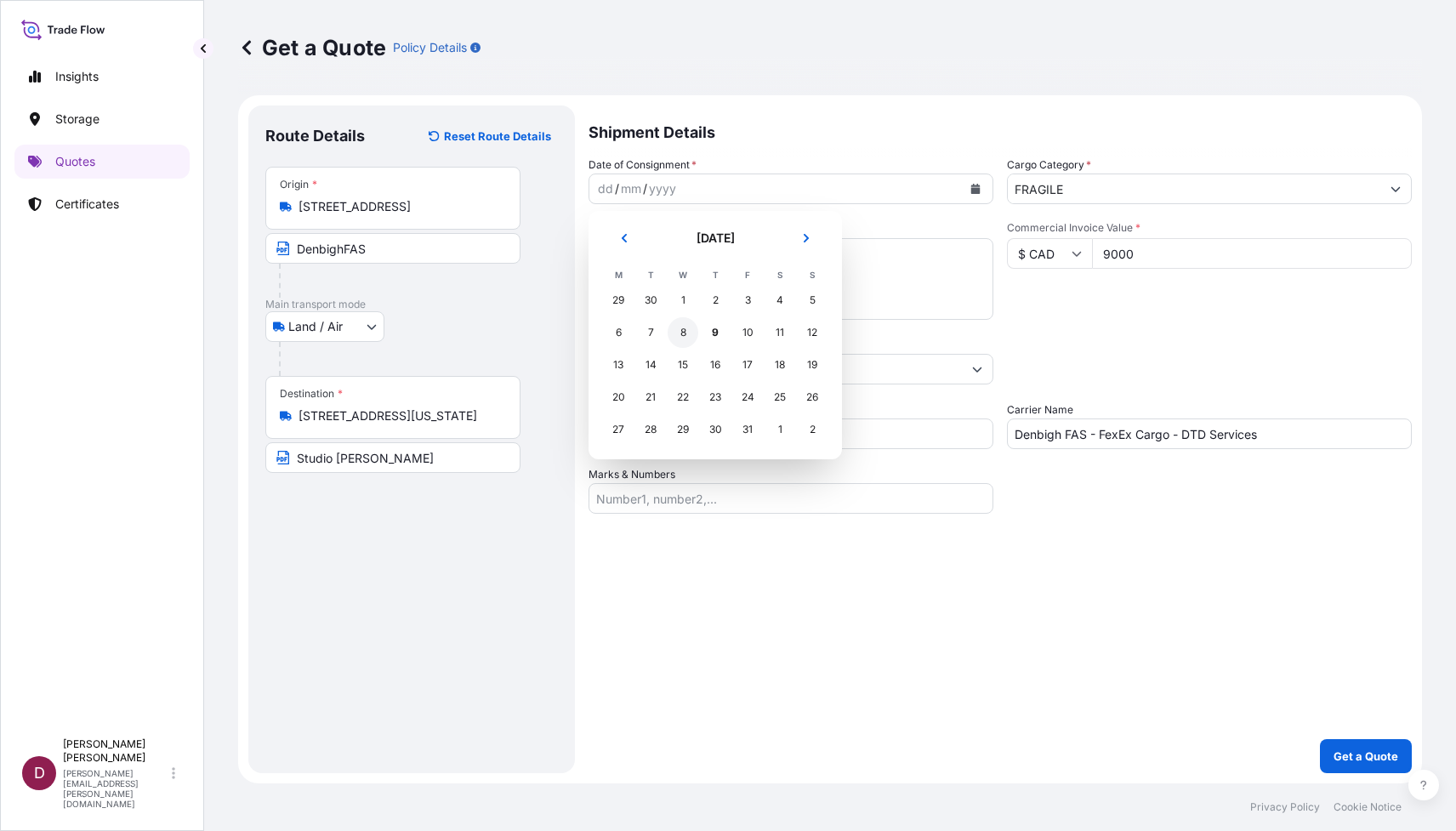
click at [683, 335] on div "8" at bounding box center [683, 333] width 31 height 31
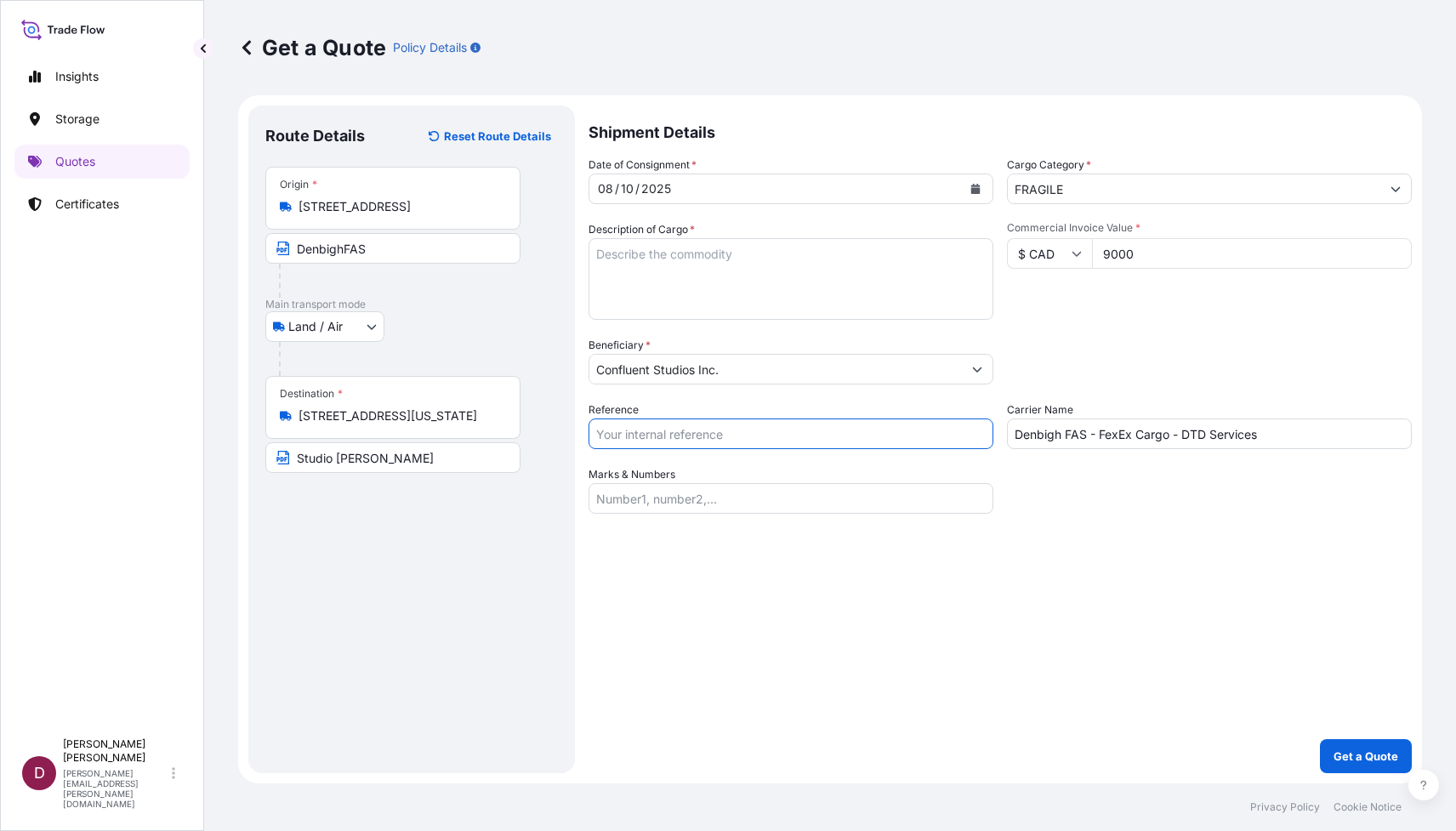
click at [639, 434] on input "Reference" at bounding box center [790, 434] width 404 height 31
click at [653, 258] on textarea "Description of Cargo *" at bounding box center [790, 279] width 404 height 82
paste textarea "Artist: [PERSON_NAME] Original hand painting on glass 1 Canada Piece 85 $5,000.…"
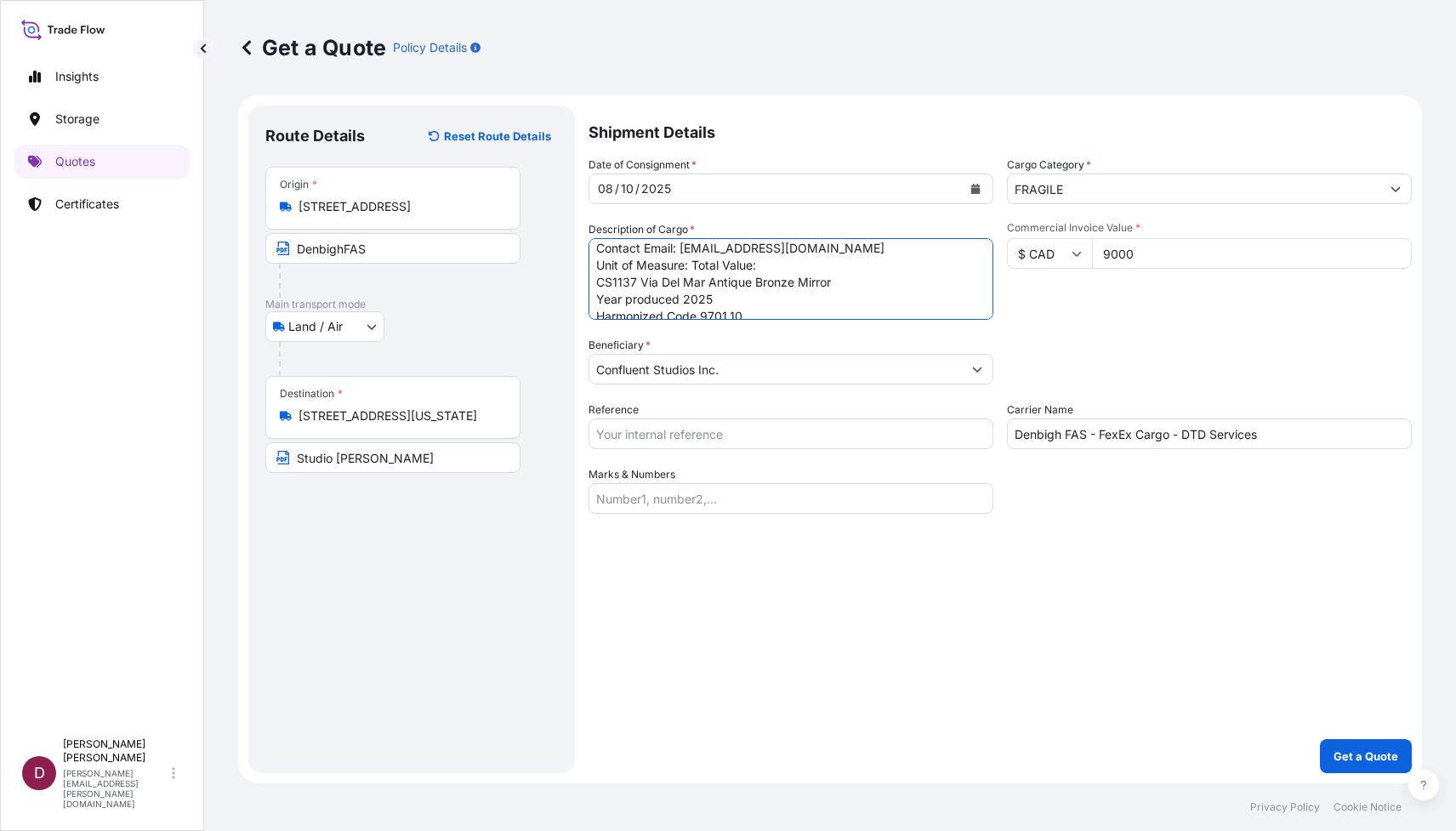
scroll to position [308, 0]
drag, startPoint x: 762, startPoint y: 269, endPoint x: 593, endPoint y: 275, distance: 169.1
click at [593, 275] on textarea "Artist: [PERSON_NAME] Original hand painting on glass 1 Canada Piece 85 $5,000.…" at bounding box center [790, 279] width 404 height 82
drag, startPoint x: 832, startPoint y: 285, endPoint x: 593, endPoint y: 255, distance: 240.9
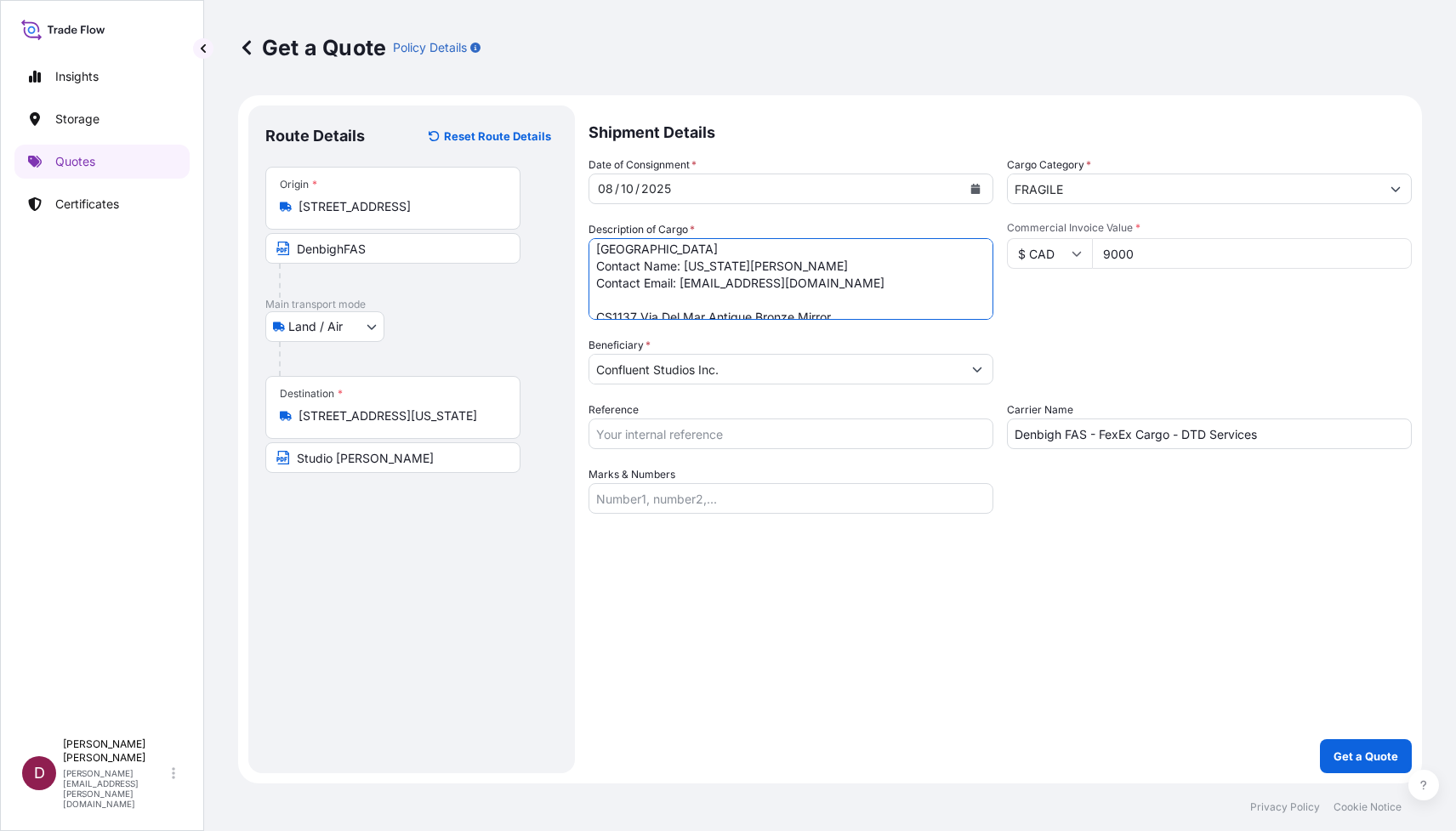
click at [593, 255] on textarea "Artist: [PERSON_NAME] Original hand painting on glass 1 Canada Piece 85 $5,000.…" at bounding box center [790, 279] width 404 height 82
drag, startPoint x: 721, startPoint y: 265, endPoint x: 588, endPoint y: 245, distance: 134.5
click at [587, 248] on form "Route Details Reset Route Details Place of loading Road / [GEOGRAPHIC_DATA] / I…" at bounding box center [830, 439] width 1183 height 688
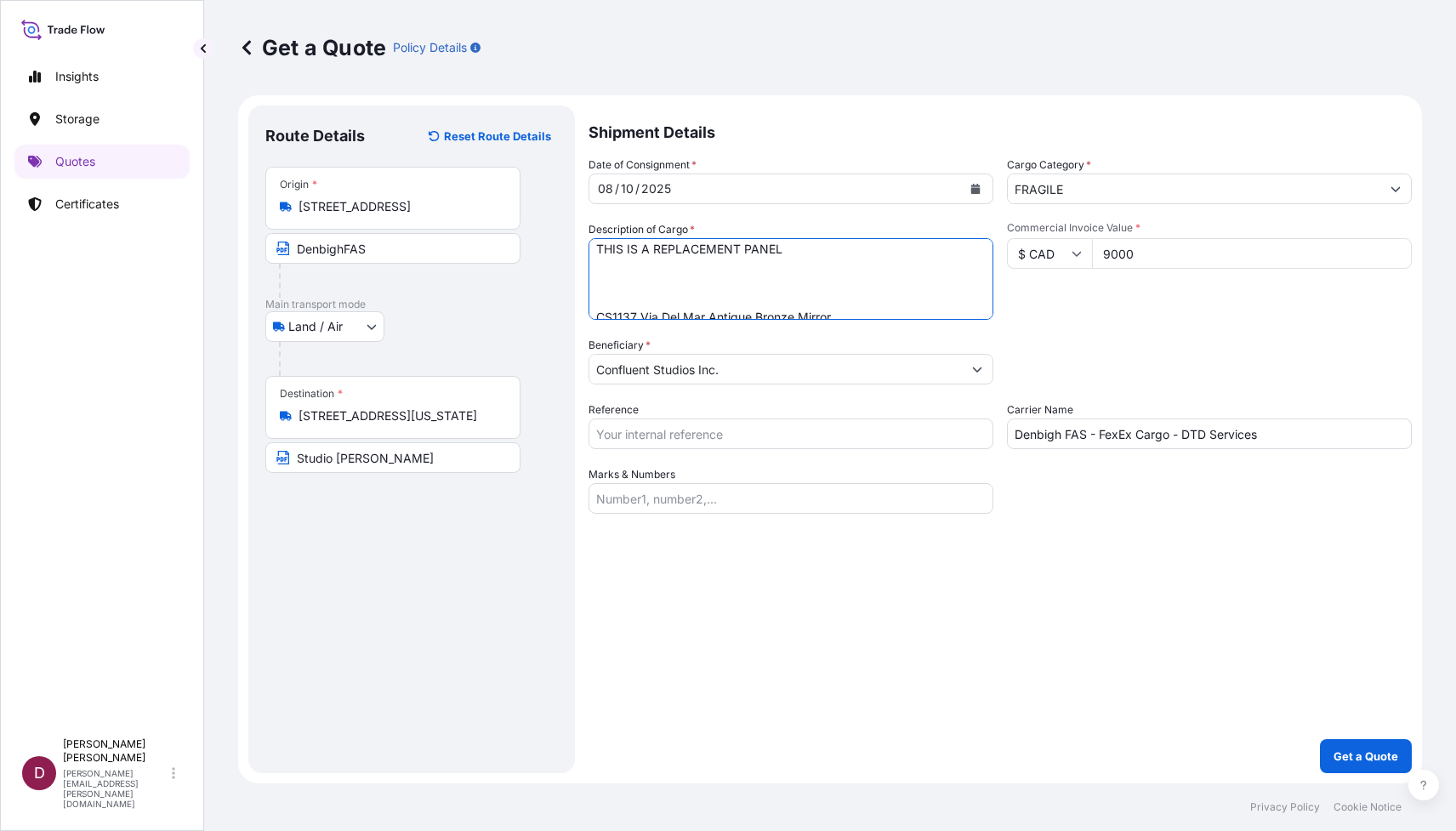
click at [621, 302] on textarea "Artist: [PERSON_NAME] Original hand painting on glass 1 Canada Piece 85 $5,000.…" at bounding box center [790, 279] width 404 height 82
drag, startPoint x: 791, startPoint y: 285, endPoint x: 595, endPoint y: 268, distance: 196.7
click at [595, 268] on textarea "Artist: [PERSON_NAME] Original hand painting on glass 1 Canada Piece 85 $5,000.…" at bounding box center [790, 279] width 404 height 82
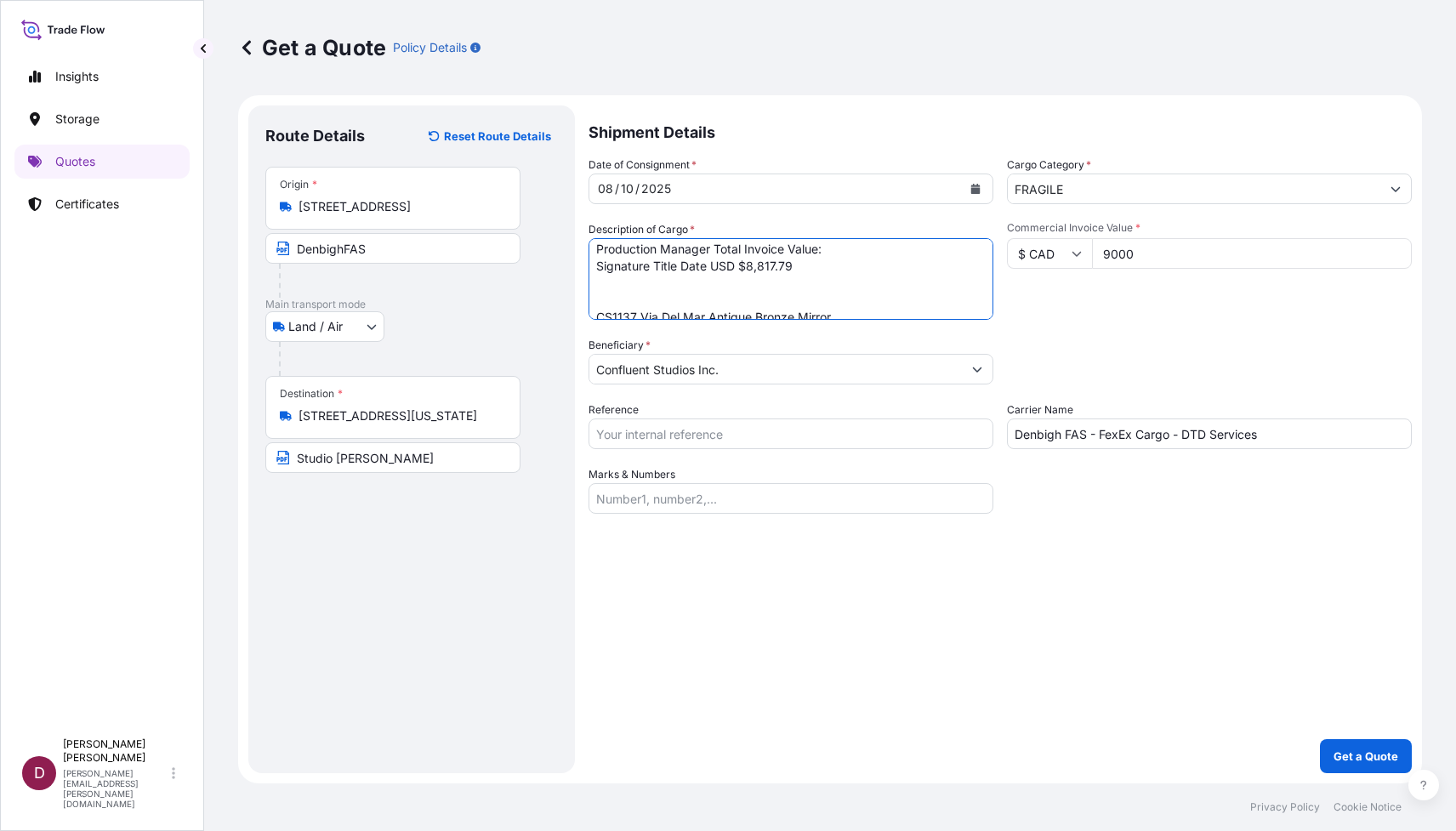
drag, startPoint x: 803, startPoint y: 270, endPoint x: 738, endPoint y: 270, distance: 65.0
click at [738, 270] on textarea "Artist: [PERSON_NAME] Original hand painting on glass 1 Canada Piece 85 $5,000.…" at bounding box center [790, 279] width 404 height 82
click at [802, 271] on textarea "Artist: [PERSON_NAME] Original hand painting on glass 1 Canada Piece 85 $5,000.…" at bounding box center [790, 279] width 404 height 82
drag, startPoint x: 800, startPoint y: 269, endPoint x: 747, endPoint y: 270, distance: 53.0
click at [747, 269] on textarea "Artist: [PERSON_NAME] Original hand painting on glass 1 Canada Piece 85 $5,000.…" at bounding box center [790, 279] width 404 height 82
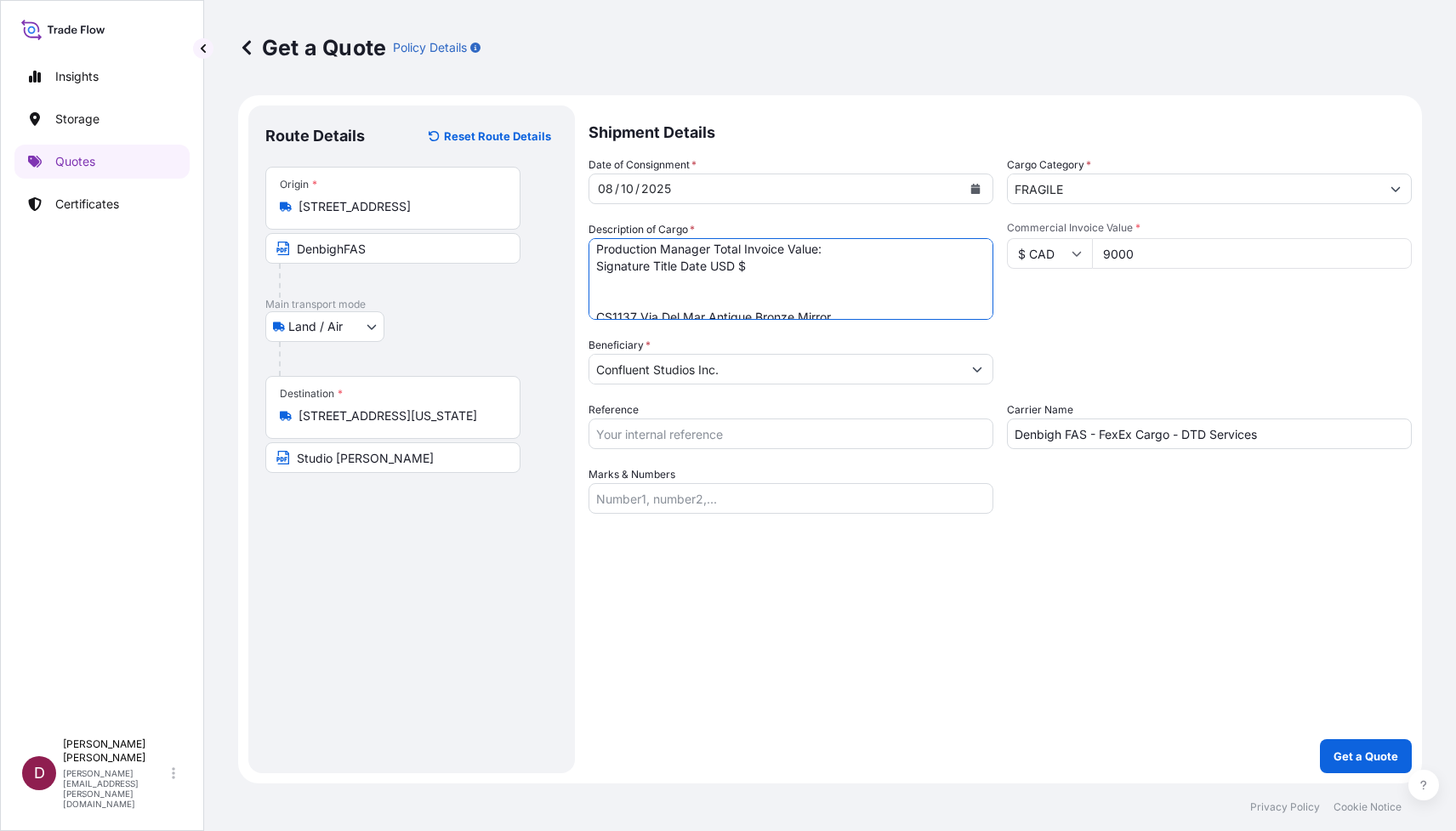
type textarea "Artist: [PERSON_NAME] Original hand painting on glass 1 Canada Piece 85 $5,000.…"
drag, startPoint x: 1143, startPoint y: 251, endPoint x: 1095, endPoint y: 251, distance: 48.0
click at [1095, 251] on input "9000" at bounding box center [1252, 254] width 320 height 31
paste input "8817.79"
type input "8817.79"
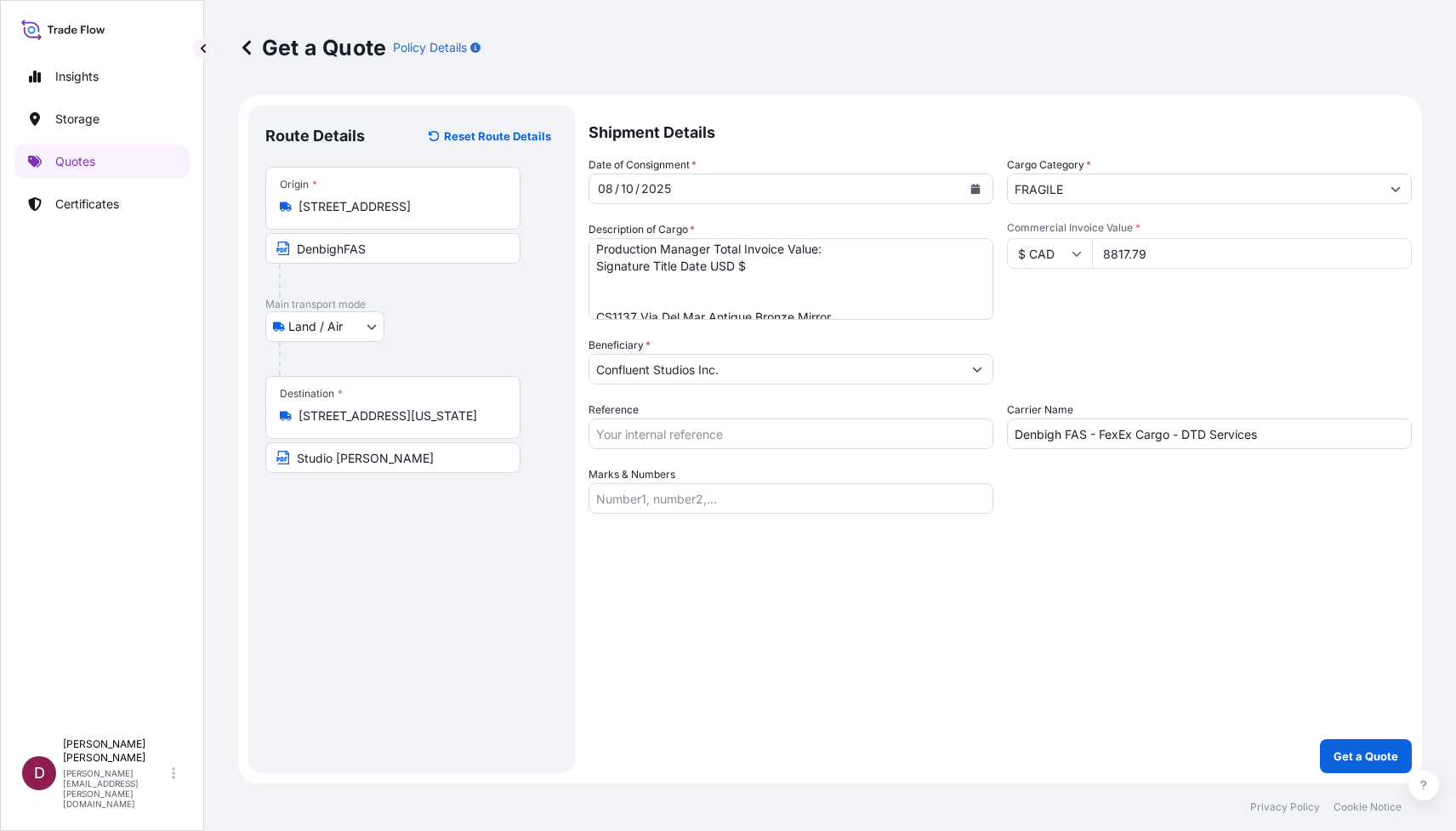
click at [1076, 253] on icon at bounding box center [1076, 253] width 10 height 10
click at [1039, 358] on div "$ USD" at bounding box center [1049, 372] width 72 height 33
type input "$ USD"
drag, startPoint x: 753, startPoint y: 267, endPoint x: 583, endPoint y: 266, distance: 170.0
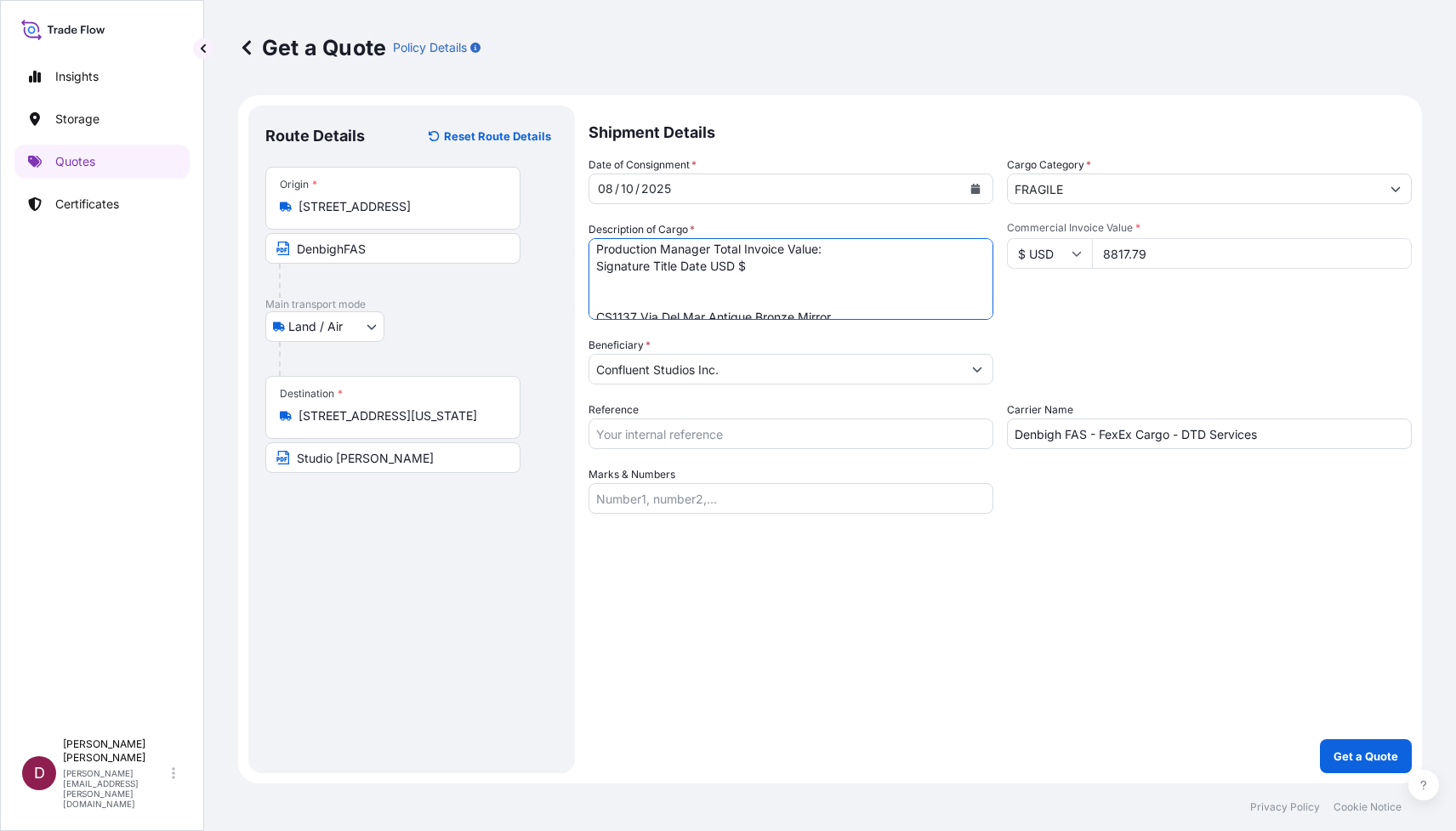
click at [583, 267] on form "Route Details Reset Route Details Place of loading Road / [GEOGRAPHIC_DATA] / I…" at bounding box center [830, 439] width 1183 height 688
drag, startPoint x: 845, startPoint y: 245, endPoint x: 593, endPoint y: 254, distance: 252.2
click at [593, 254] on textarea "Artist: [PERSON_NAME] Original hand painting on glass 1 Canada Piece 85 $5,000.…" at bounding box center [790, 279] width 404 height 82
click at [639, 295] on textarea "Artist: [PERSON_NAME] Original hand painting on glass 1 Canada Piece 85 $5,000.…" at bounding box center [790, 279] width 404 height 82
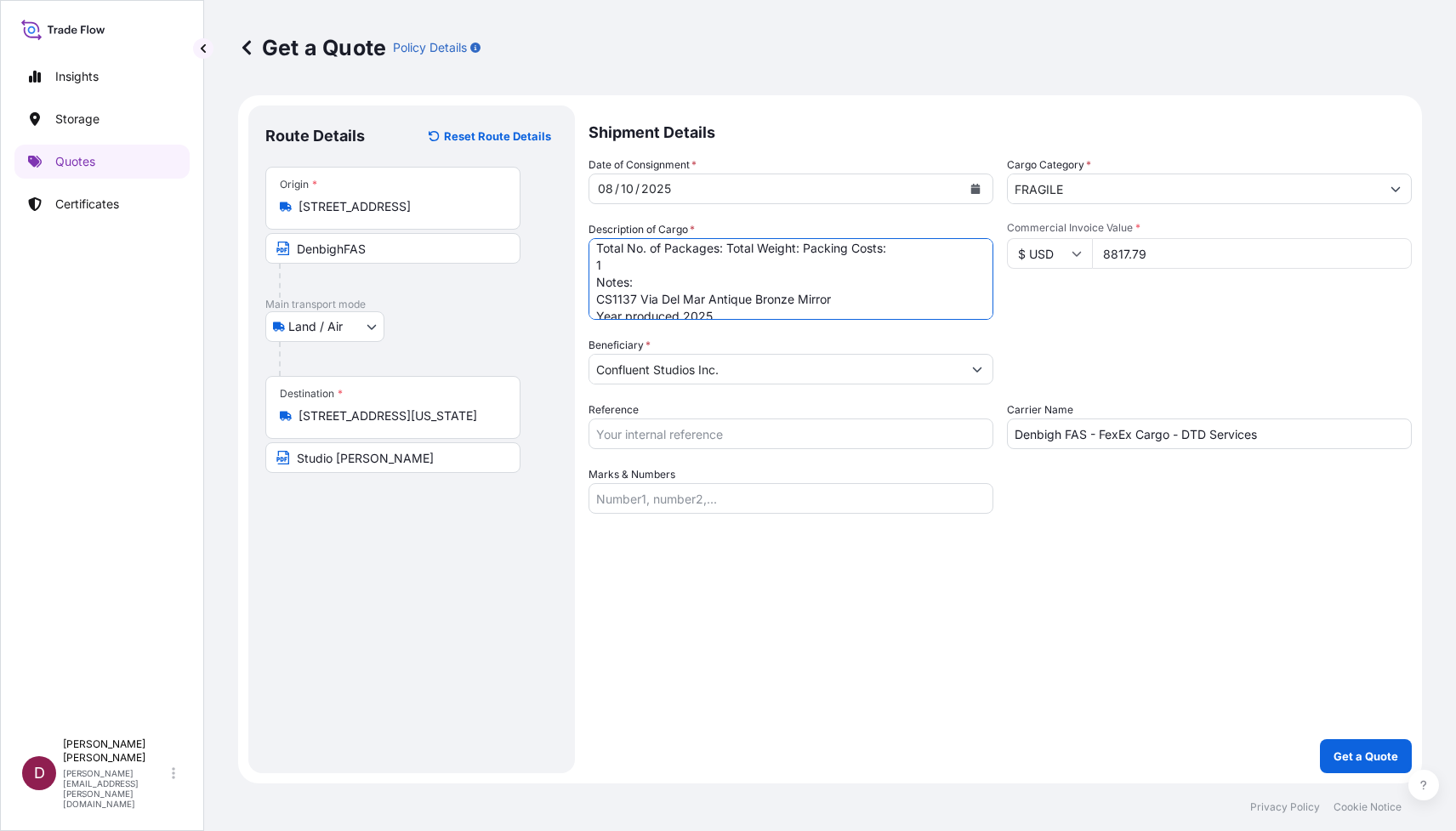
scroll to position [55, 0]
drag, startPoint x: 641, startPoint y: 287, endPoint x: 583, endPoint y: 255, distance: 66.2
click at [583, 255] on form "Route Details Reset Route Details Place of loading Road / [GEOGRAPHIC_DATA] / I…" at bounding box center [830, 439] width 1183 height 688
drag, startPoint x: 826, startPoint y: 288, endPoint x: 591, endPoint y: 289, distance: 235.0
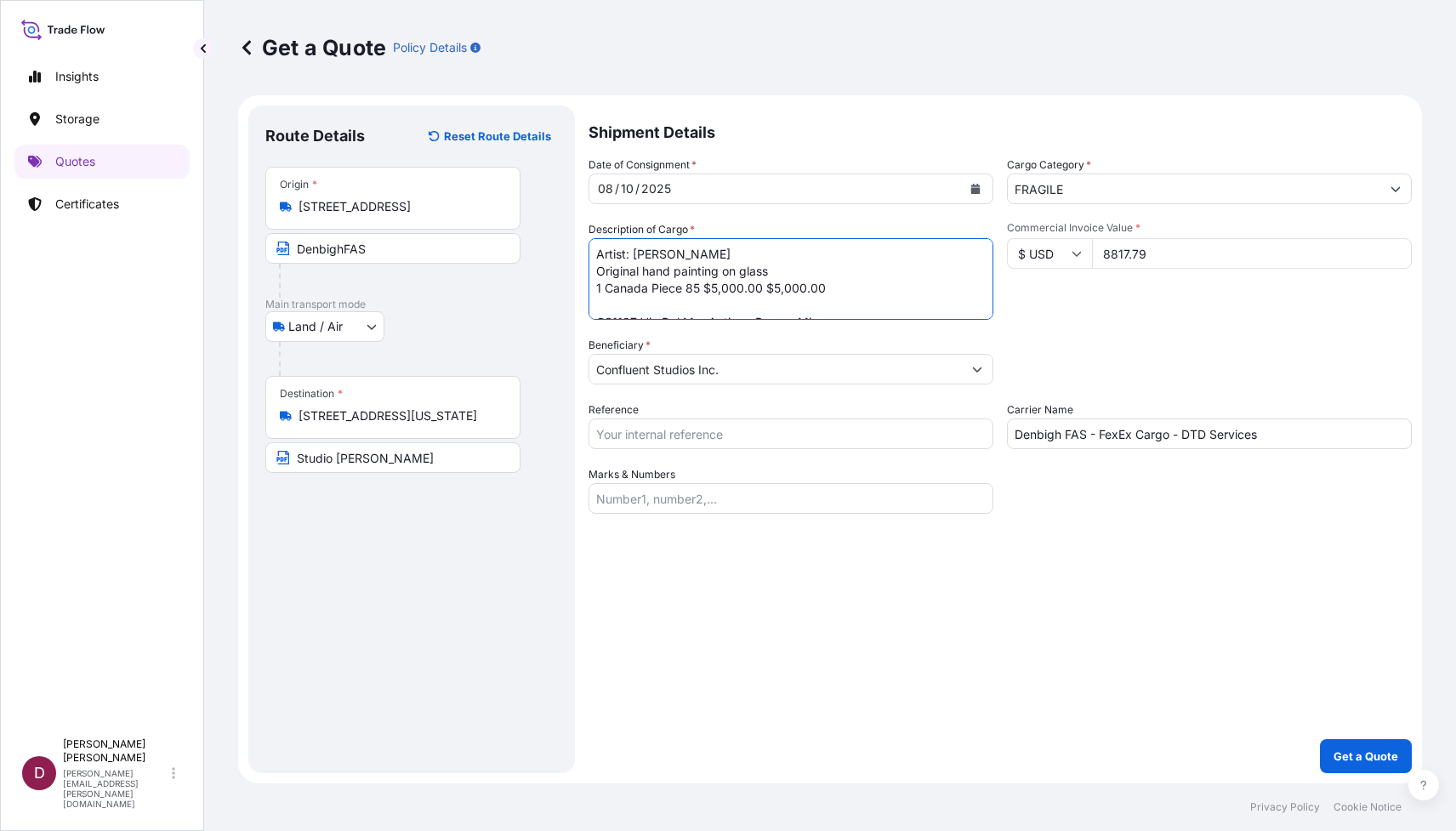
click at [591, 289] on textarea "Artist: [PERSON_NAME] Original hand painting on glass 1 Canada Piece 85 $5,000.…" at bounding box center [790, 279] width 404 height 82
type textarea "Artist: [PERSON_NAME] Original hand painting on glass CS1137 Via Del Mar Antiqu…"
click at [714, 431] on input "Reference" at bounding box center [790, 434] width 404 height 31
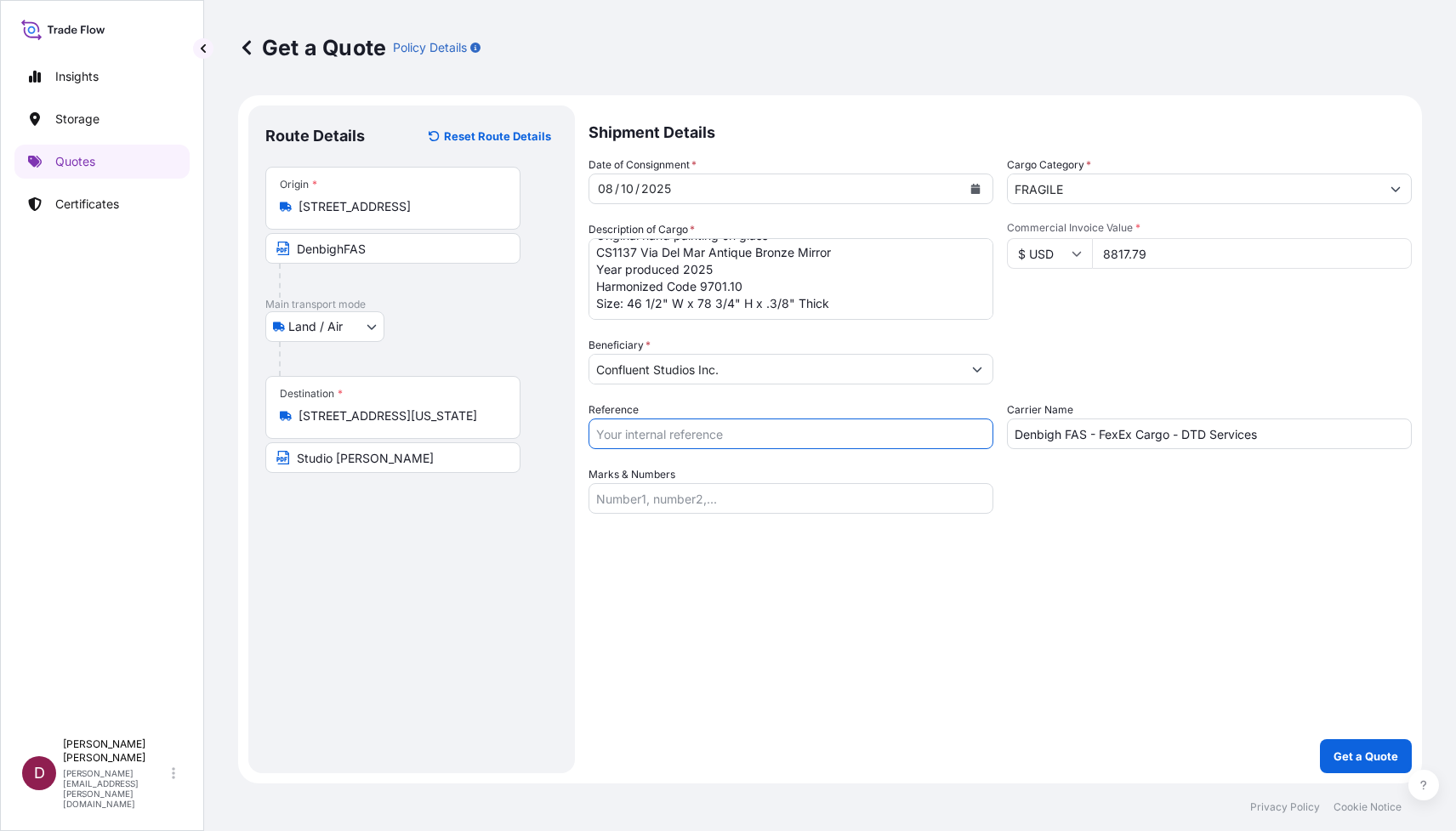
click at [682, 443] on input "Reference" at bounding box center [790, 434] width 404 height 31
paste input "B-027044"
type input "B-027044"
click at [690, 576] on div "Shipment Details Date of Consignment * [DATE] Cargo Category * FRAGILE Descript…" at bounding box center [1000, 439] width 823 height 667
click at [1343, 755] on p "Get a Quote" at bounding box center [1365, 756] width 65 height 17
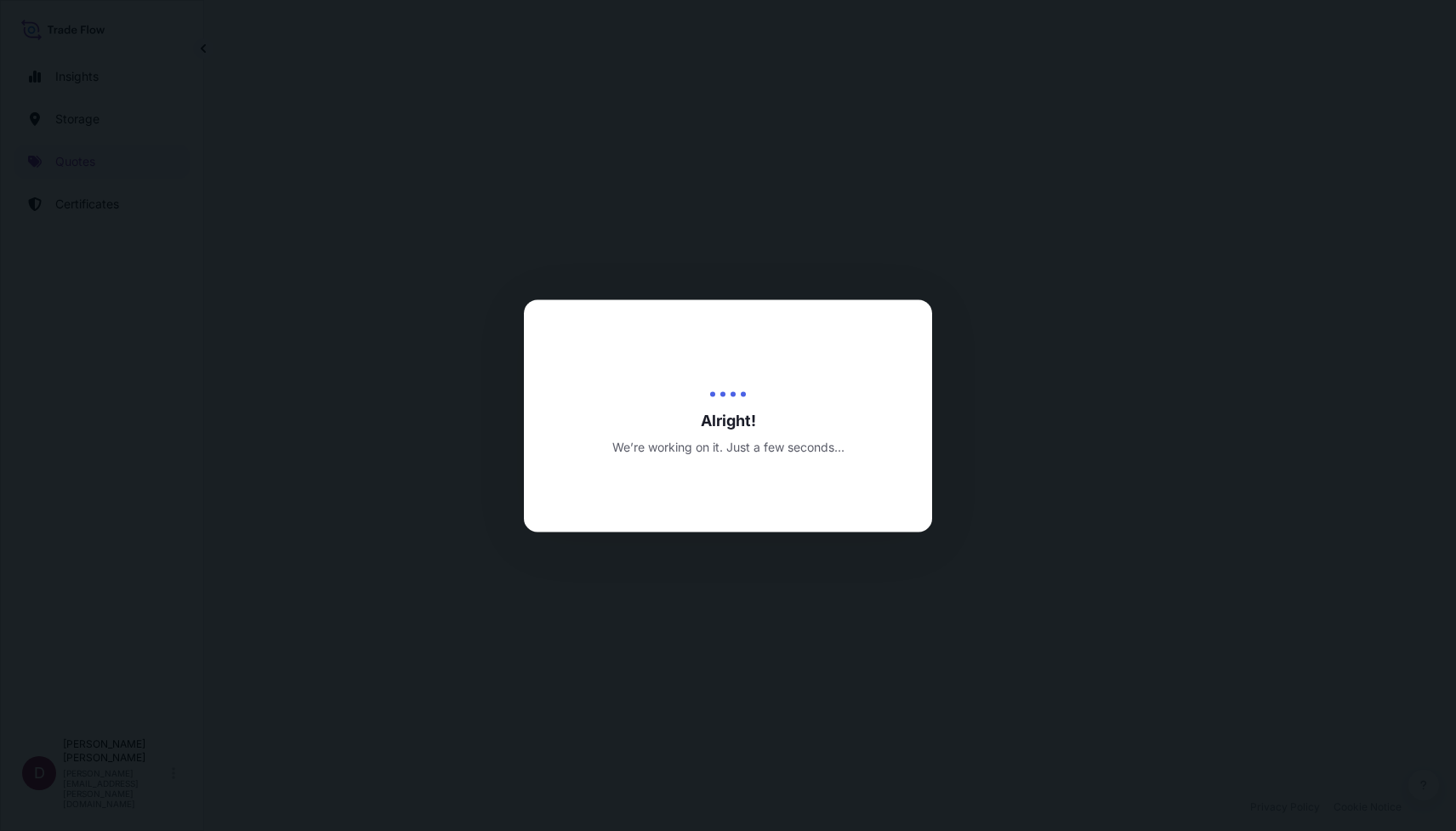
select select "Land / Air"
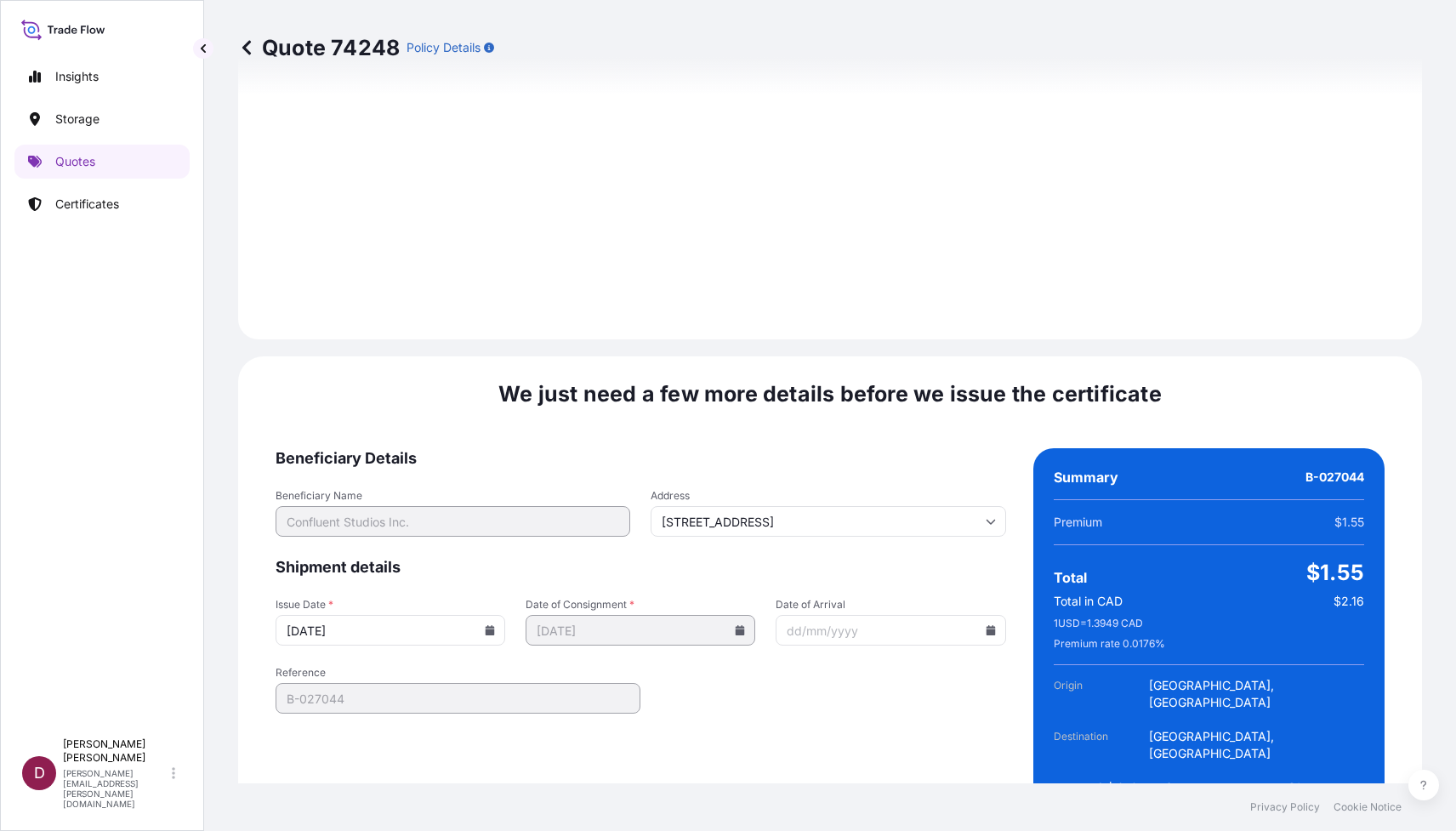
scroll to position [1658, 0]
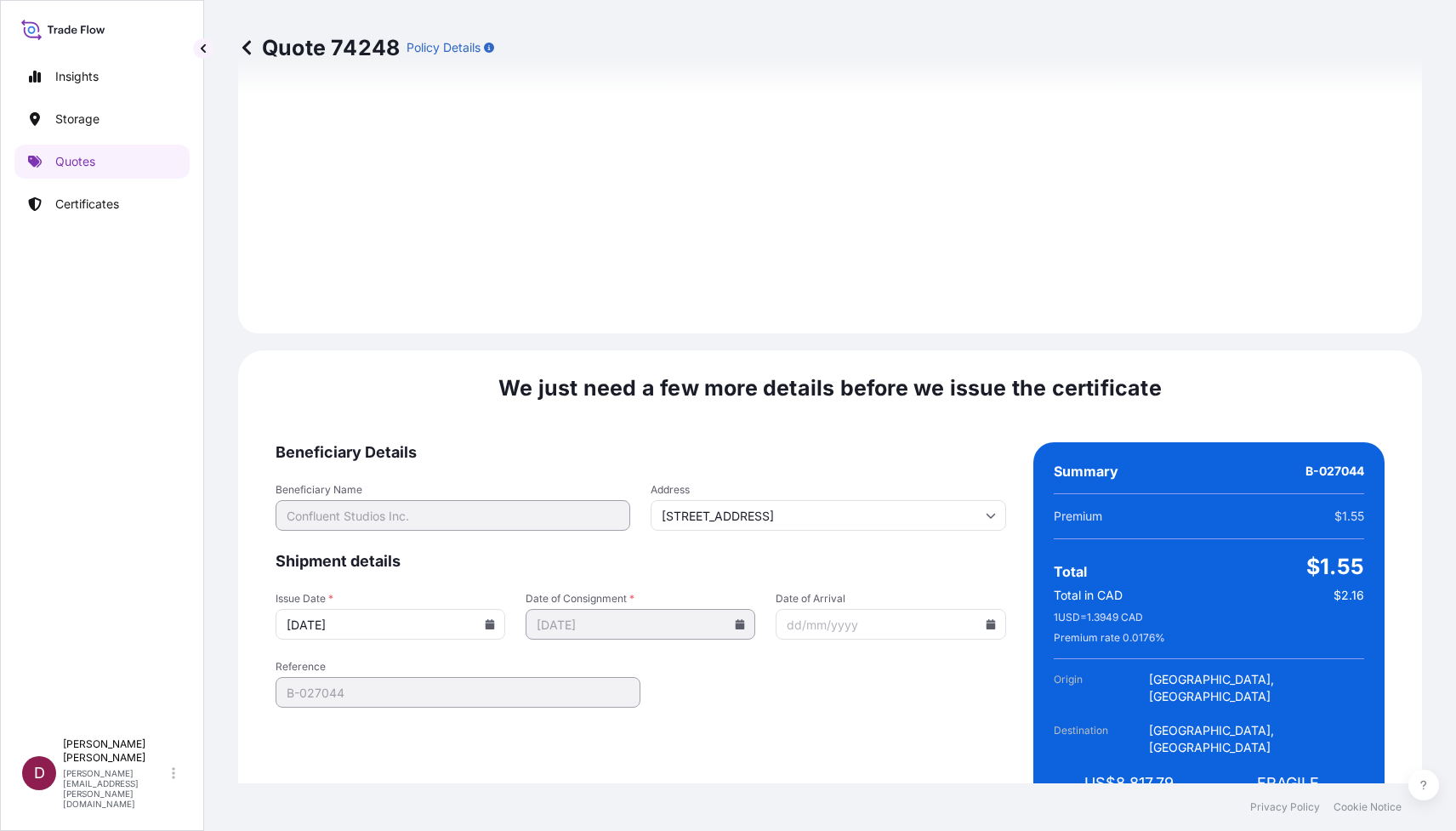
click at [833, 609] on input "Date of Arrival" at bounding box center [890, 625] width 230 height 31
click at [985, 619] on icon at bounding box center [990, 624] width 9 height 10
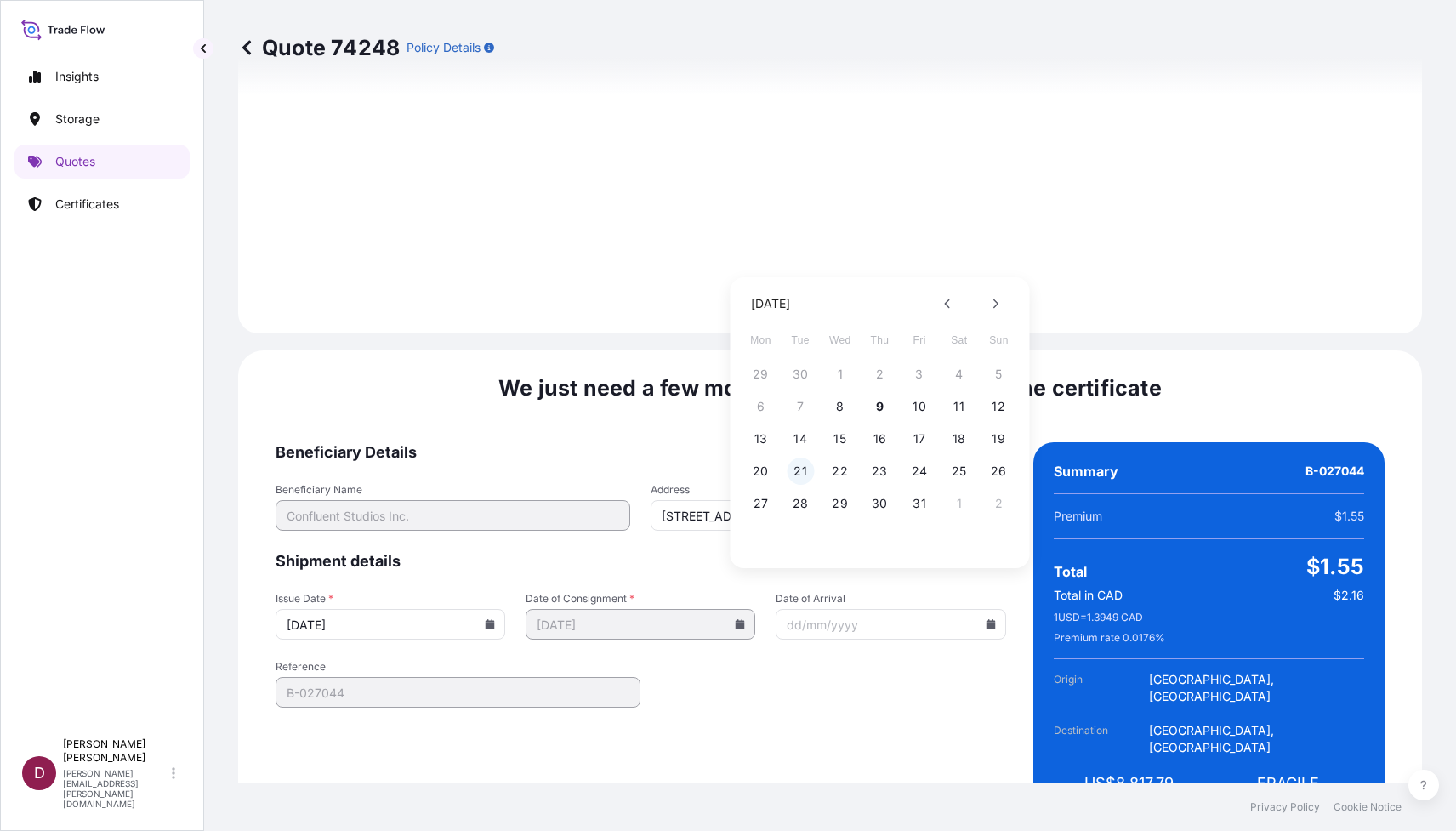
click at [805, 470] on button "21" at bounding box center [800, 471] width 27 height 27
type input "[DATE]"
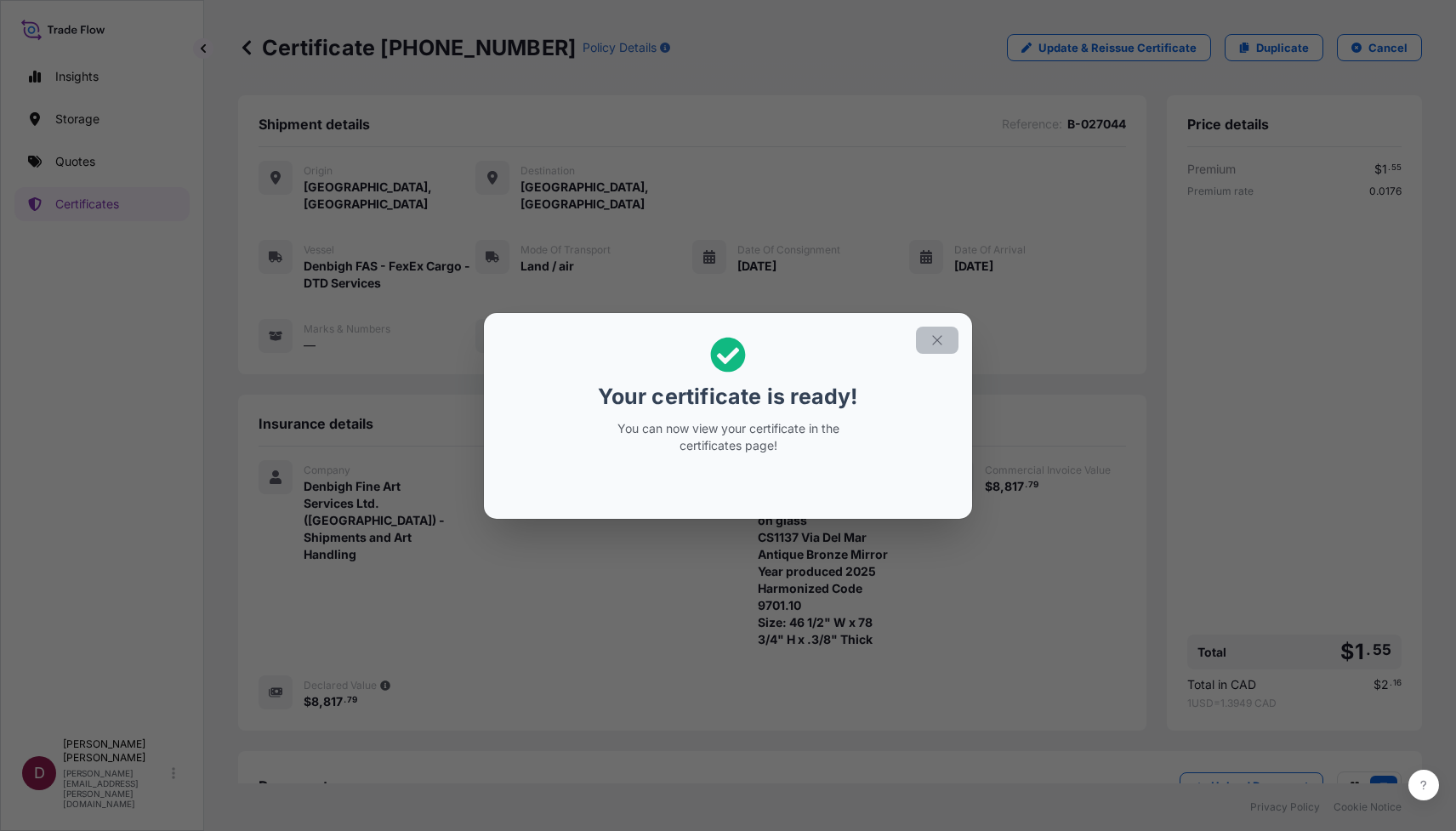
click at [932, 339] on icon "button" at bounding box center [937, 340] width 15 height 15
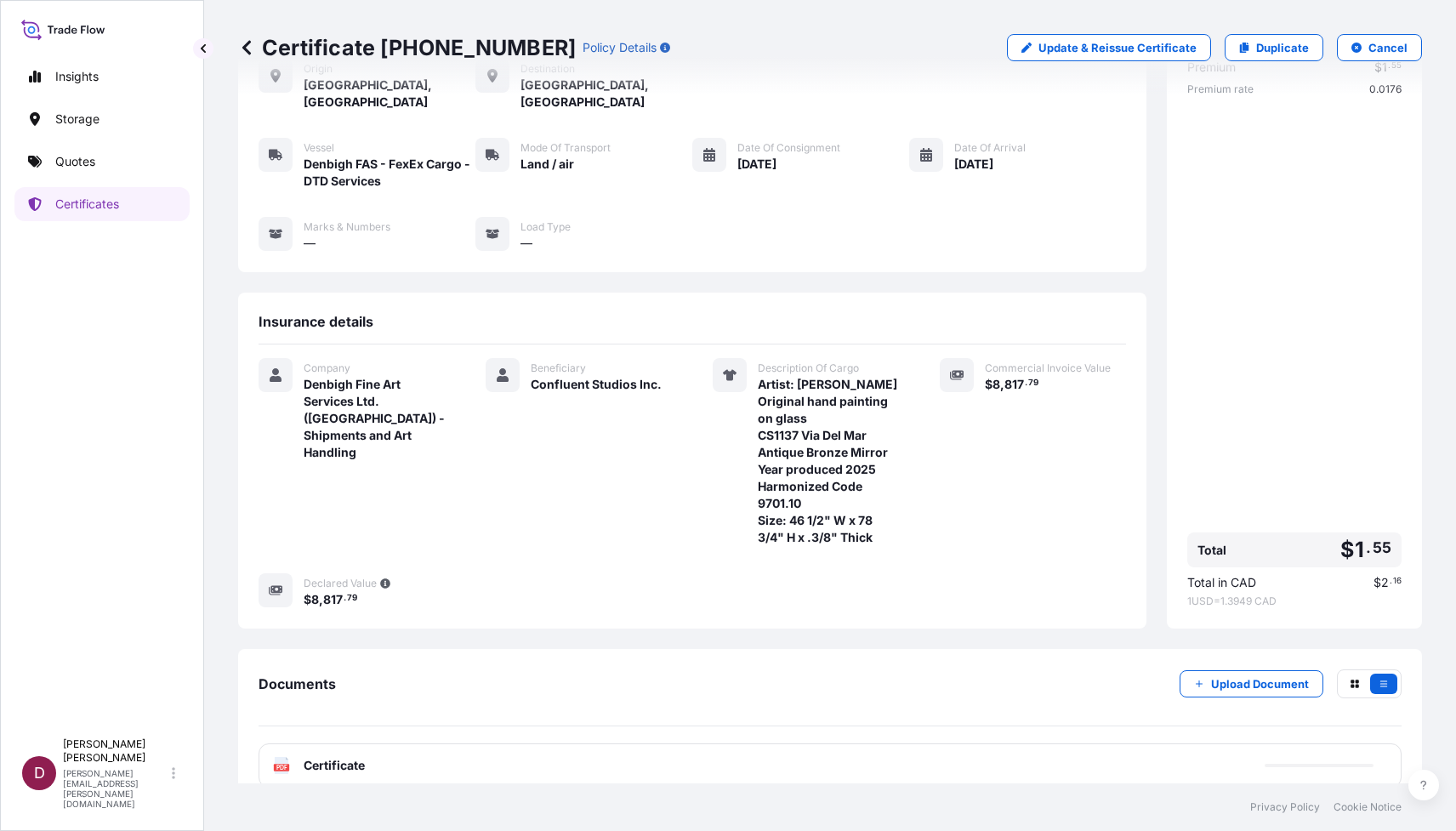
scroll to position [107, 0]
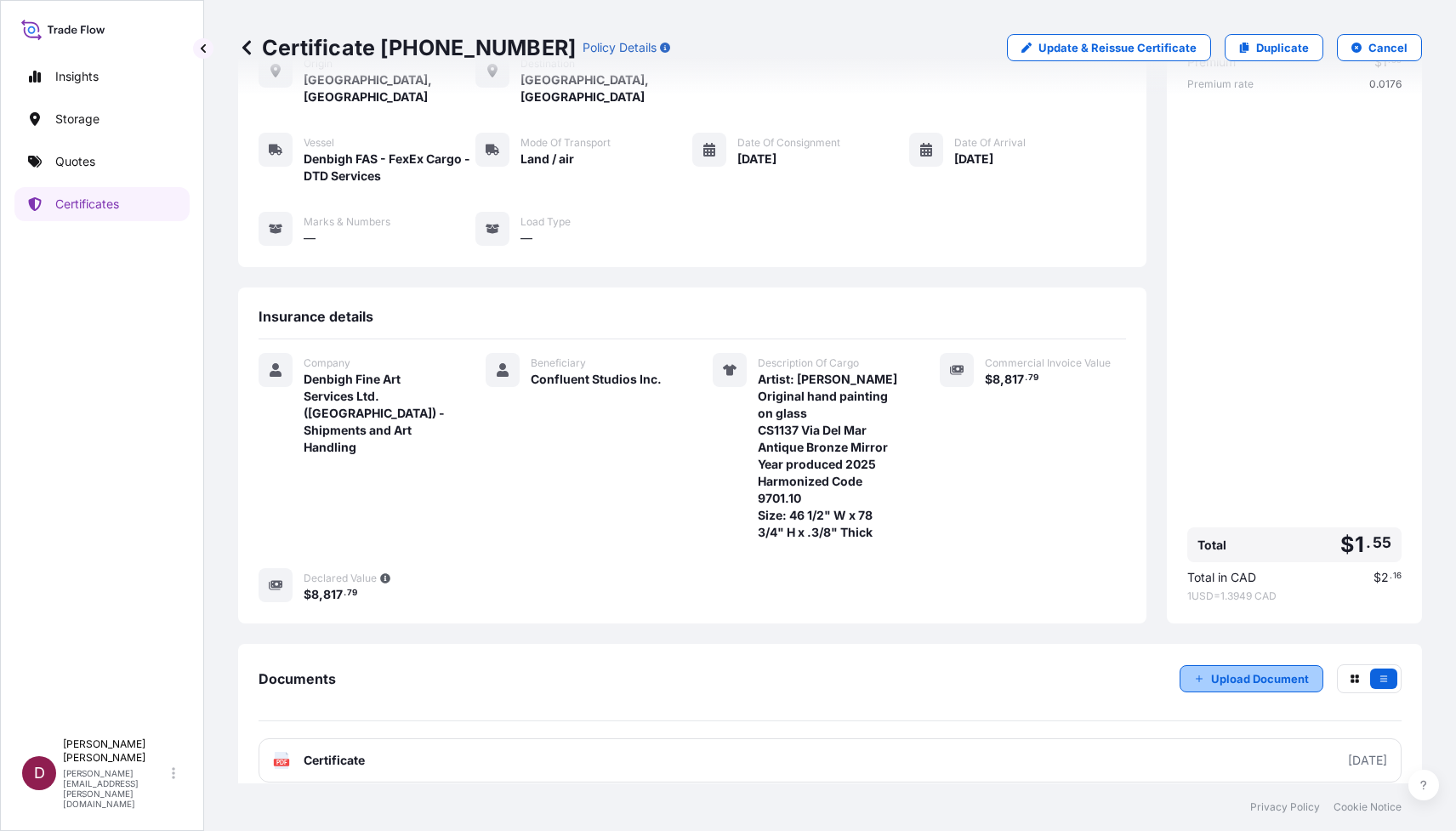
click at [1201, 674] on icon "button" at bounding box center [1199, 678] width 10 height 10
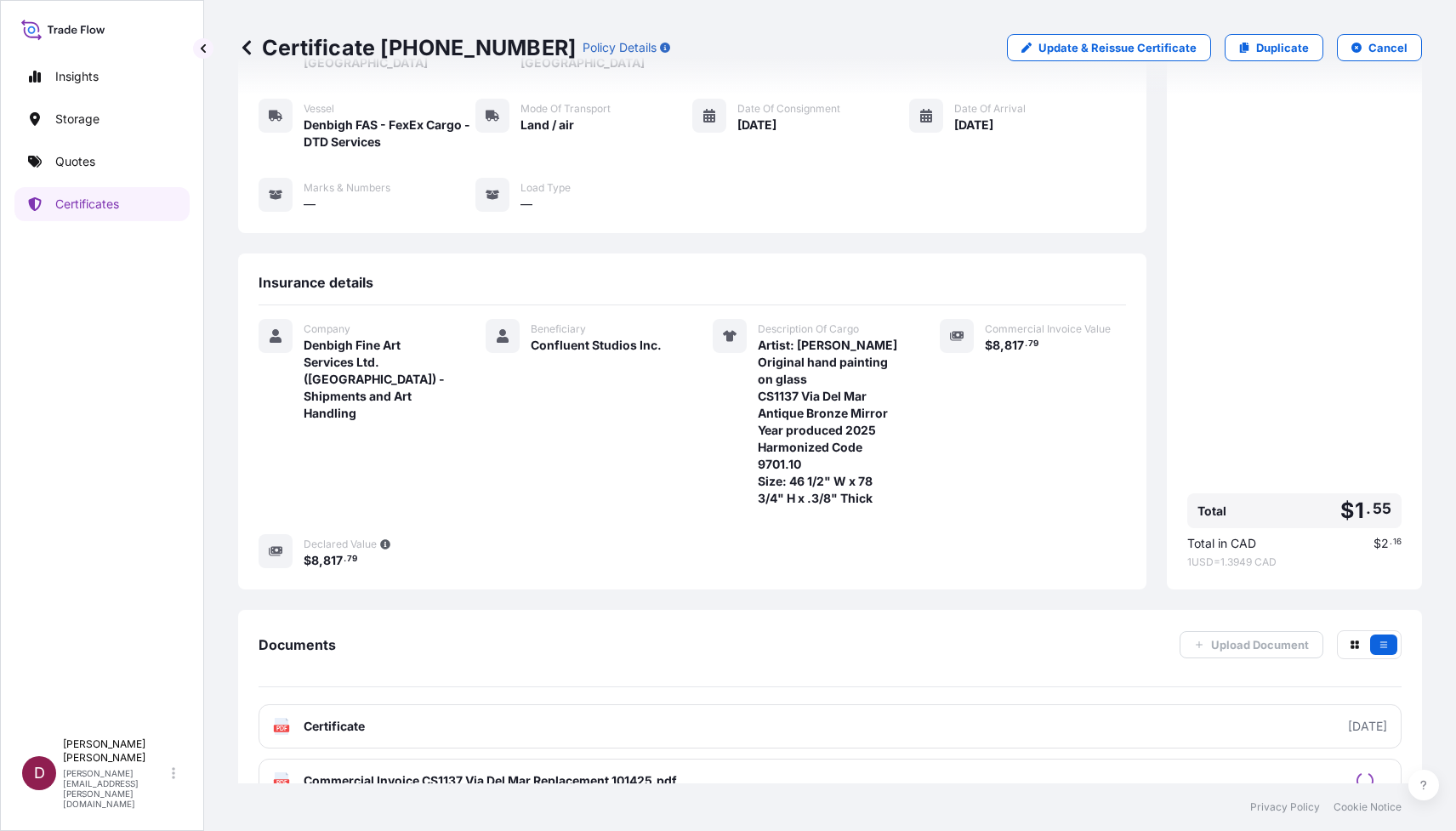
scroll to position [162, 0]
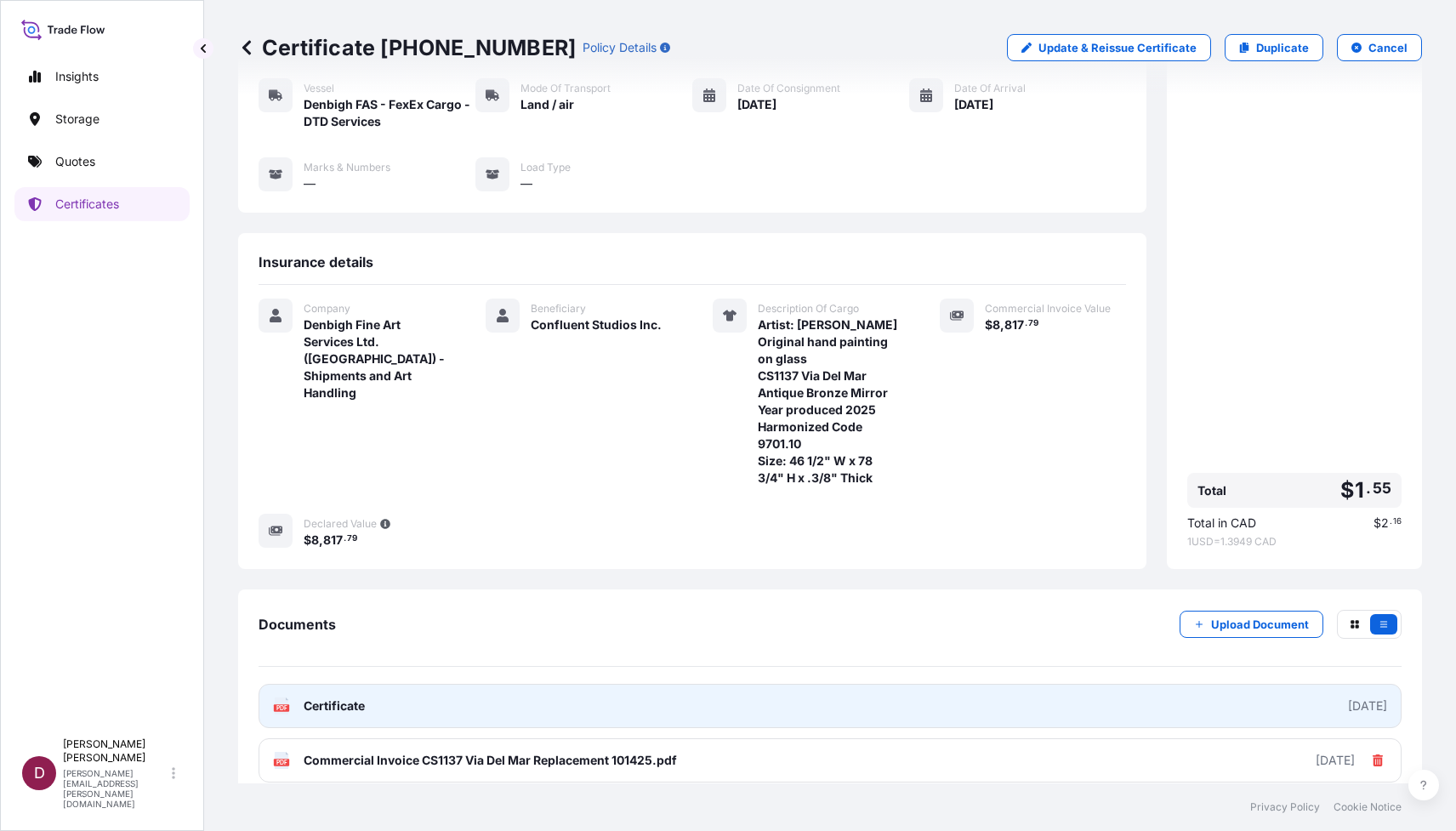
click at [1115, 684] on link "PDF Certificate [DATE]" at bounding box center [830, 706] width 1143 height 45
